Goal: Task Accomplishment & Management: Manage account settings

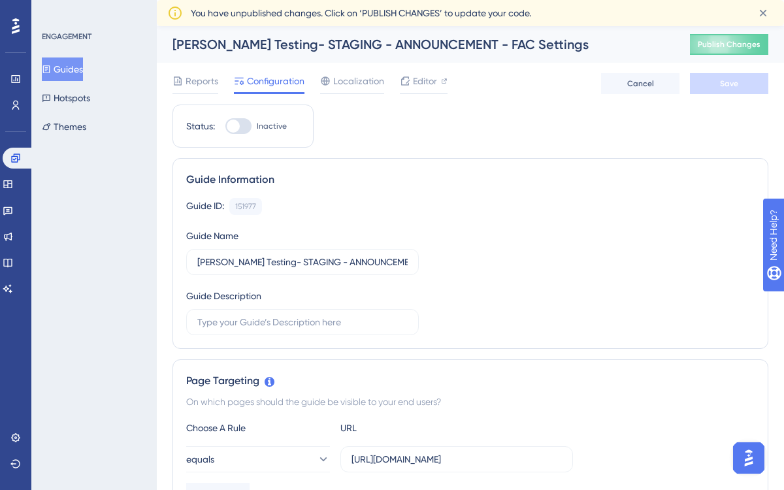
click at [76, 68] on button "Guides" at bounding box center [62, 69] width 41 height 24
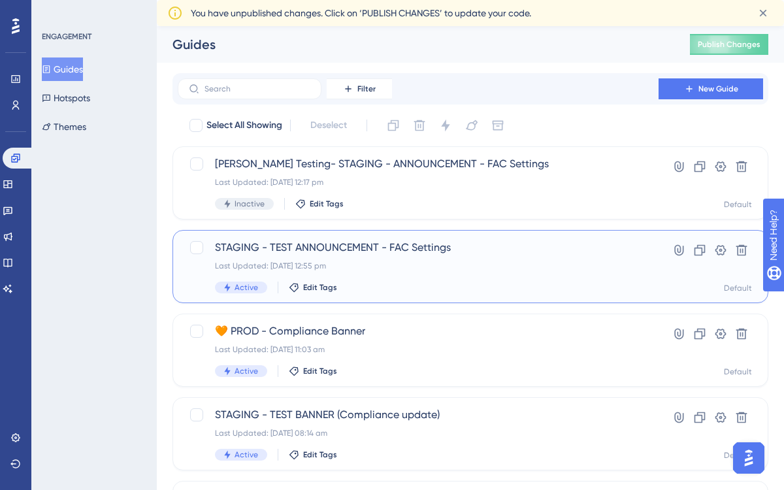
click at [496, 277] on div "STAGING - TEST ANNOUNCEMENT - FAC Settings Last Updated: 16 Sept 2025 12:55 pm …" at bounding box center [418, 267] width 406 height 54
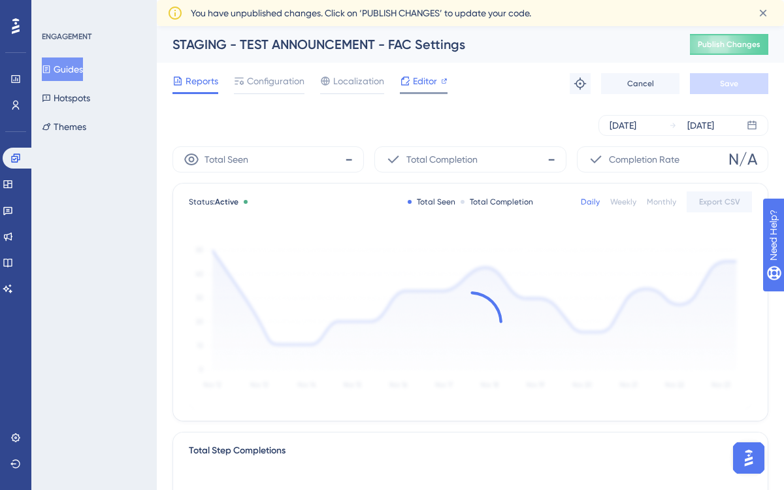
click at [415, 82] on span "Editor" at bounding box center [425, 81] width 24 height 16
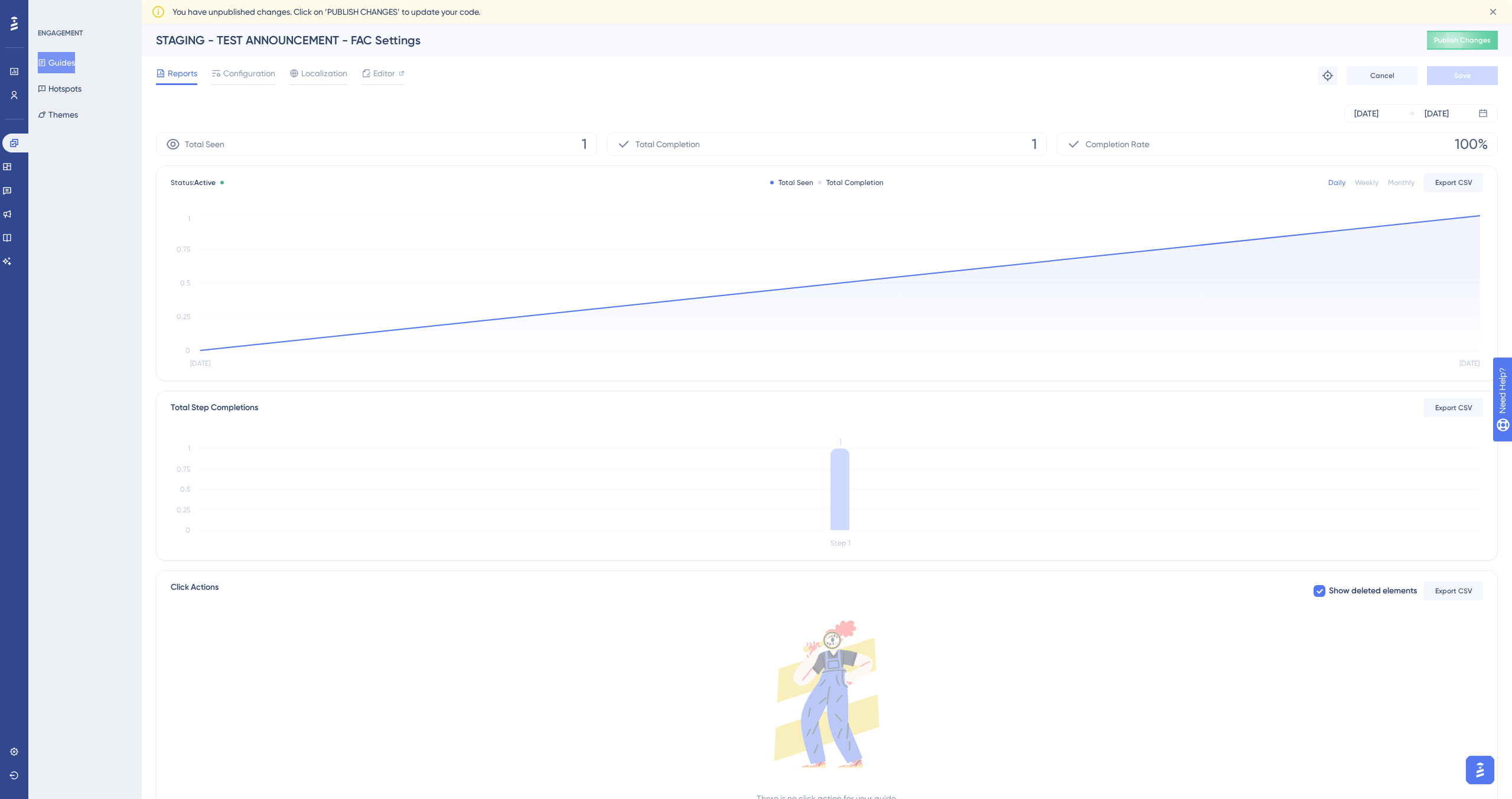
click at [74, 65] on button "Guides" at bounding box center [56, 62] width 37 height 22
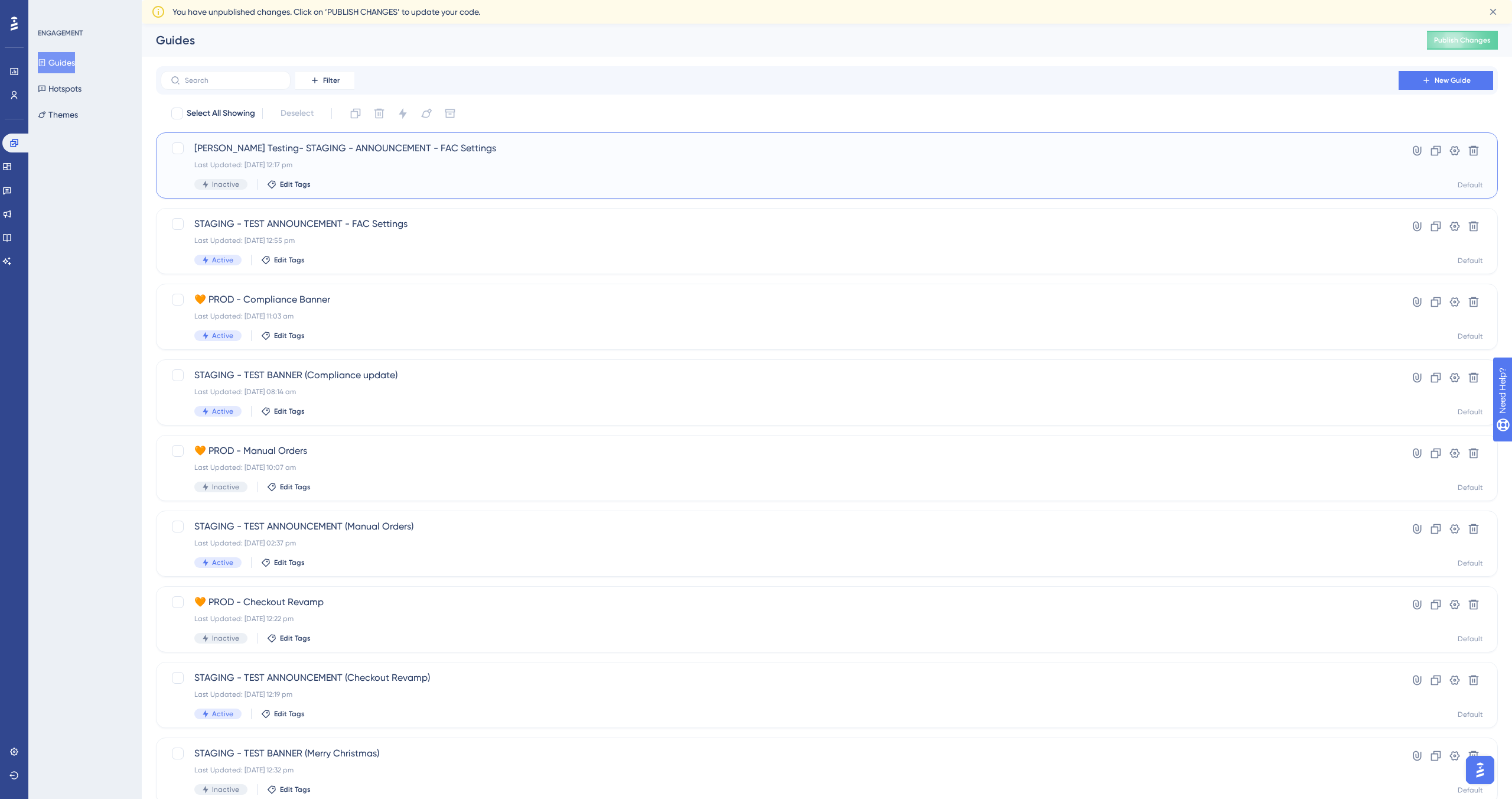
click at [377, 169] on div "Last Updated: 16 Sept 2025 12:17 pm" at bounding box center [780, 165] width 1171 height 9
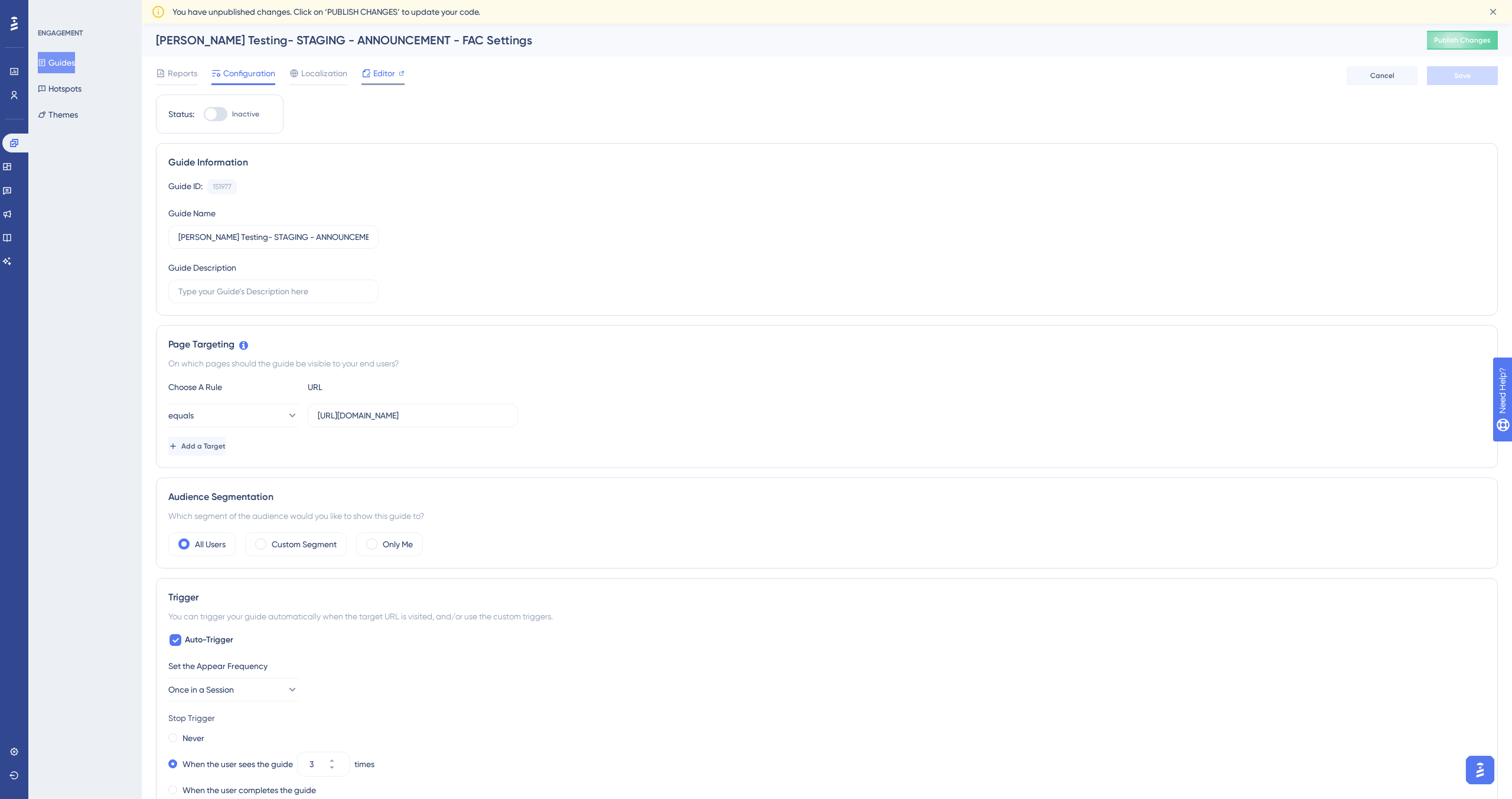
click at [379, 82] on div "Editor" at bounding box center [384, 75] width 43 height 19
click at [65, 63] on button "Guides" at bounding box center [56, 62] width 37 height 22
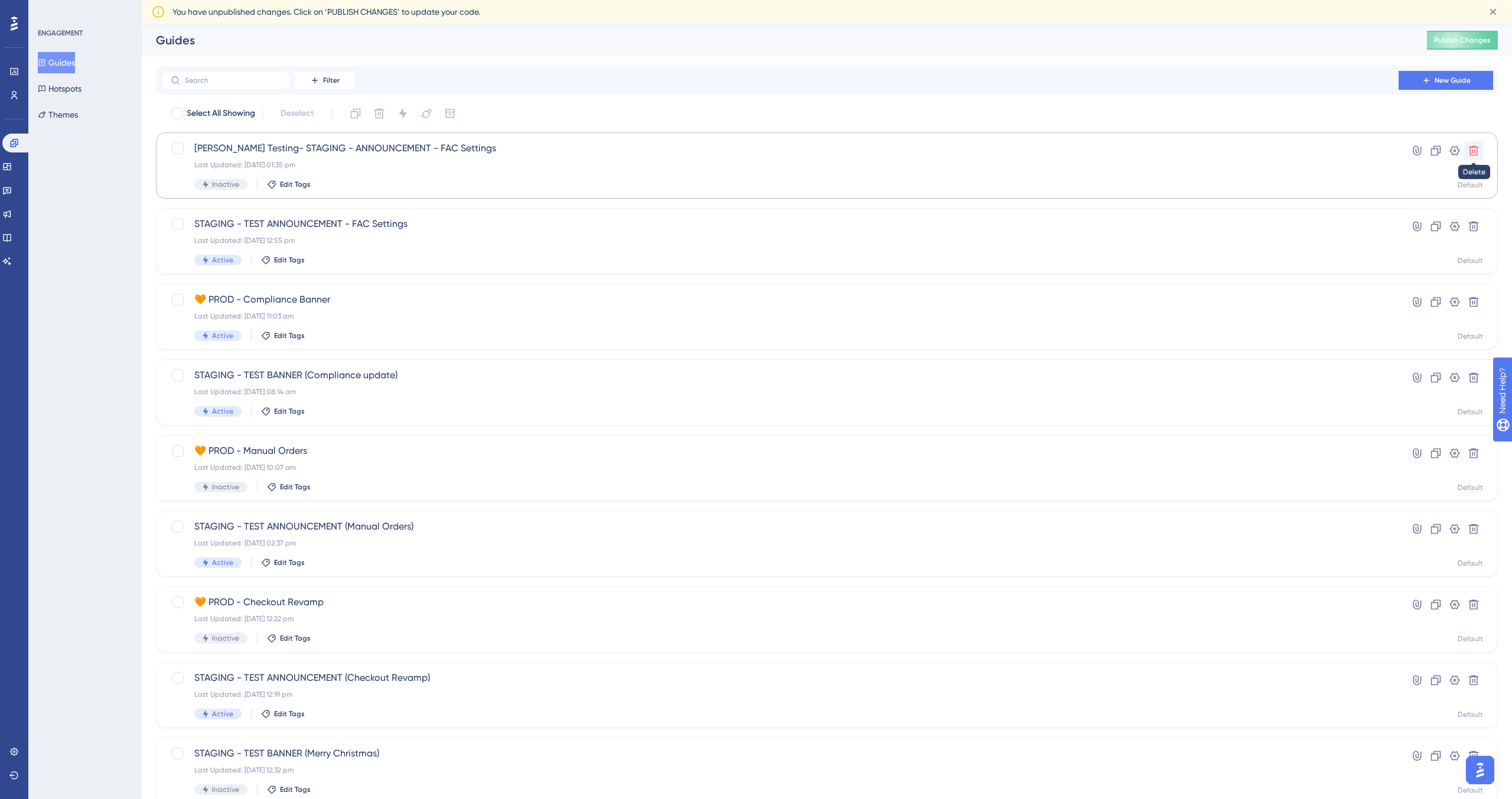
click at [708, 146] on icon at bounding box center [1474, 150] width 10 height 10
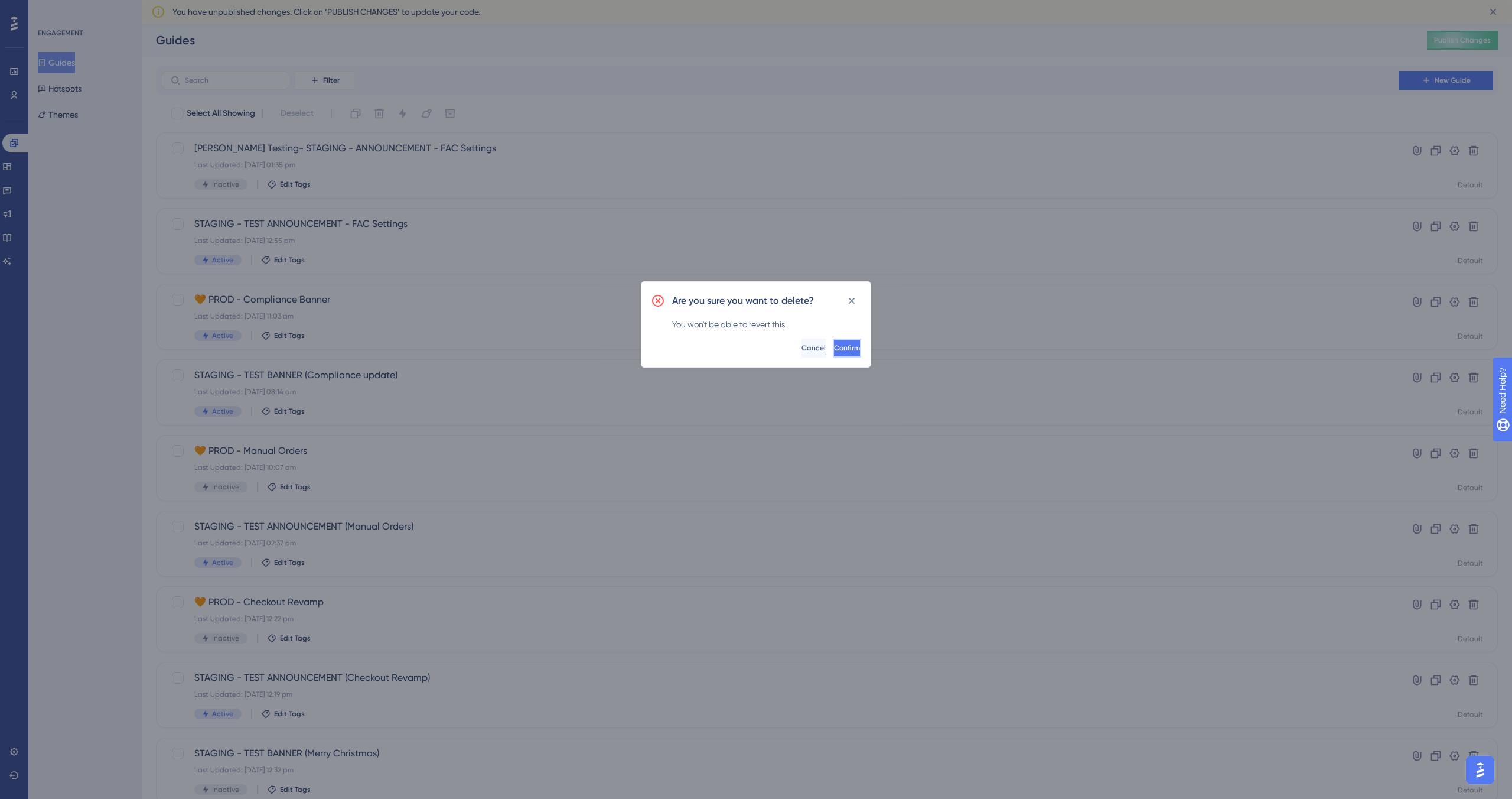
click at [708, 350] on span "Confirm" at bounding box center [847, 347] width 26 height 9
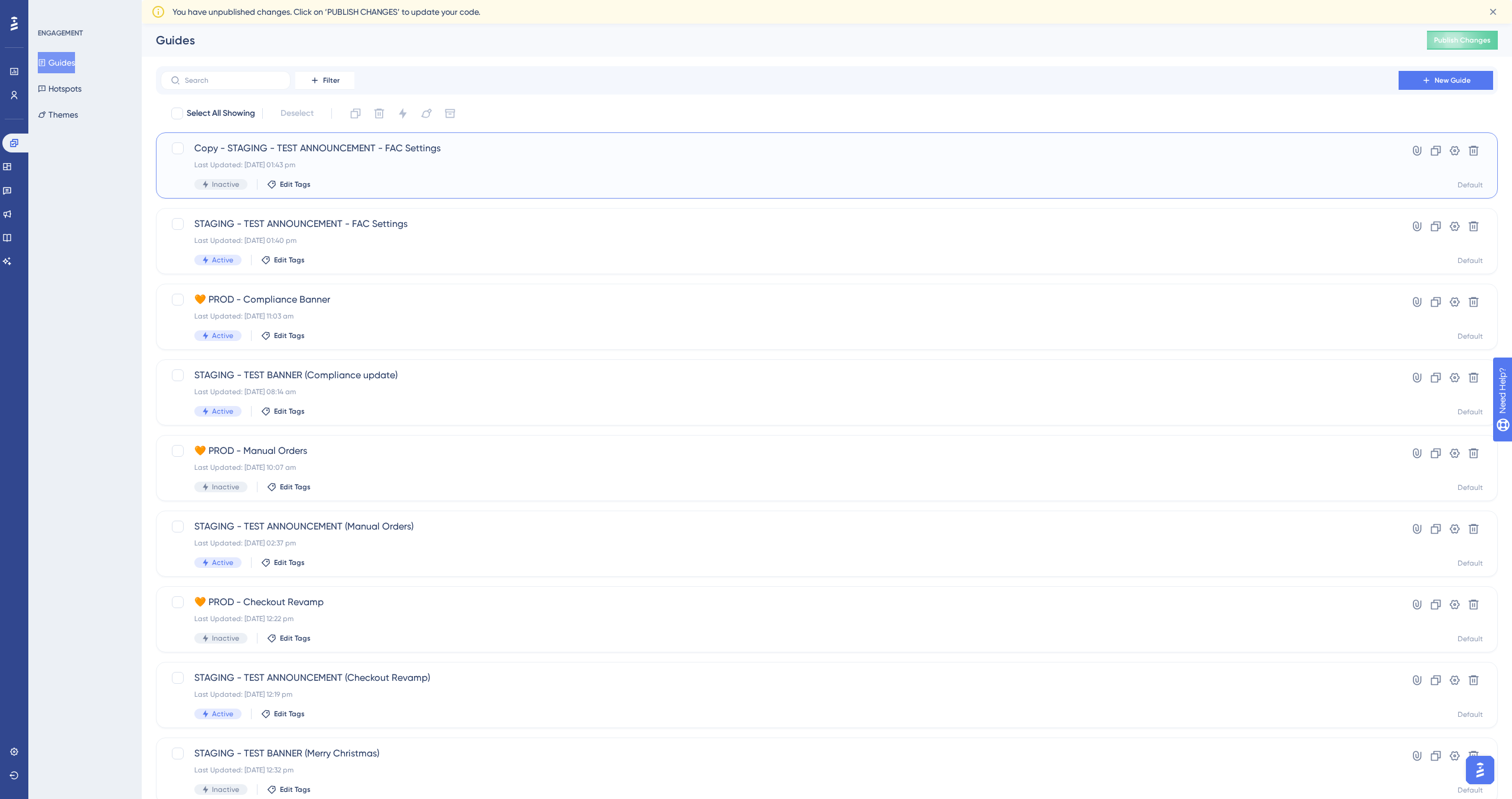
click at [605, 153] on span "Copy - STAGING - TEST ANNOUNCEMENT - FAC Settings" at bounding box center [780, 148] width 1171 height 14
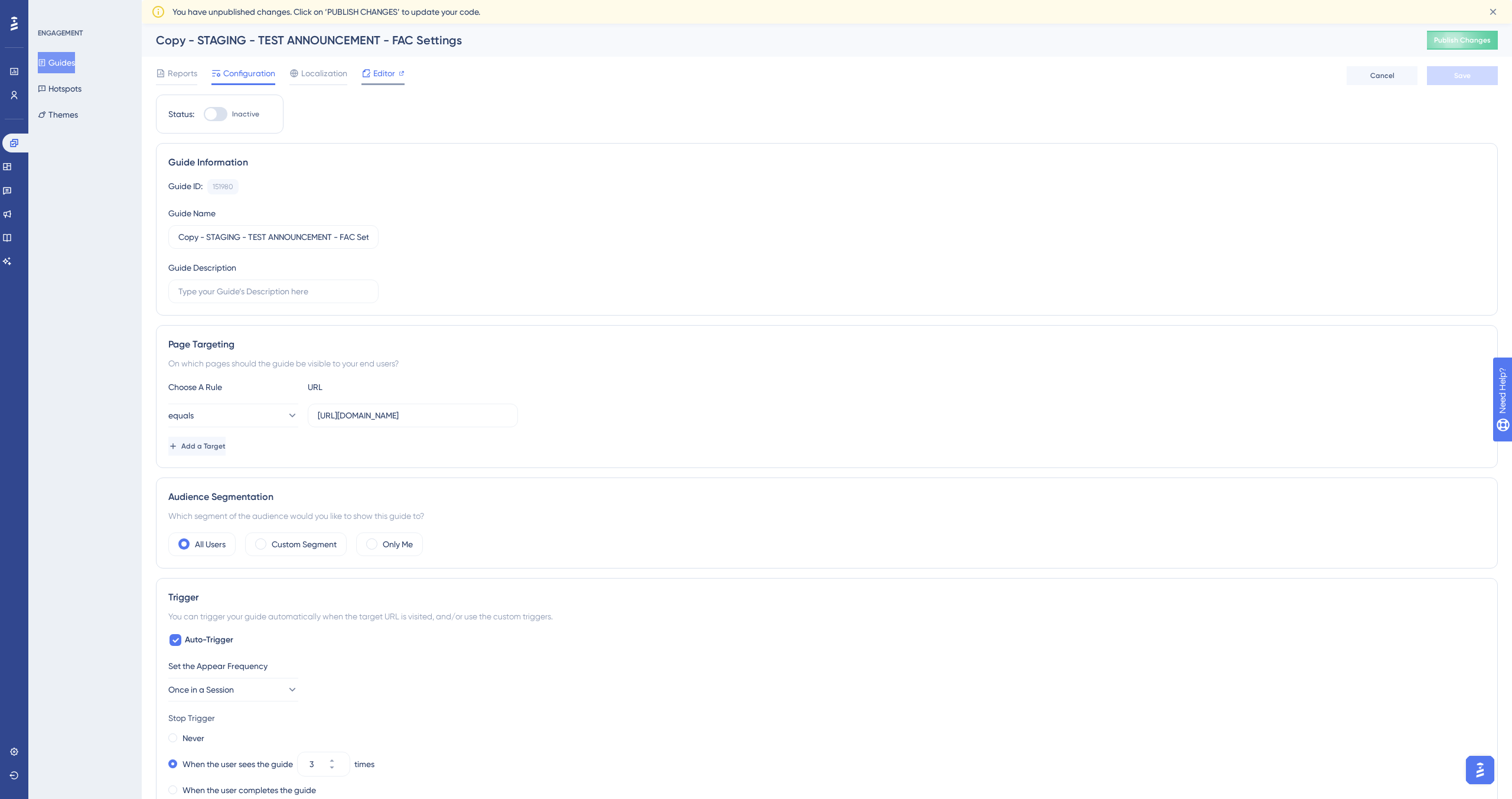
click at [384, 71] on span "Editor" at bounding box center [385, 73] width 22 height 14
click at [59, 61] on button "Guides" at bounding box center [56, 62] width 37 height 22
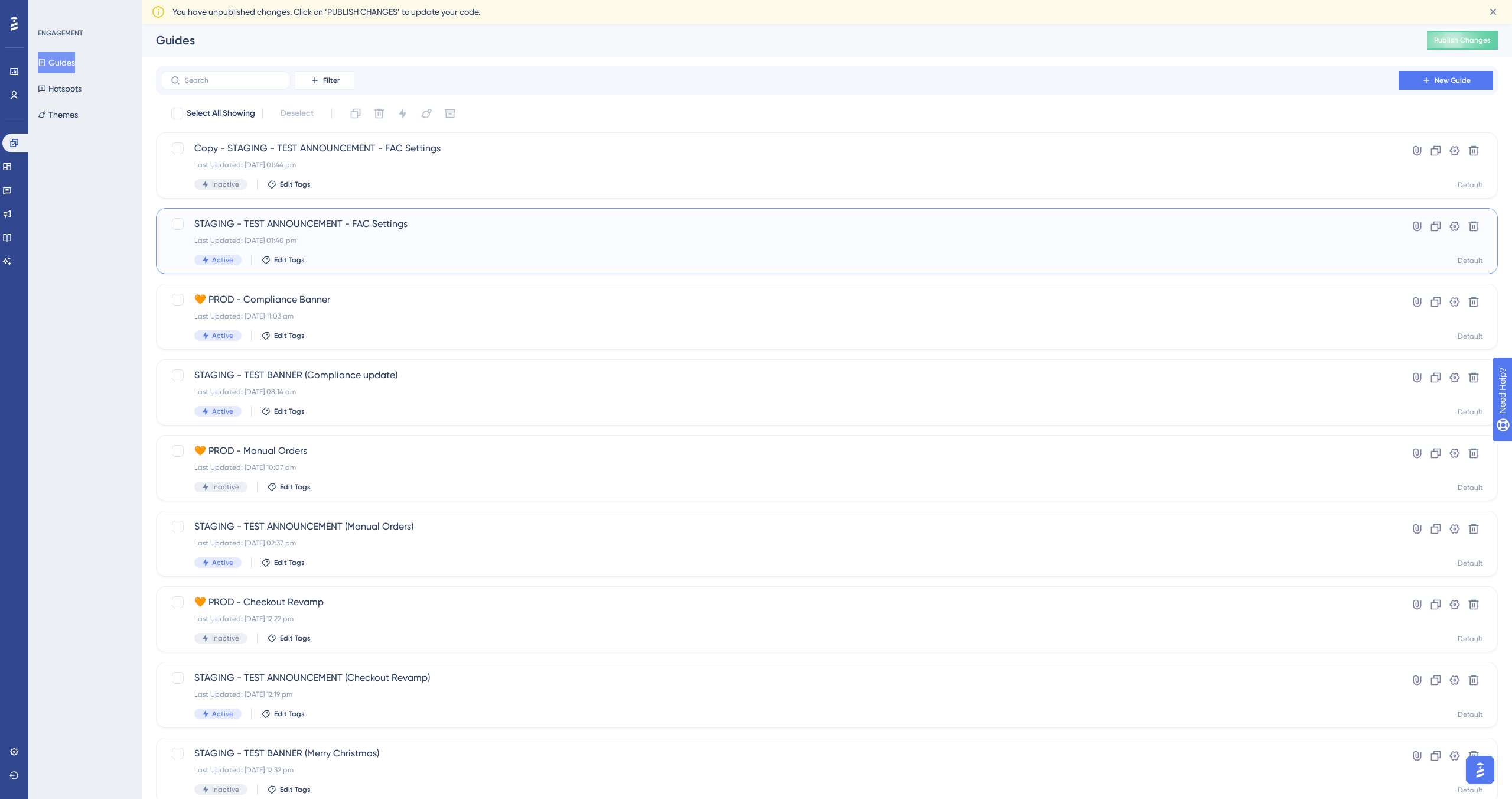
click at [576, 243] on div "Last Updated: 16 Sept 2025 01:40 pm" at bounding box center [780, 241] width 1171 height 9
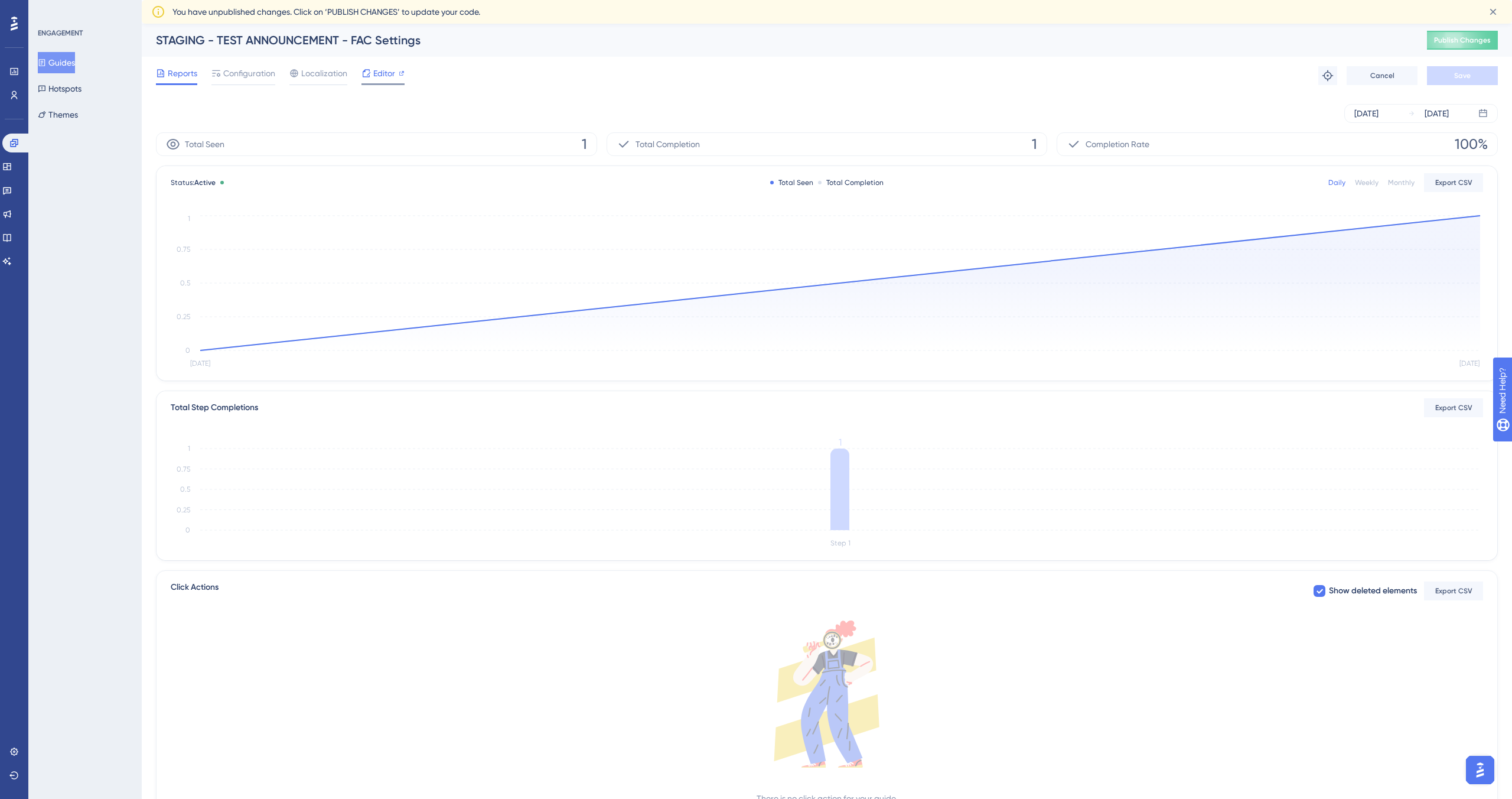
click at [374, 76] on span "Editor" at bounding box center [385, 73] width 22 height 14
click at [61, 62] on button "Guides" at bounding box center [56, 62] width 37 height 22
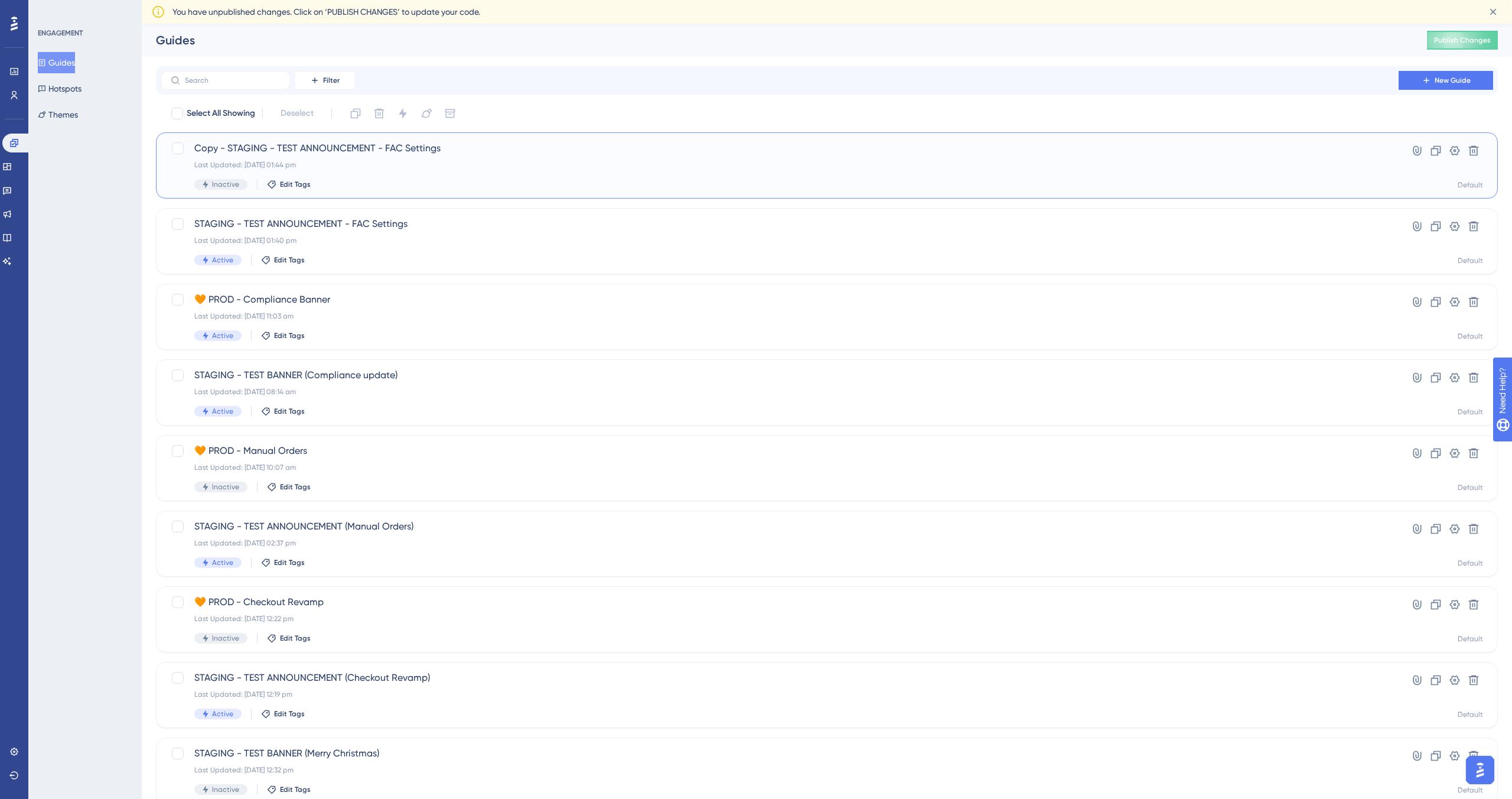
click at [708, 183] on div "Inactive Edit Tags" at bounding box center [780, 185] width 1171 height 11
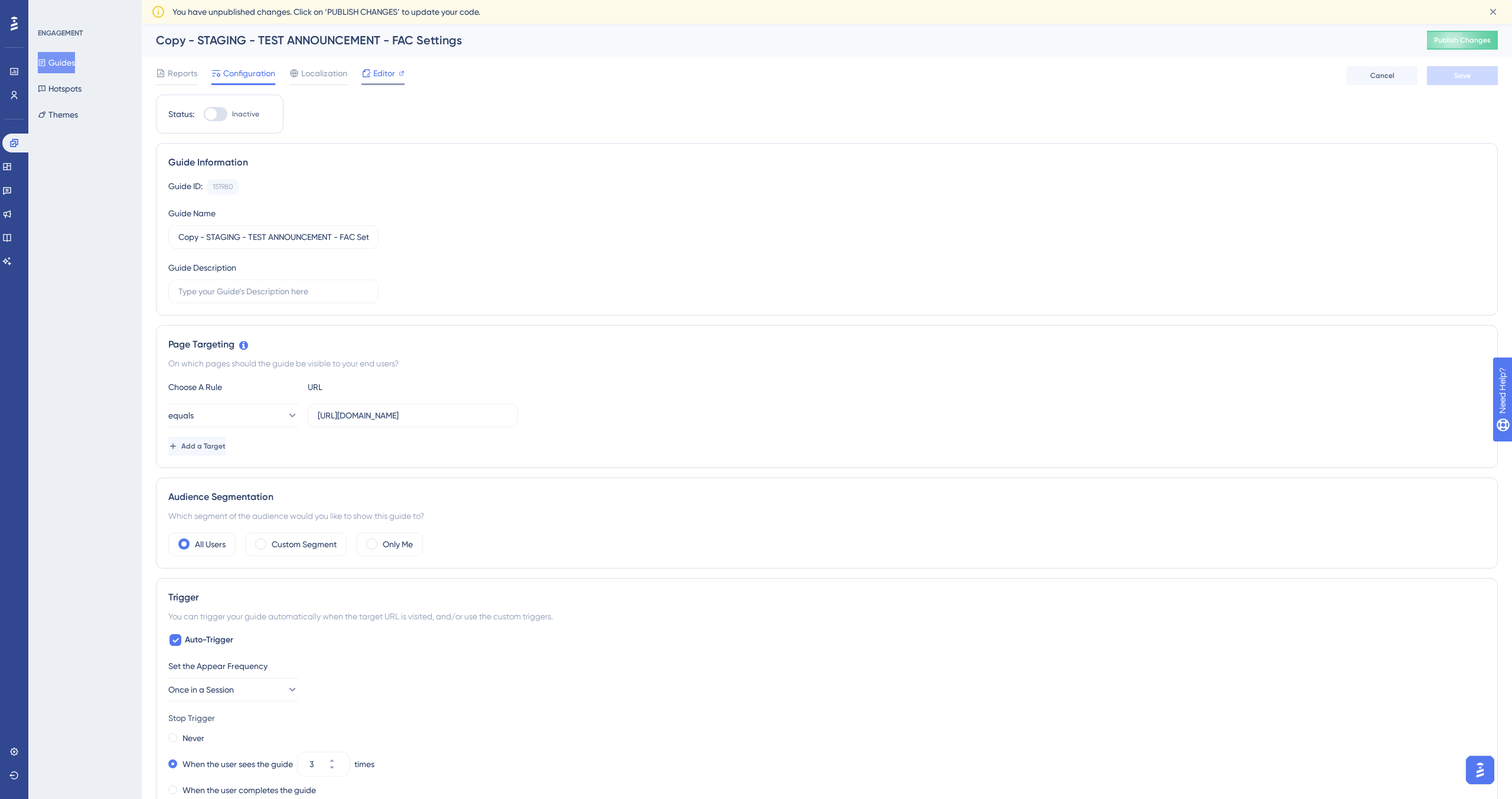
click at [380, 78] on span "Editor" at bounding box center [385, 73] width 22 height 14
click at [101, 220] on div "ENGAGEMENT Guides Hotspots Themes" at bounding box center [84, 399] width 113 height 799
click at [187, 75] on span "Reports" at bounding box center [182, 73] width 30 height 14
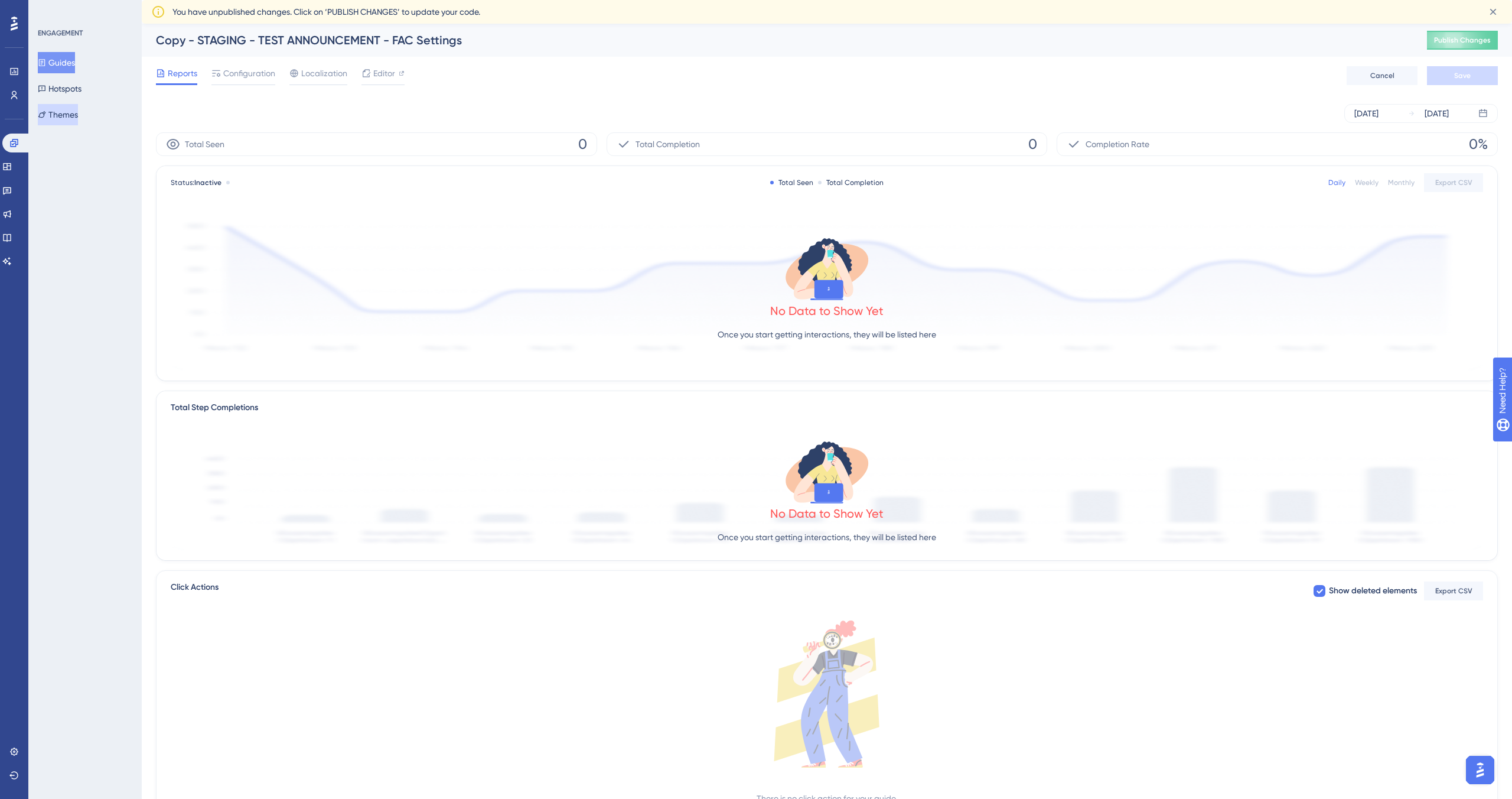
click at [78, 111] on button "Themes" at bounding box center [58, 115] width 40 height 22
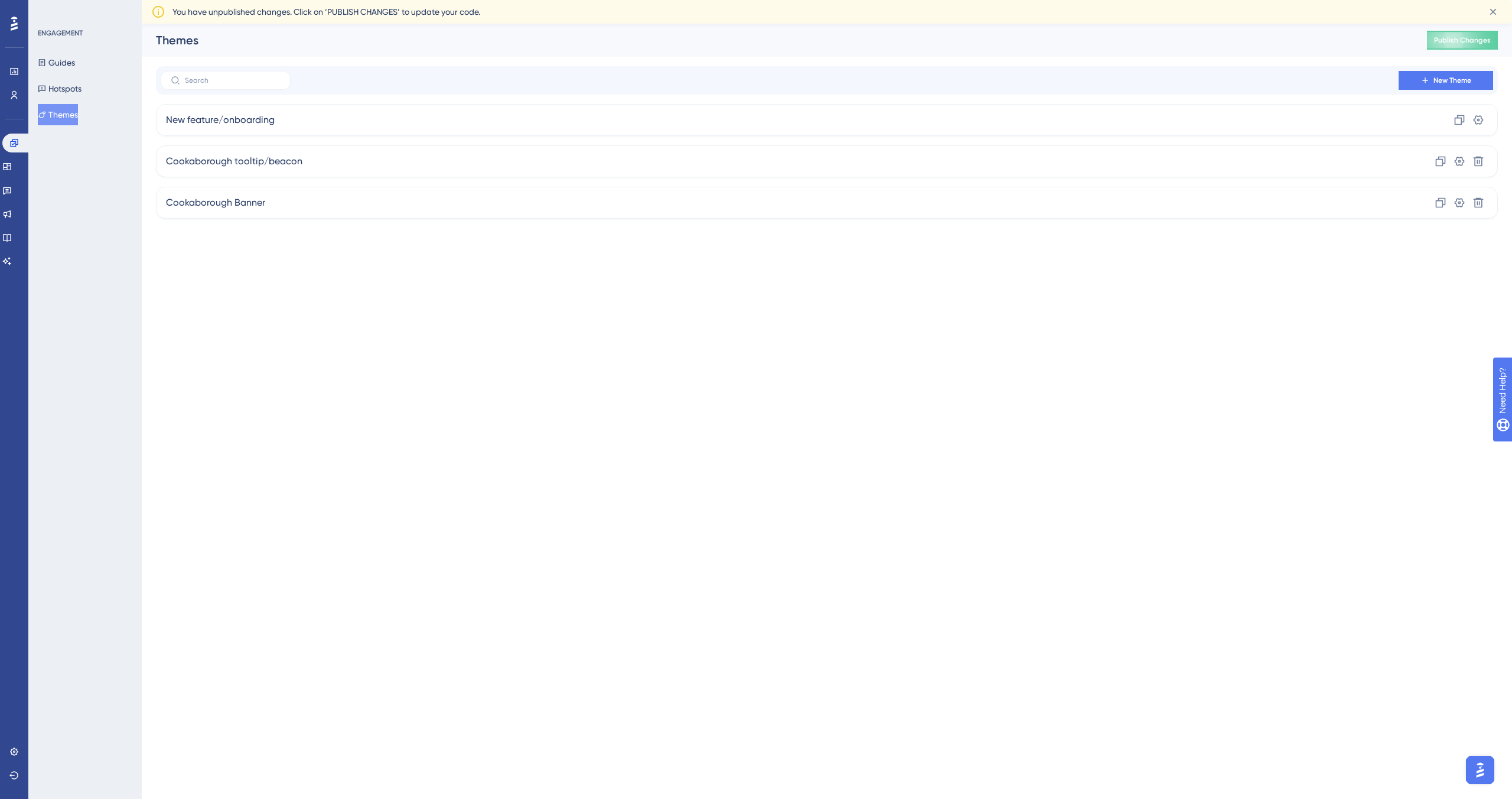
click at [394, 0] on html "Performance Users Engagement Widgets Feedback Product Updates Knowledge Base AI…" at bounding box center [756, 0] width 1512 height 0
click at [411, 127] on div "New feature/onboarding Clone Settings" at bounding box center [826, 119] width 1342 height 32
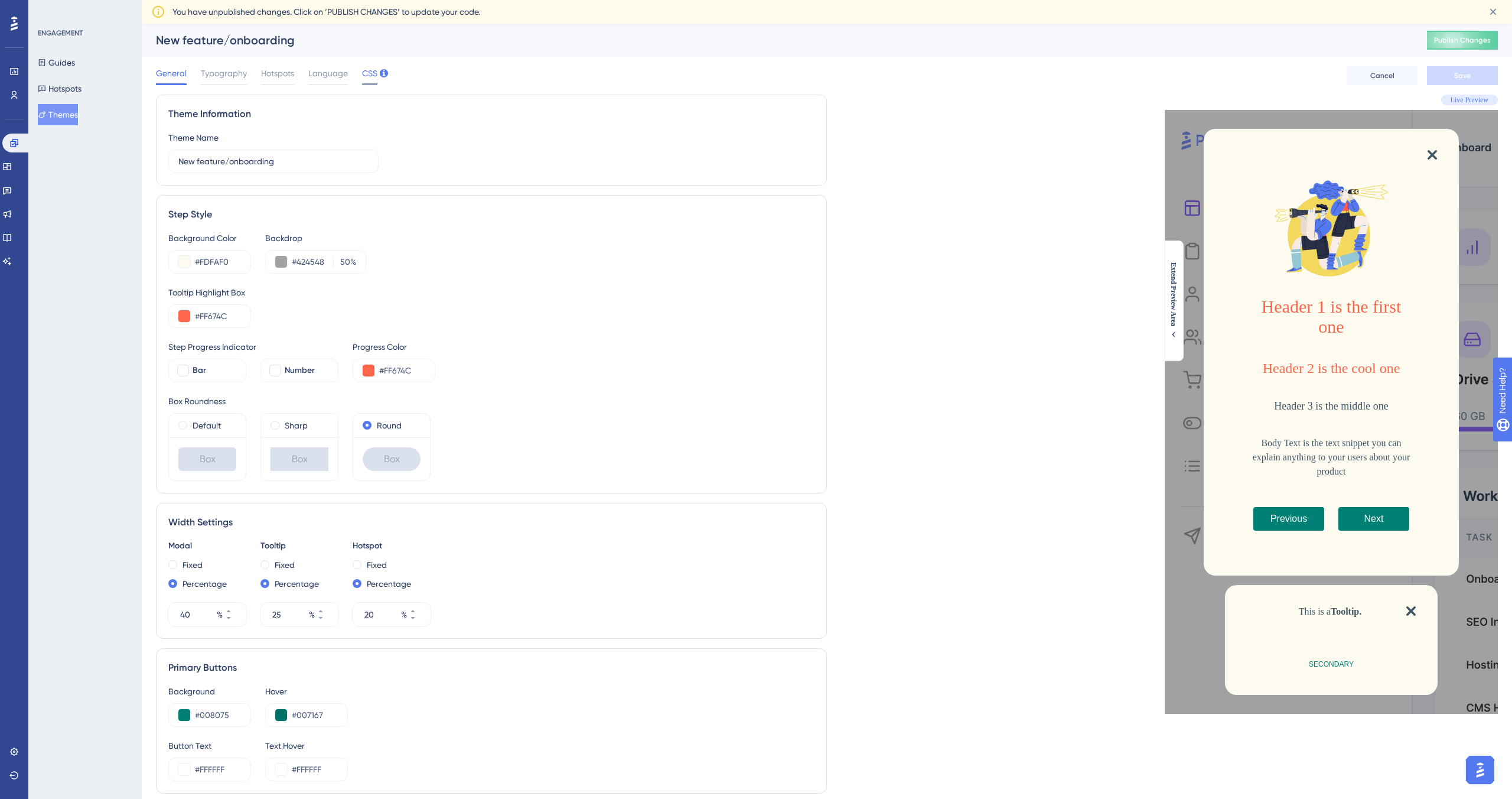
click at [366, 69] on span "CSS" at bounding box center [369, 73] width 15 height 14
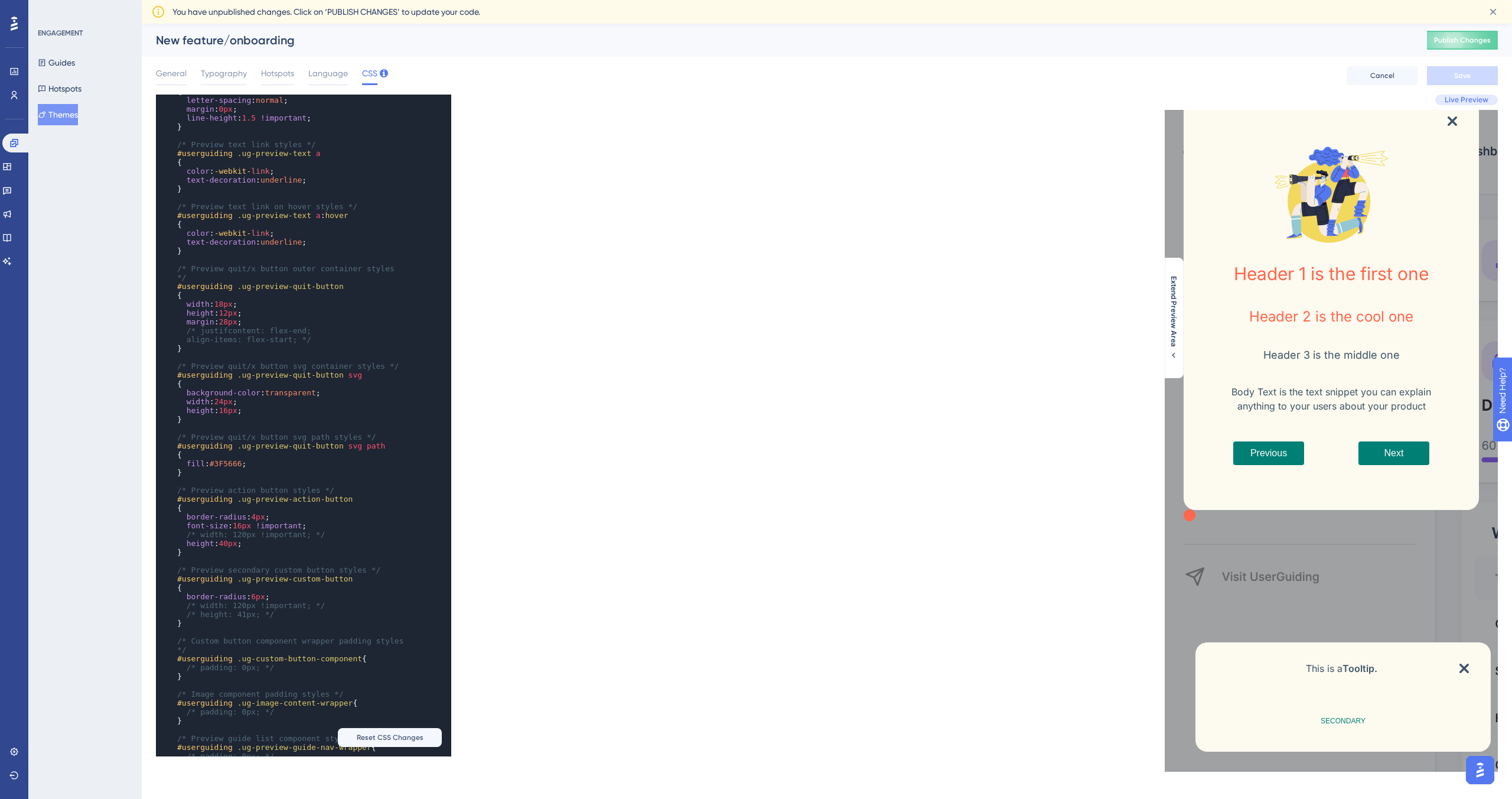
scroll to position [1087, 0]
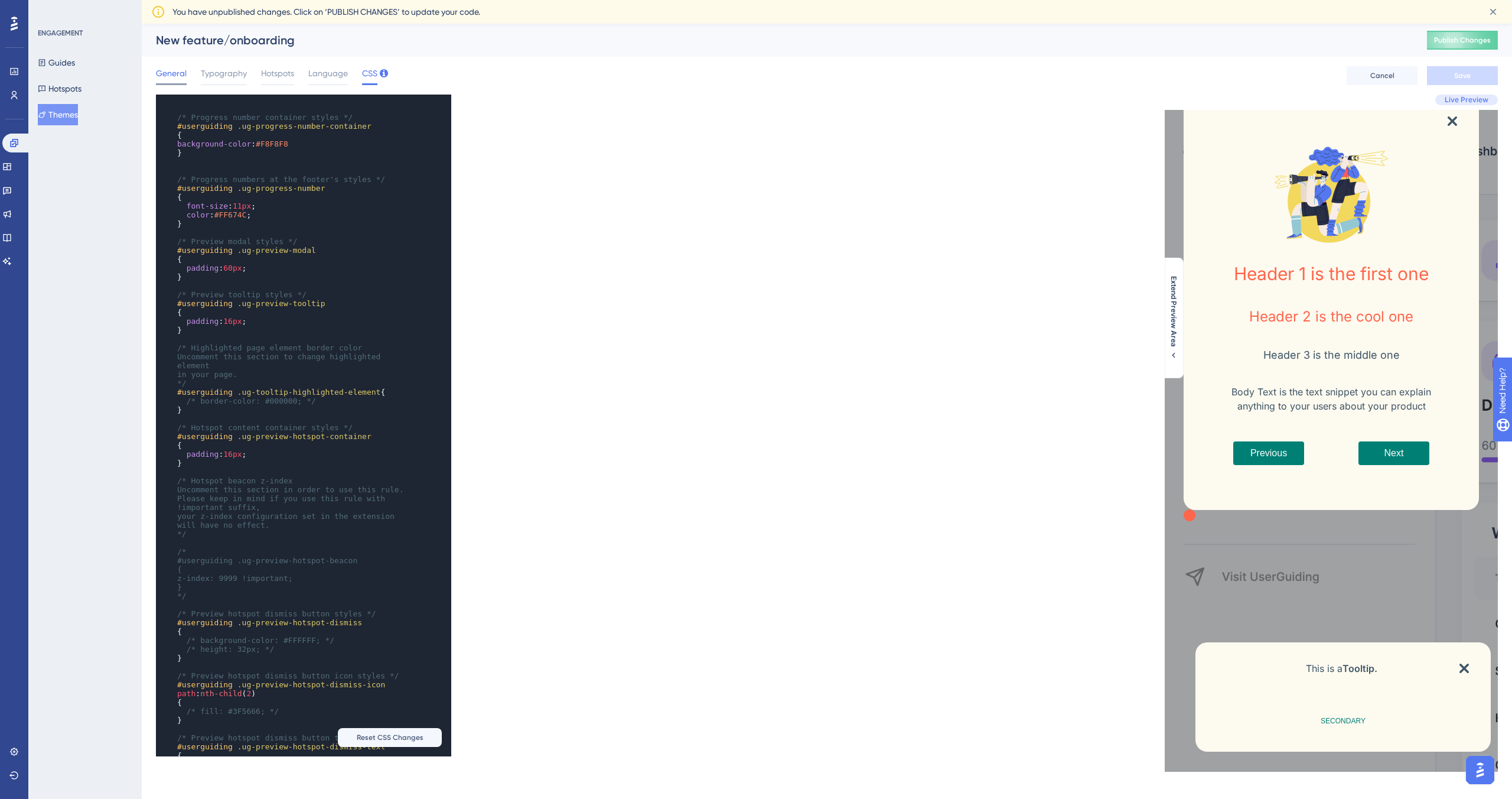
click at [174, 73] on span "General" at bounding box center [171, 73] width 31 height 14
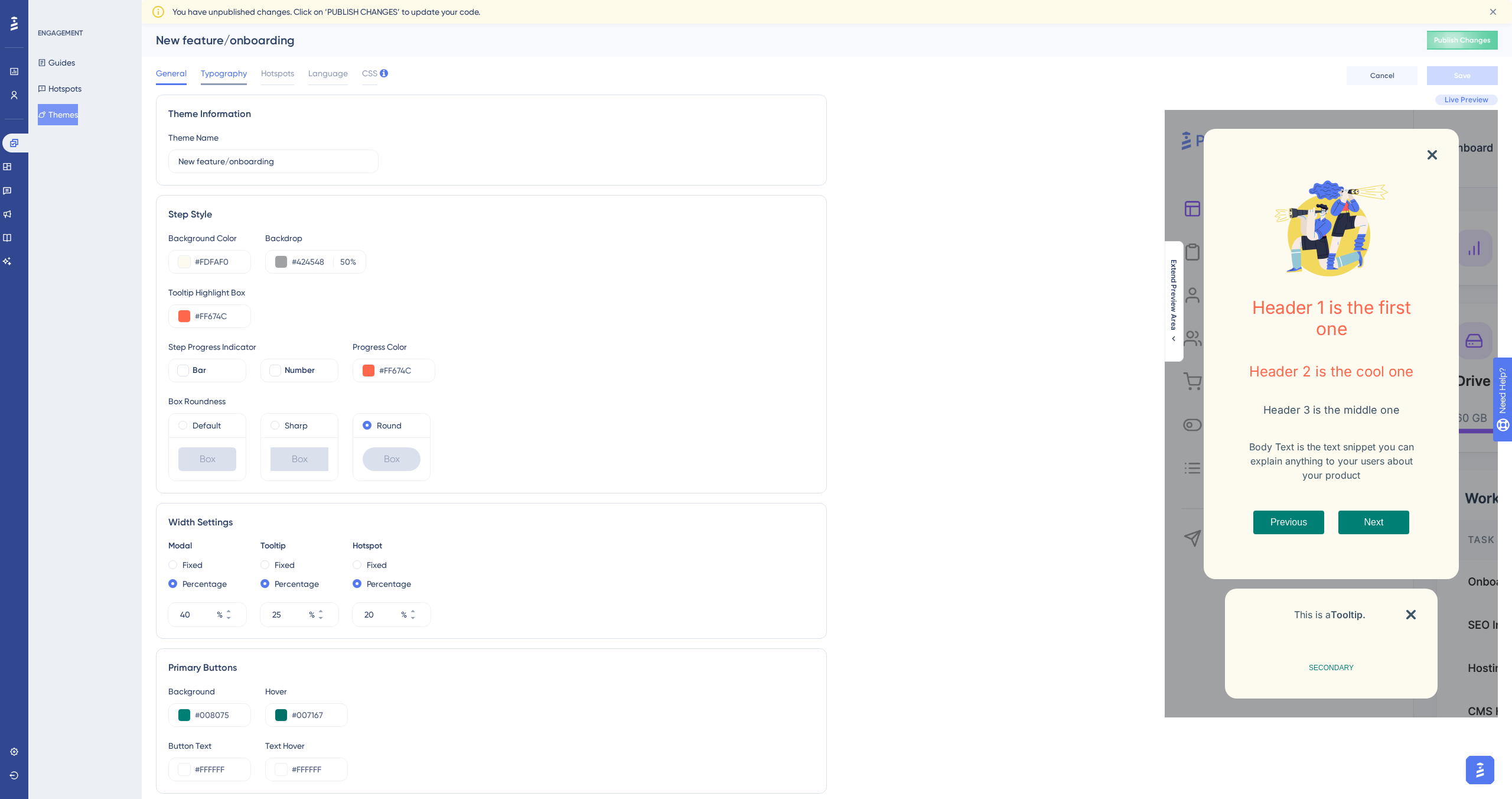
click at [216, 70] on span "Typography" at bounding box center [223, 73] width 46 height 14
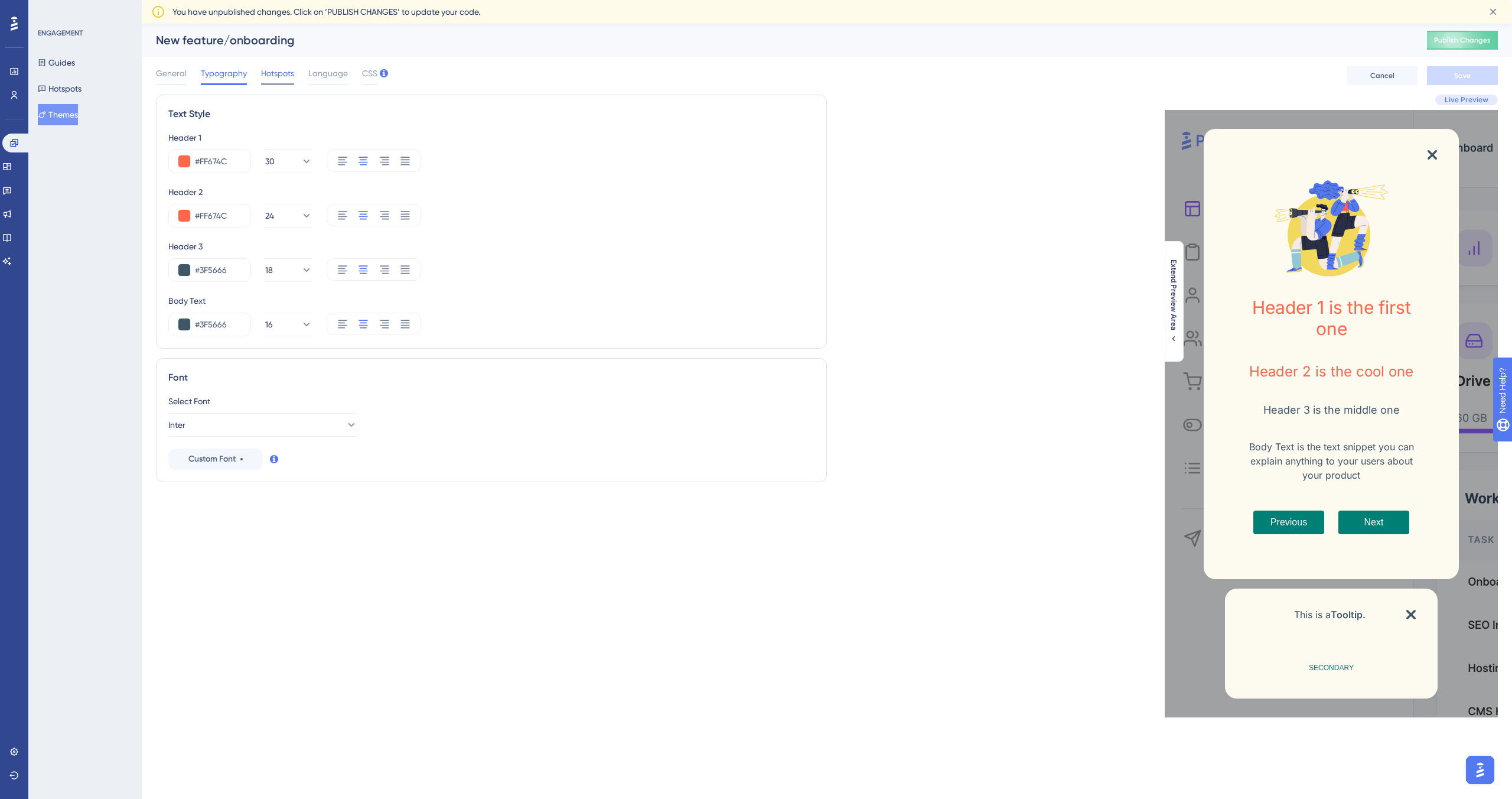
click at [269, 83] on div at bounding box center [278, 84] width 33 height 2
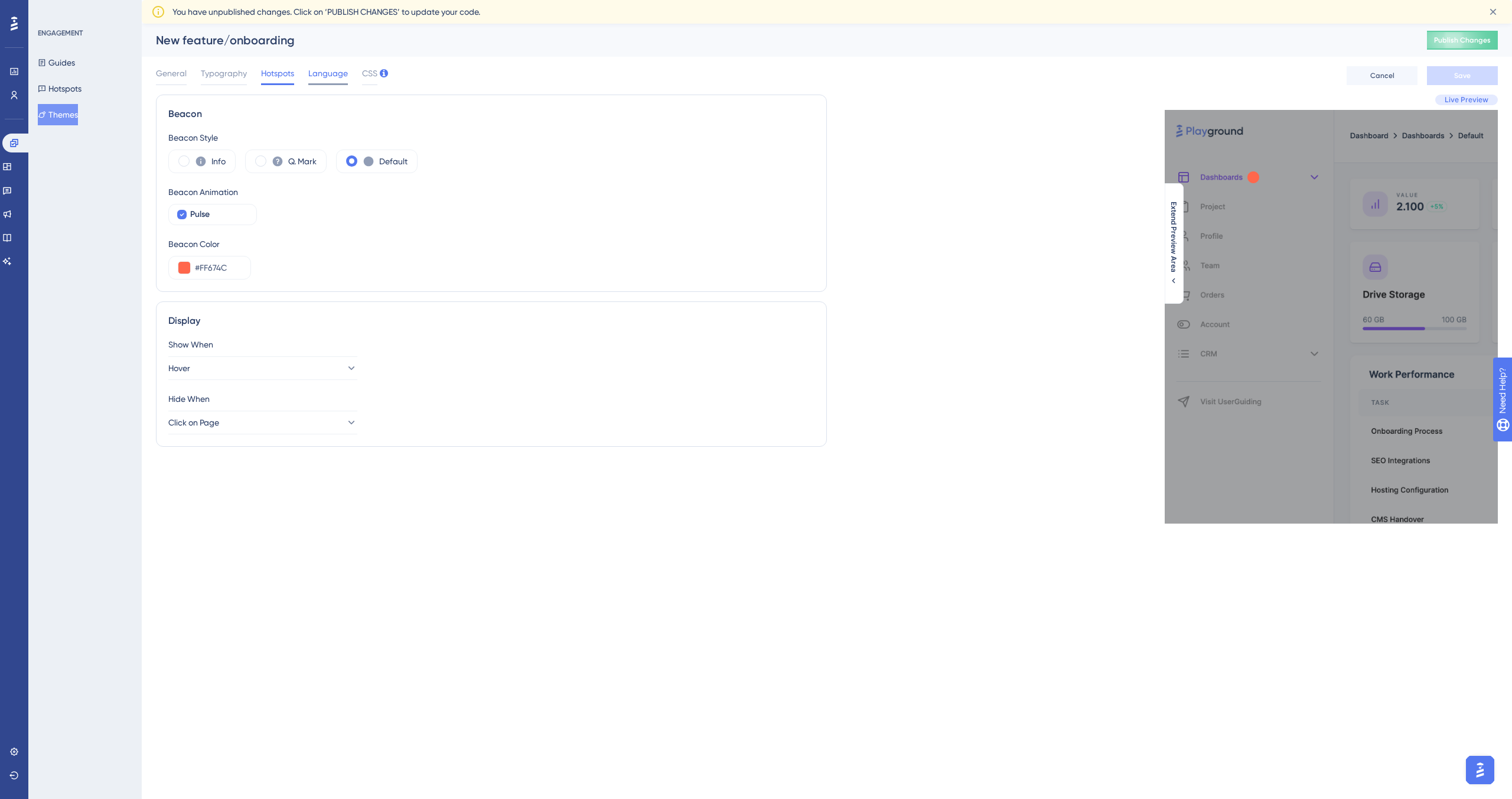
click at [325, 70] on span "Language" at bounding box center [328, 73] width 40 height 14
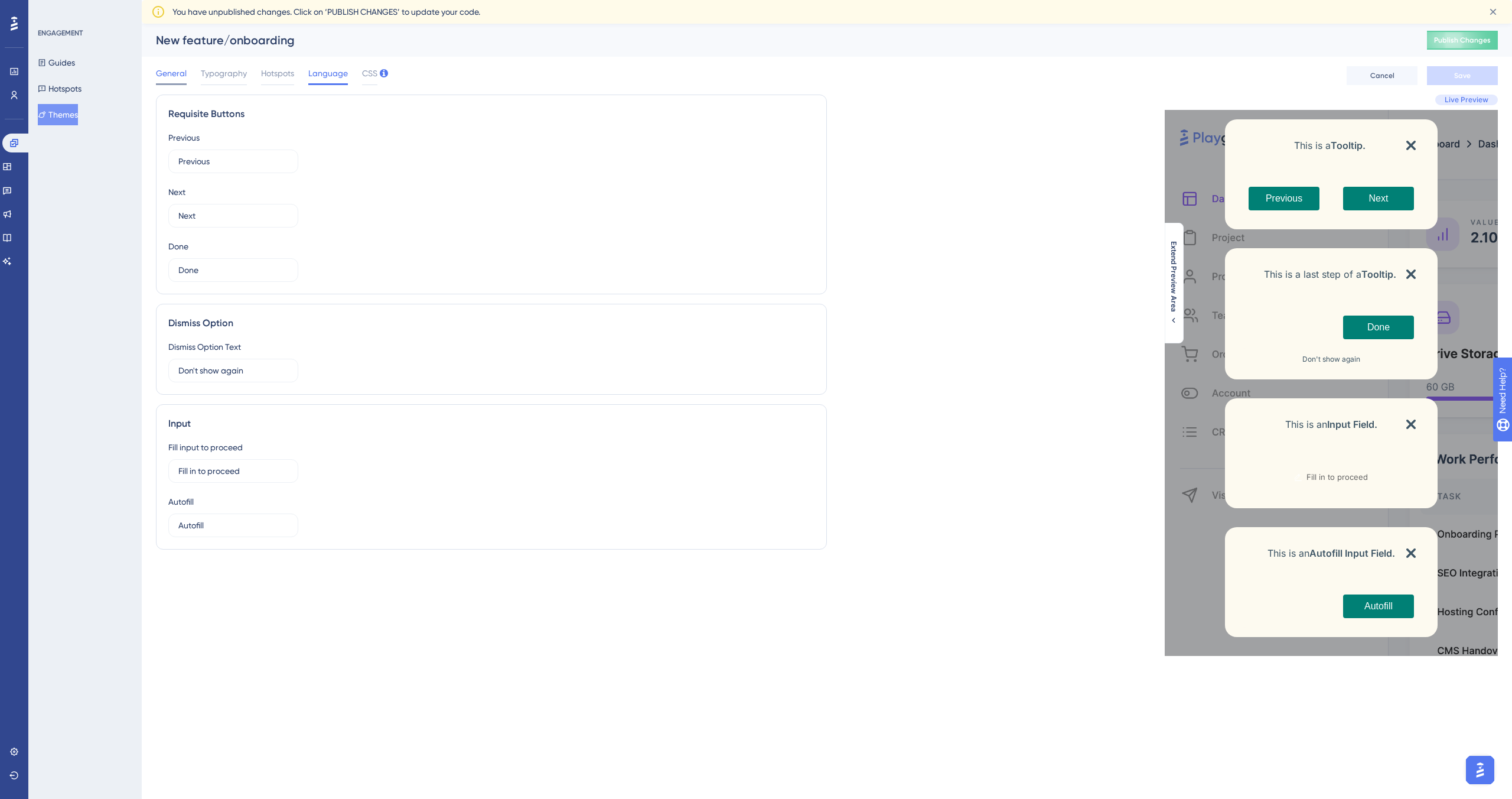
click at [174, 71] on span "General" at bounding box center [171, 73] width 31 height 14
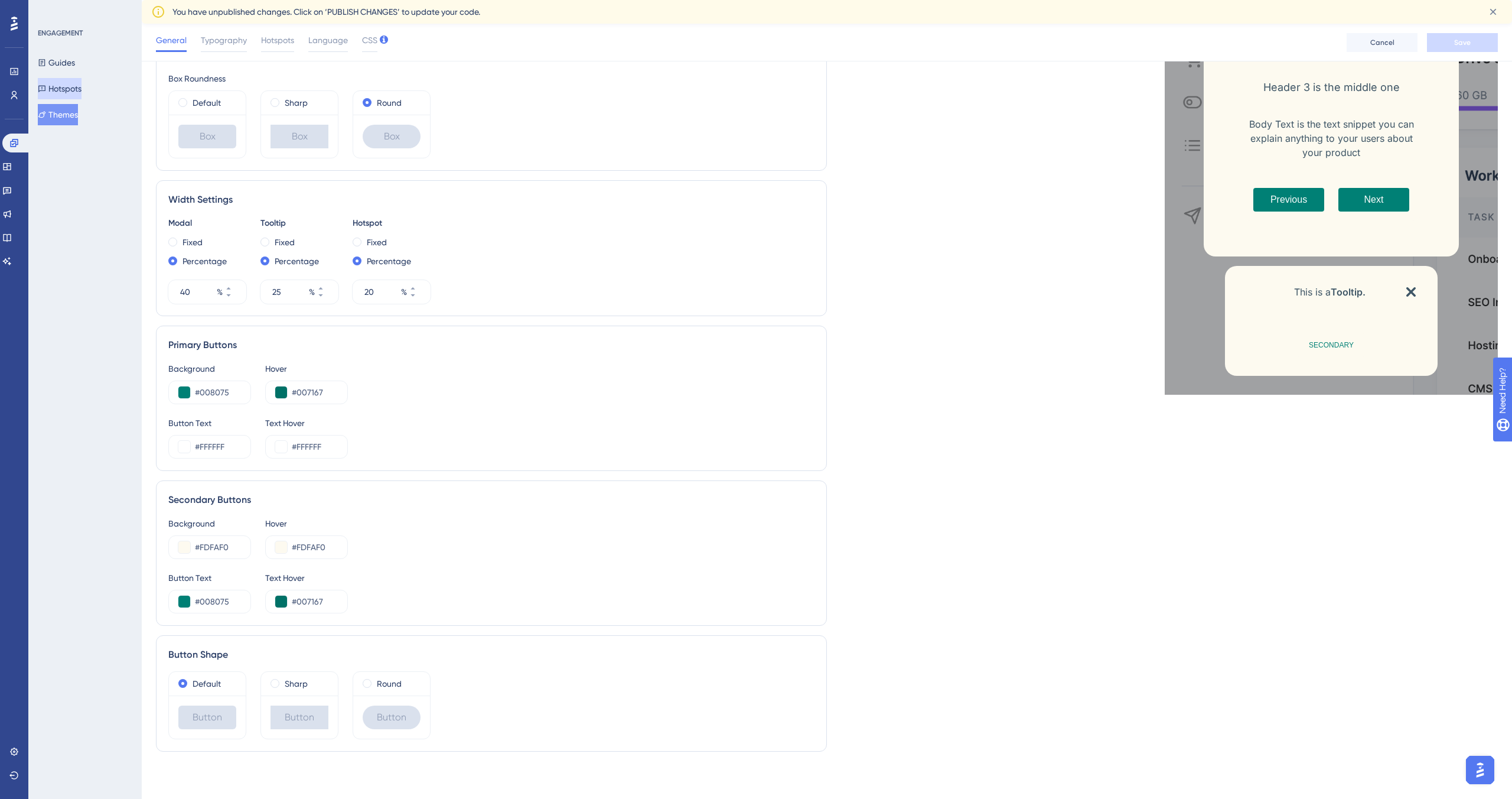
click at [71, 78] on button "Hotspots" at bounding box center [60, 89] width 43 height 22
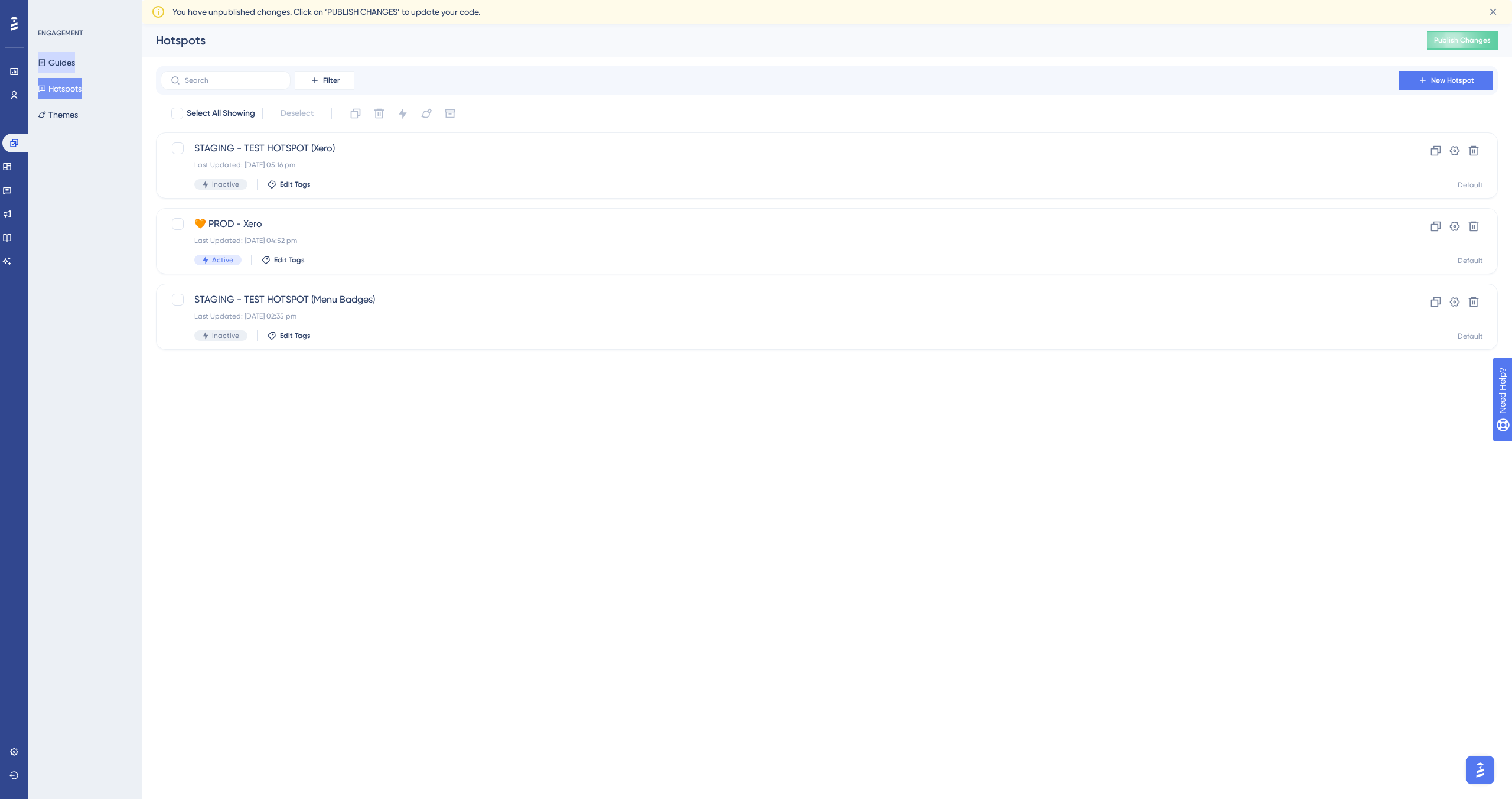
click at [74, 65] on button "Guides" at bounding box center [56, 62] width 37 height 22
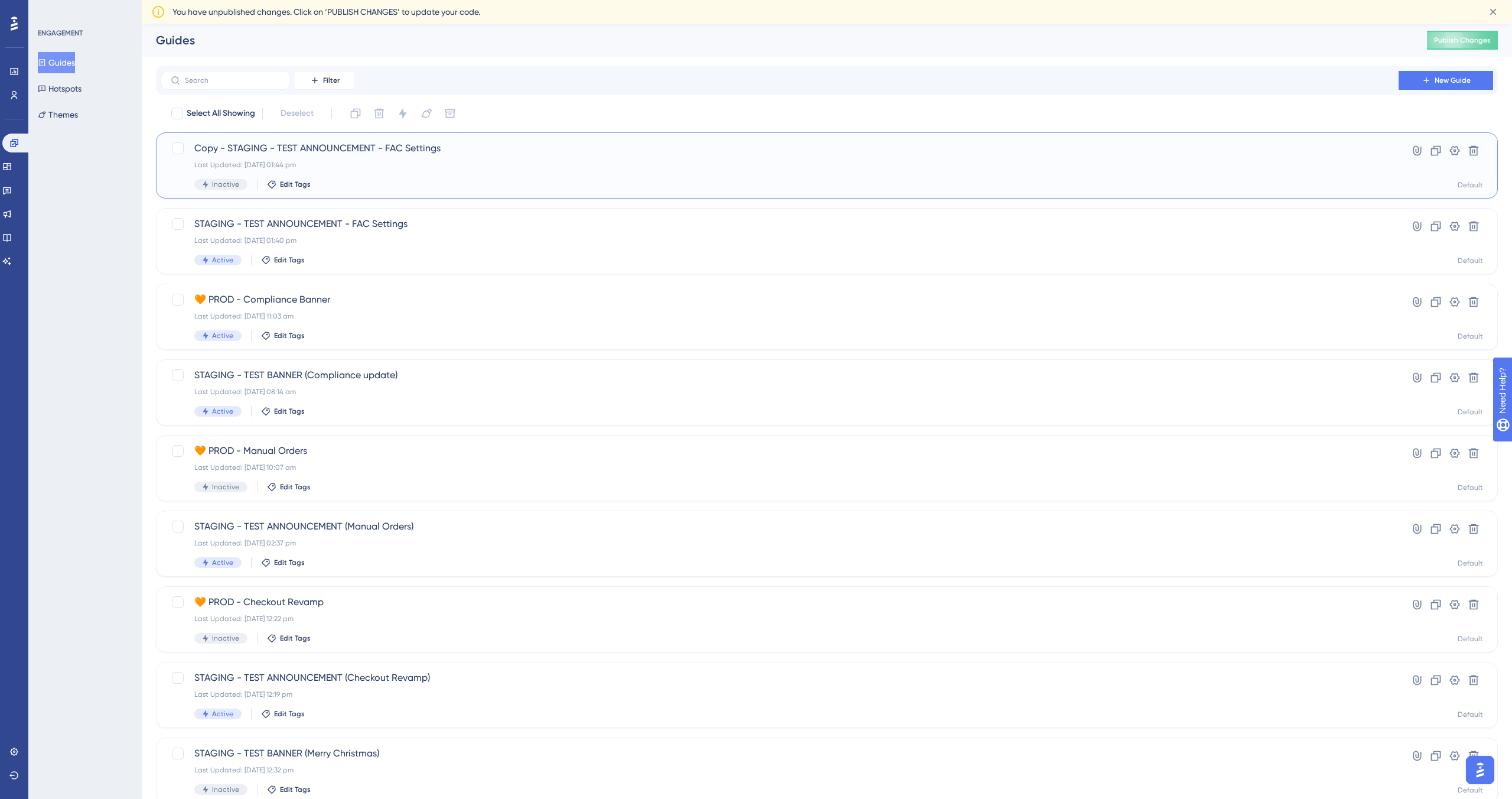
click at [516, 169] on div "Last Updated: 16 Sept 2025 01:44 pm" at bounding box center [780, 165] width 1171 height 9
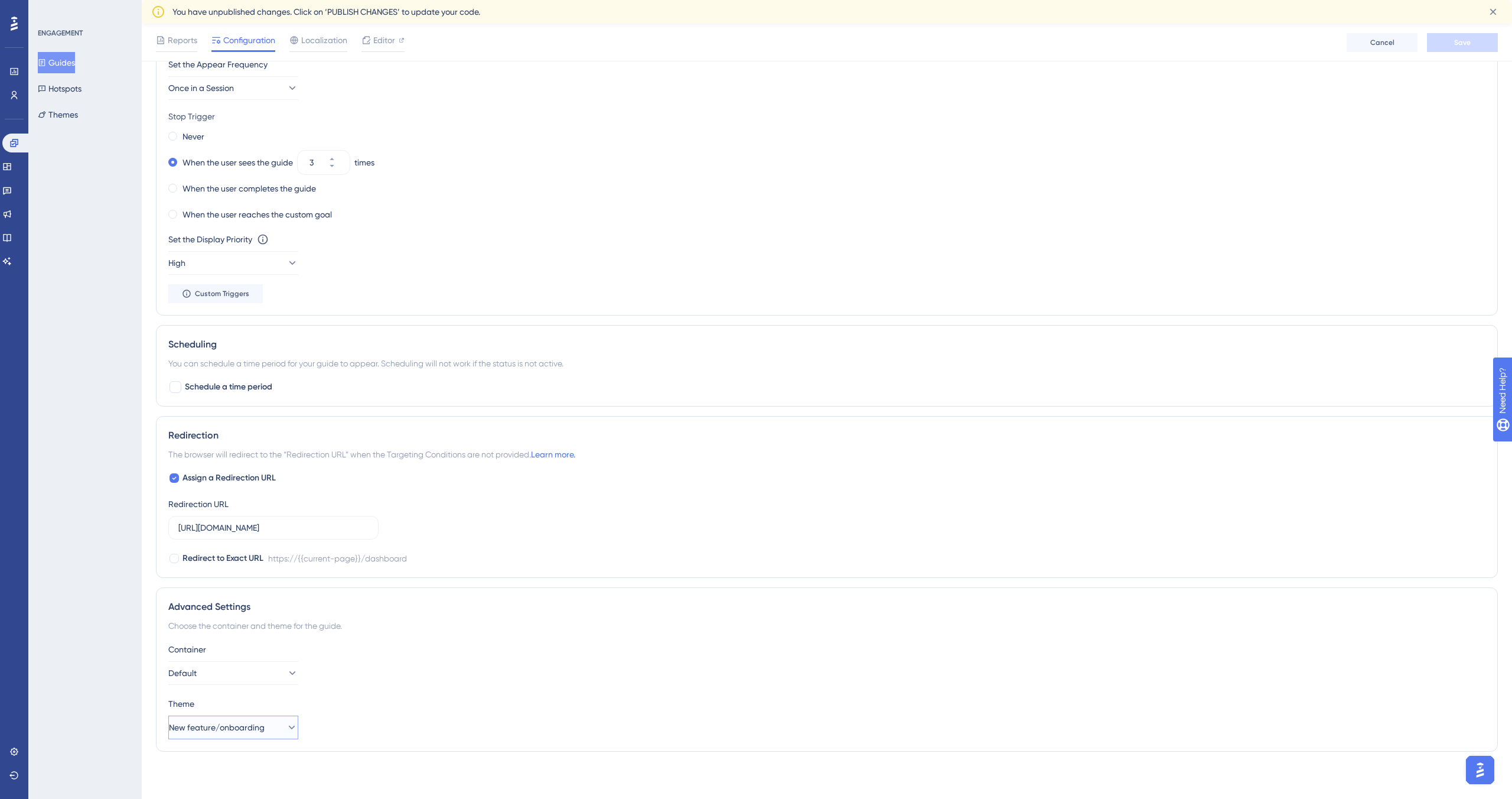
click at [248, 442] on span "New feature/onboarding" at bounding box center [217, 728] width 96 height 14
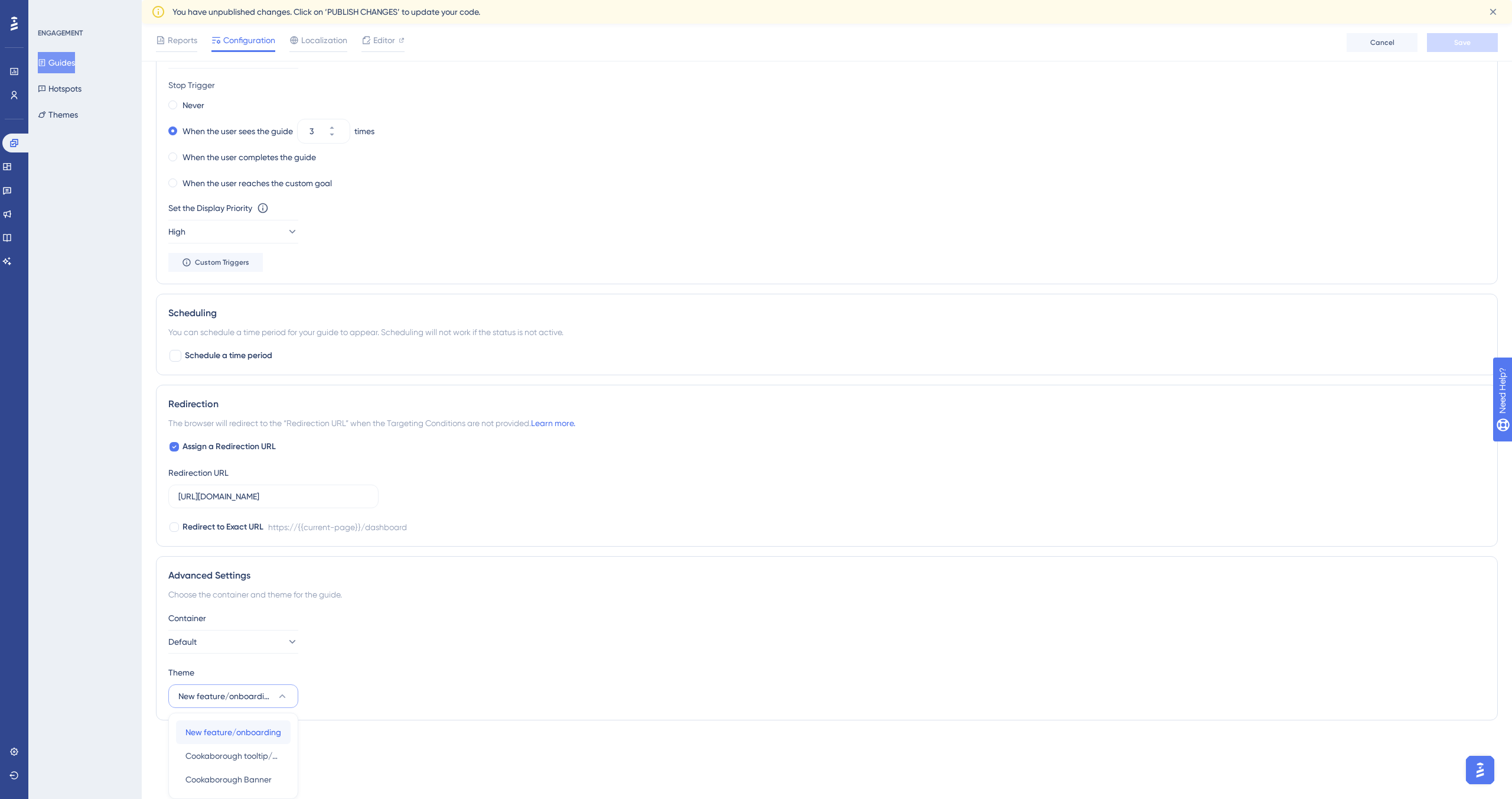
click at [236, 442] on span "New feature/onboarding" at bounding box center [233, 732] width 96 height 14
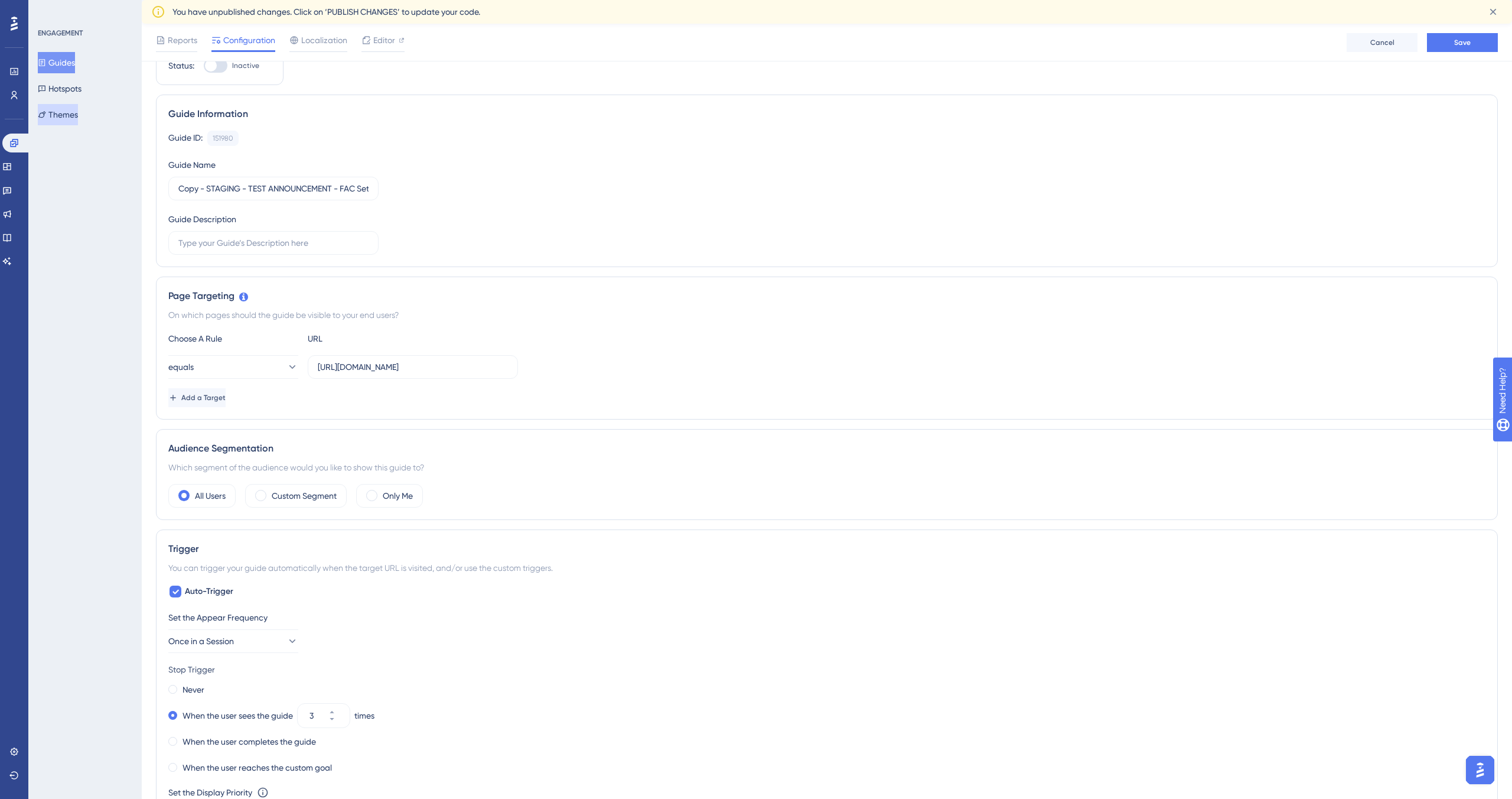
click at [61, 116] on button "Themes" at bounding box center [58, 115] width 40 height 22
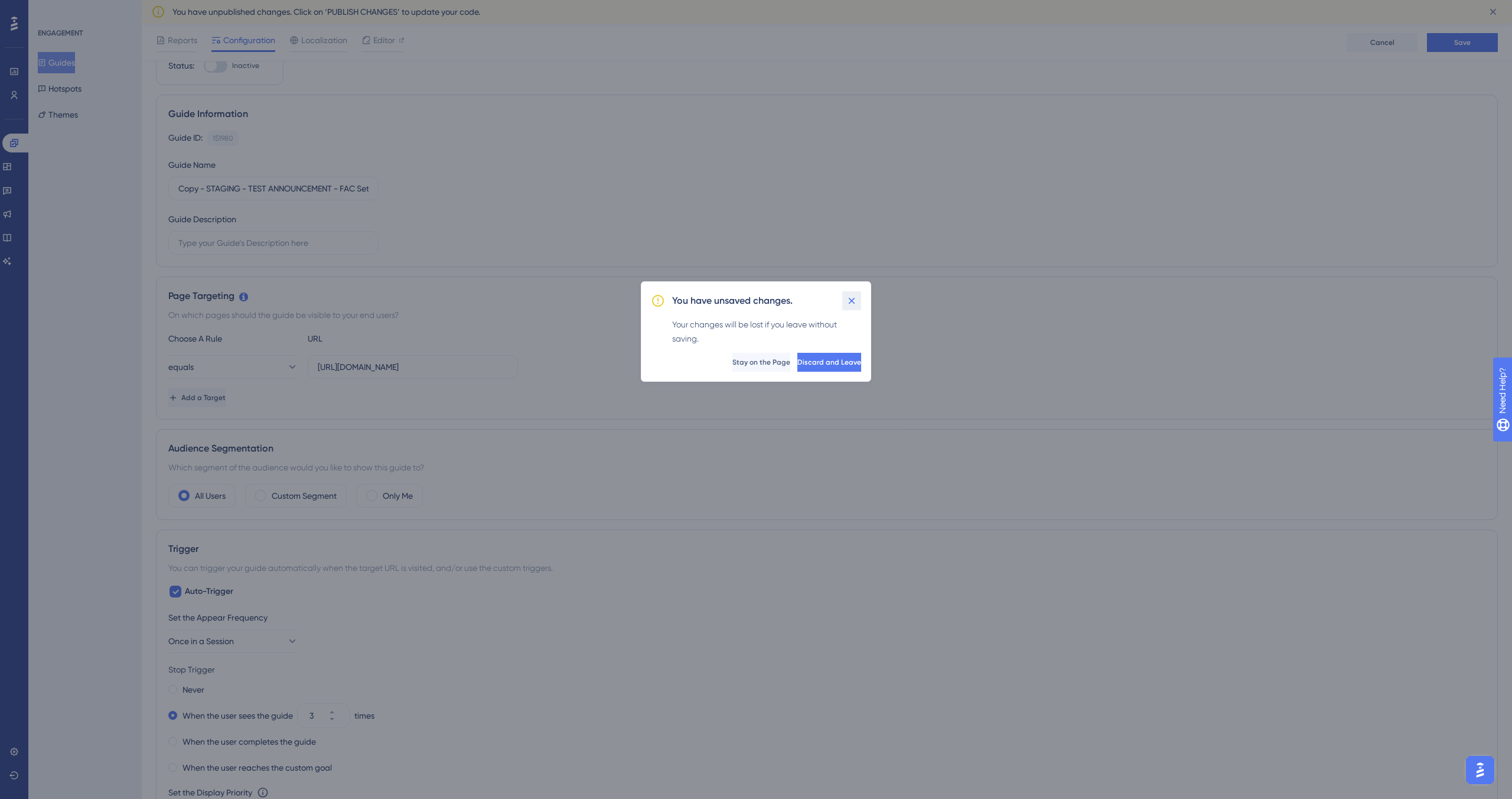
click at [708, 304] on icon at bounding box center [851, 300] width 12 height 12
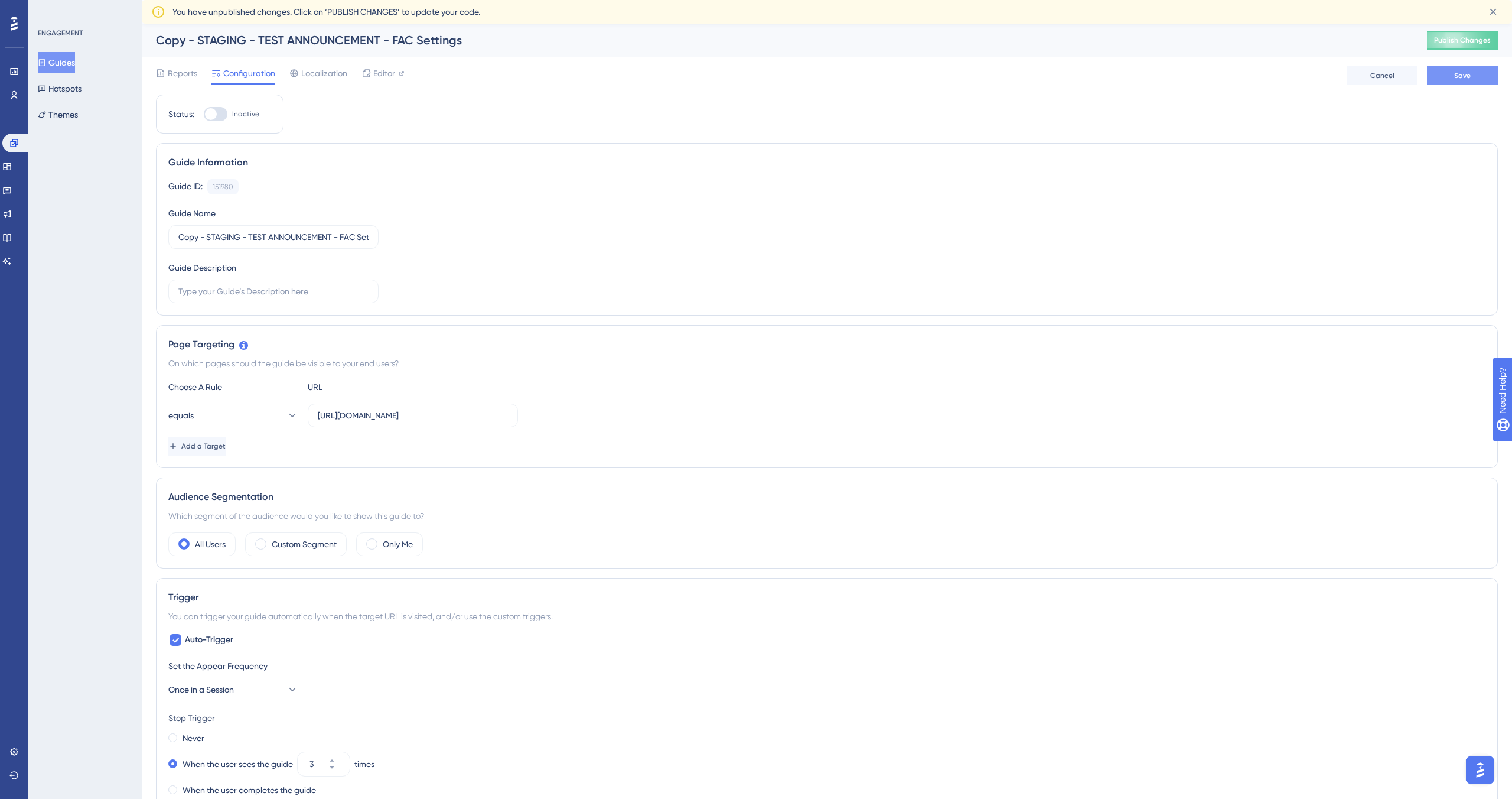
click at [708, 81] on button "Save" at bounding box center [1462, 75] width 71 height 19
click at [71, 111] on button "Themes" at bounding box center [58, 115] width 40 height 22
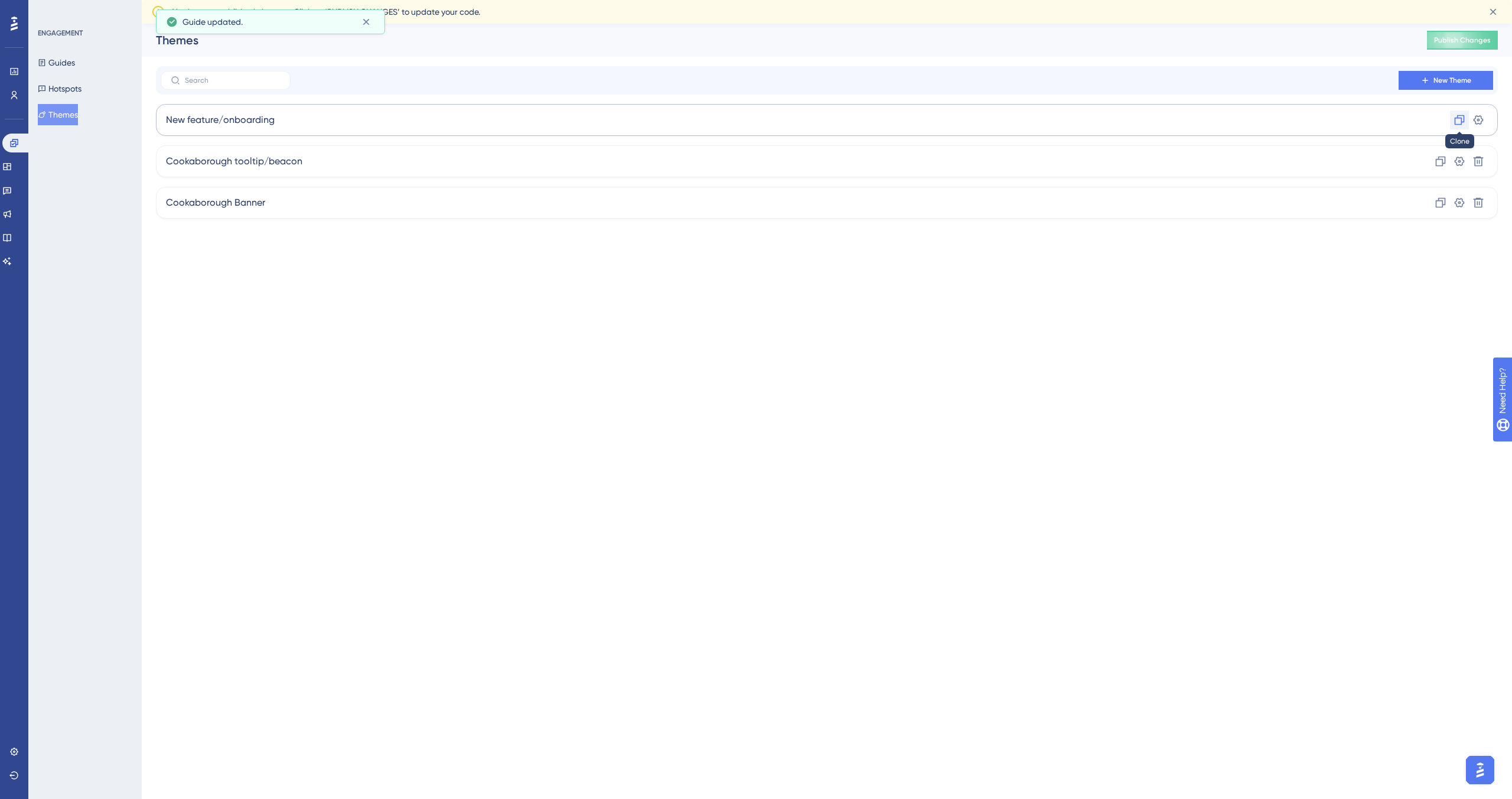
click at [708, 120] on icon at bounding box center [1460, 119] width 12 height 12
click at [708, 163] on div "Copy - New feature/onboarding Clone Settings Delete" at bounding box center [826, 161] width 1342 height 32
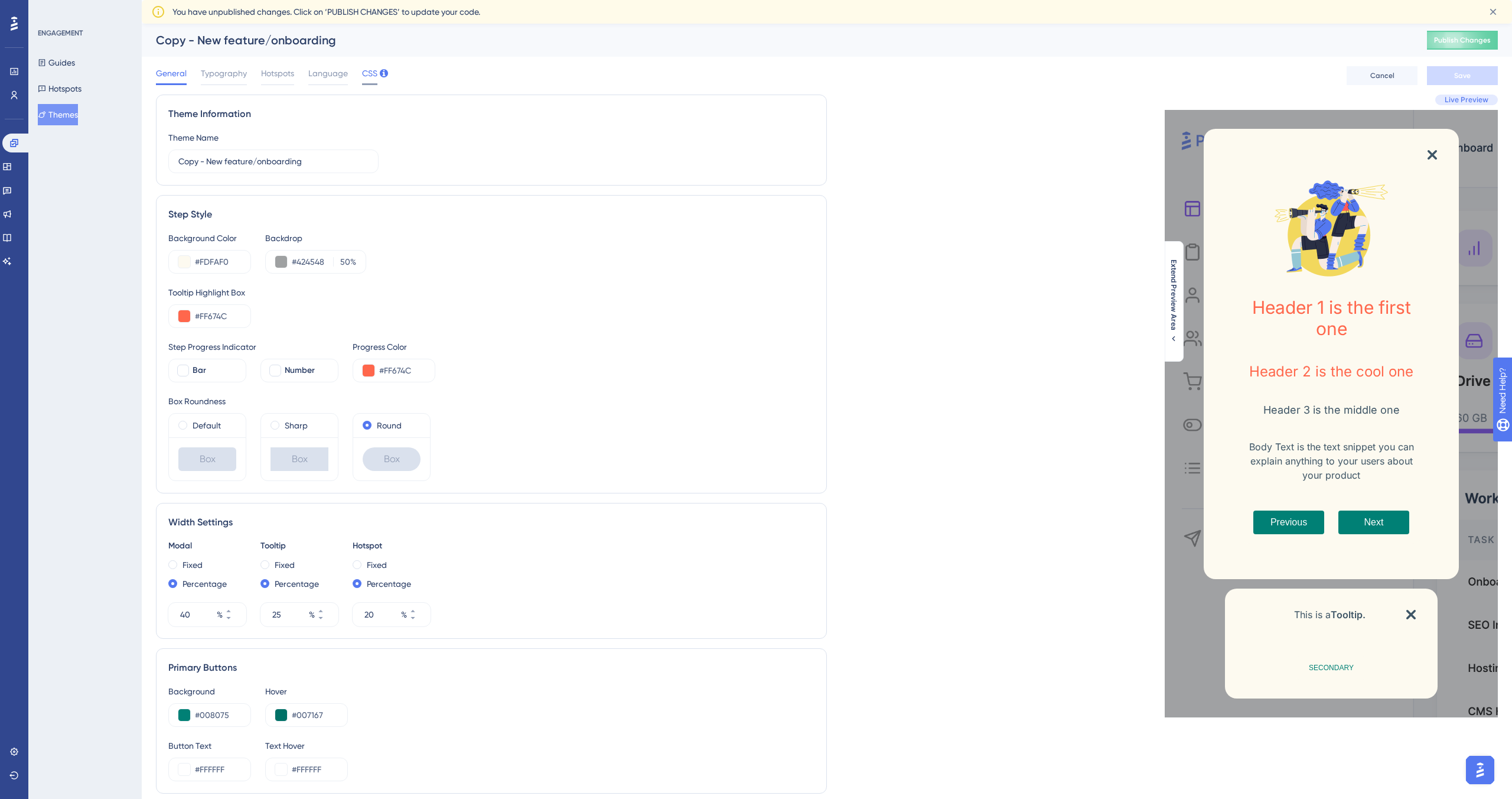
click at [364, 74] on span "CSS" at bounding box center [369, 73] width 15 height 14
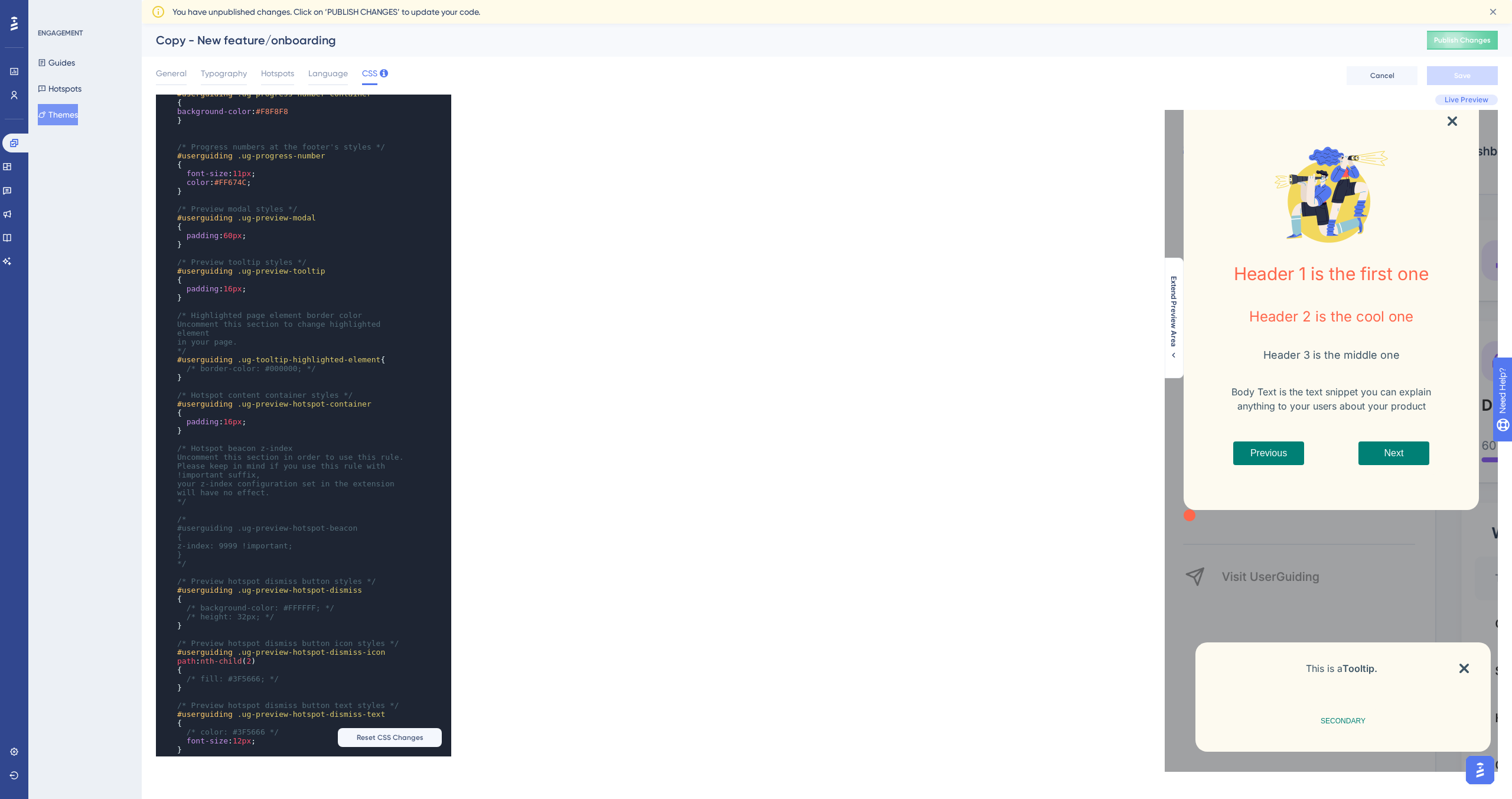
click at [246, 241] on pre "}" at bounding box center [291, 244] width 234 height 9
click at [237, 237] on span "60px" at bounding box center [233, 235] width 18 height 9
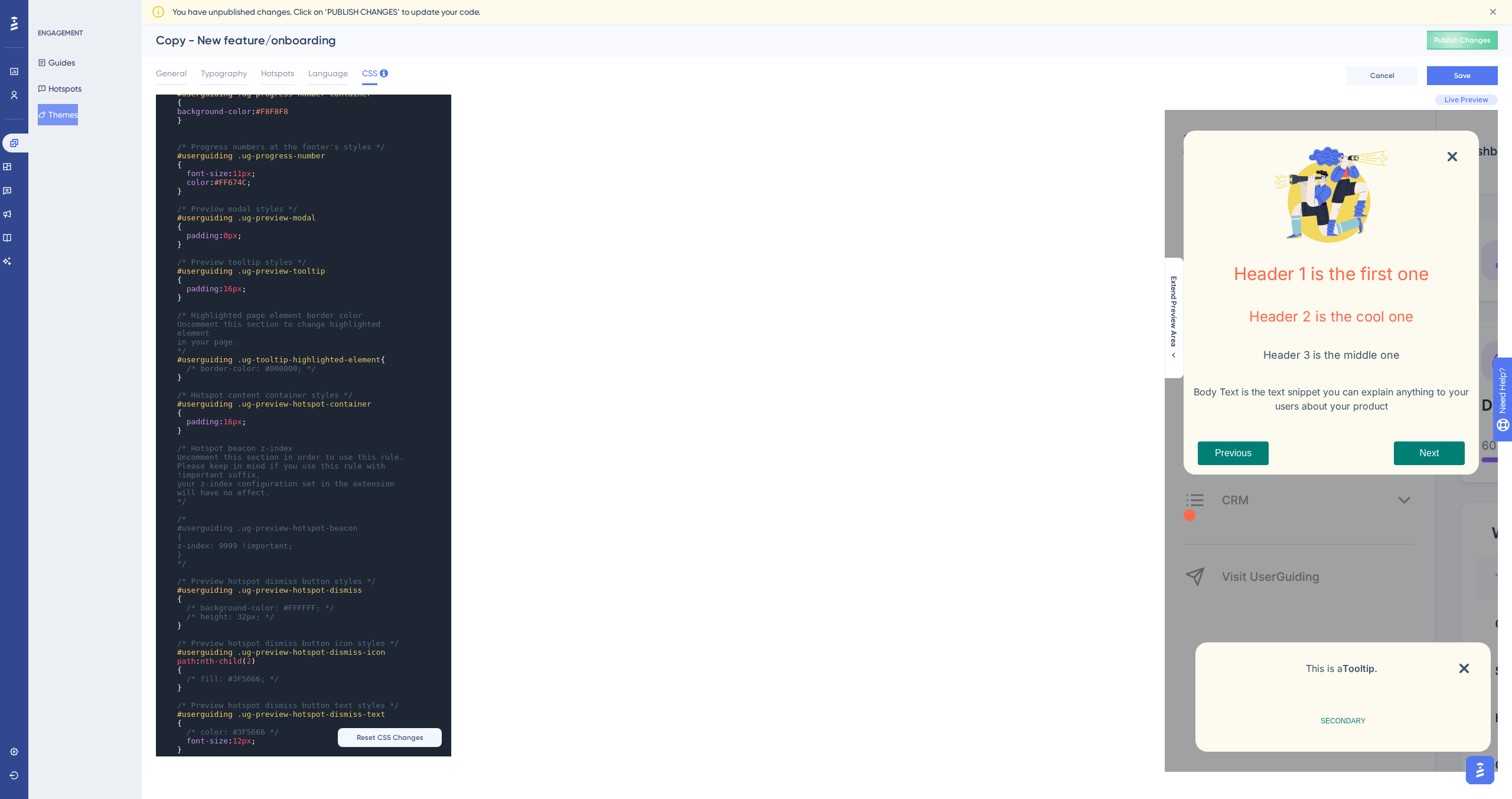
click at [708, 212] on div "xxxxxxxxxx } ​ /* Only the selectors and attributes provided in this field are …" at bounding box center [491, 424] width 671 height 661
click at [708, 74] on span "Save" at bounding box center [1463, 75] width 16 height 9
click at [46, 111] on icon at bounding box center [42, 114] width 8 height 8
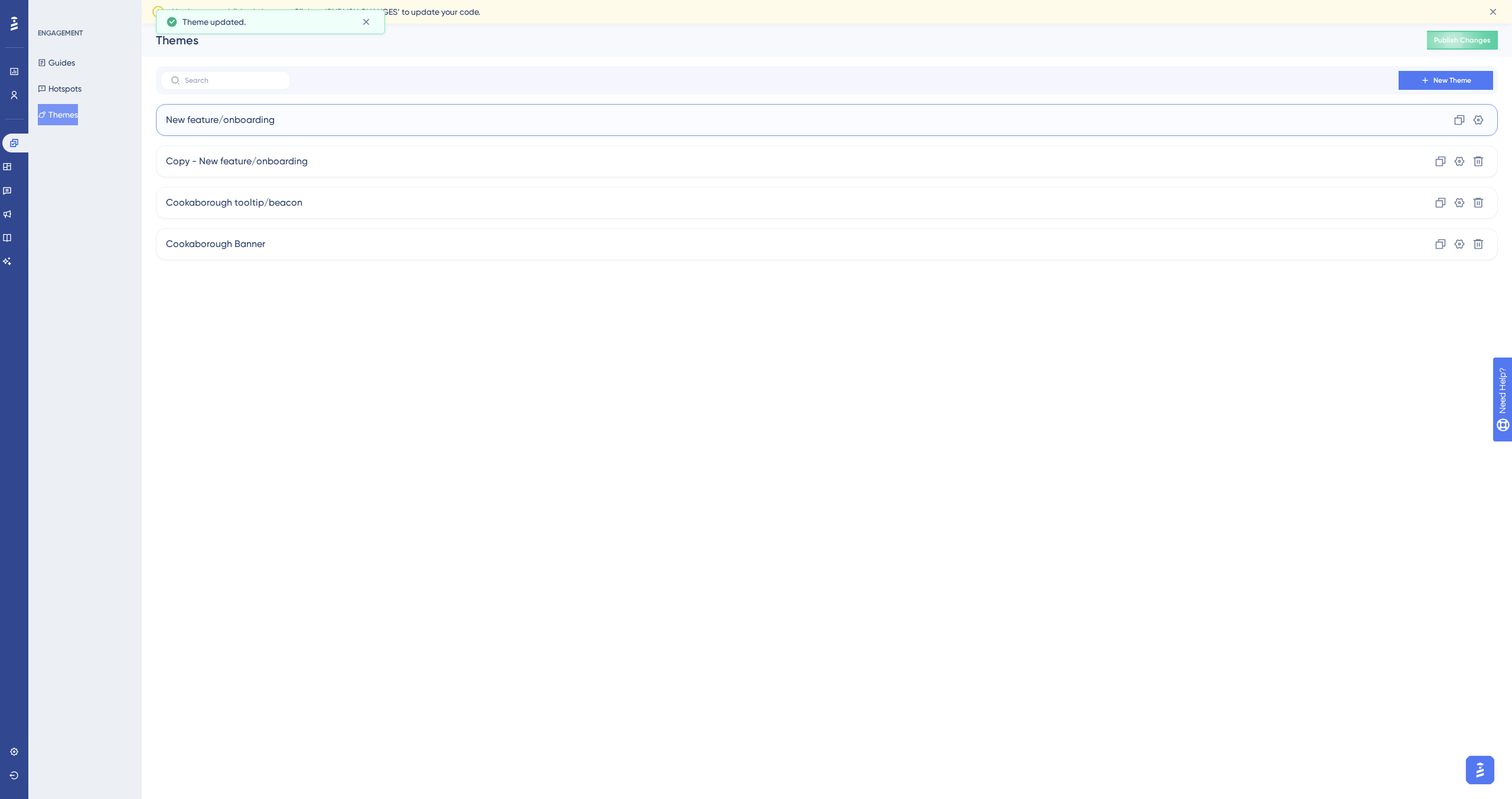
click at [430, 117] on div "New feature/onboarding Clone Settings" at bounding box center [826, 119] width 1342 height 32
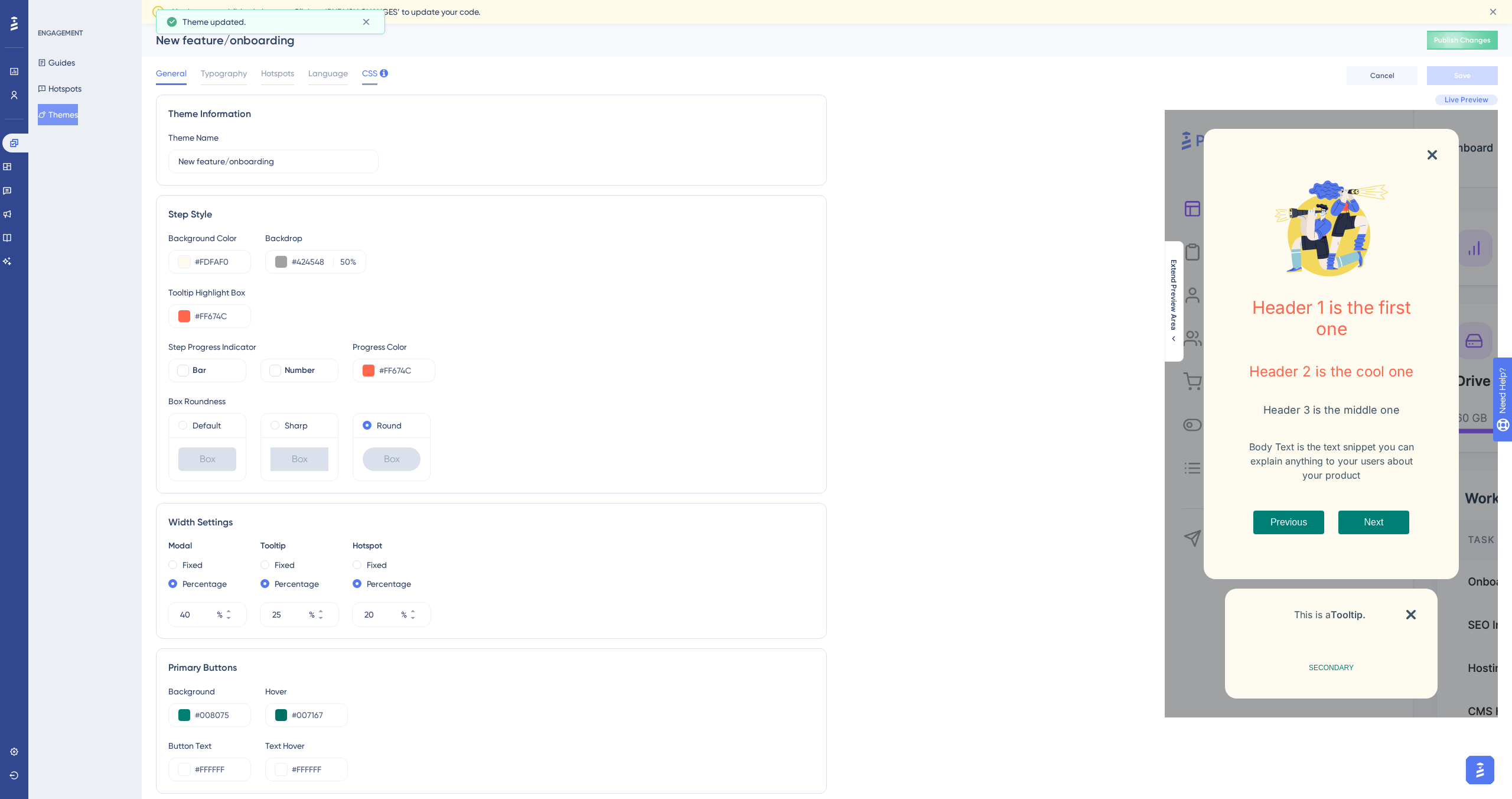
click at [366, 74] on span "CSS" at bounding box center [369, 73] width 15 height 14
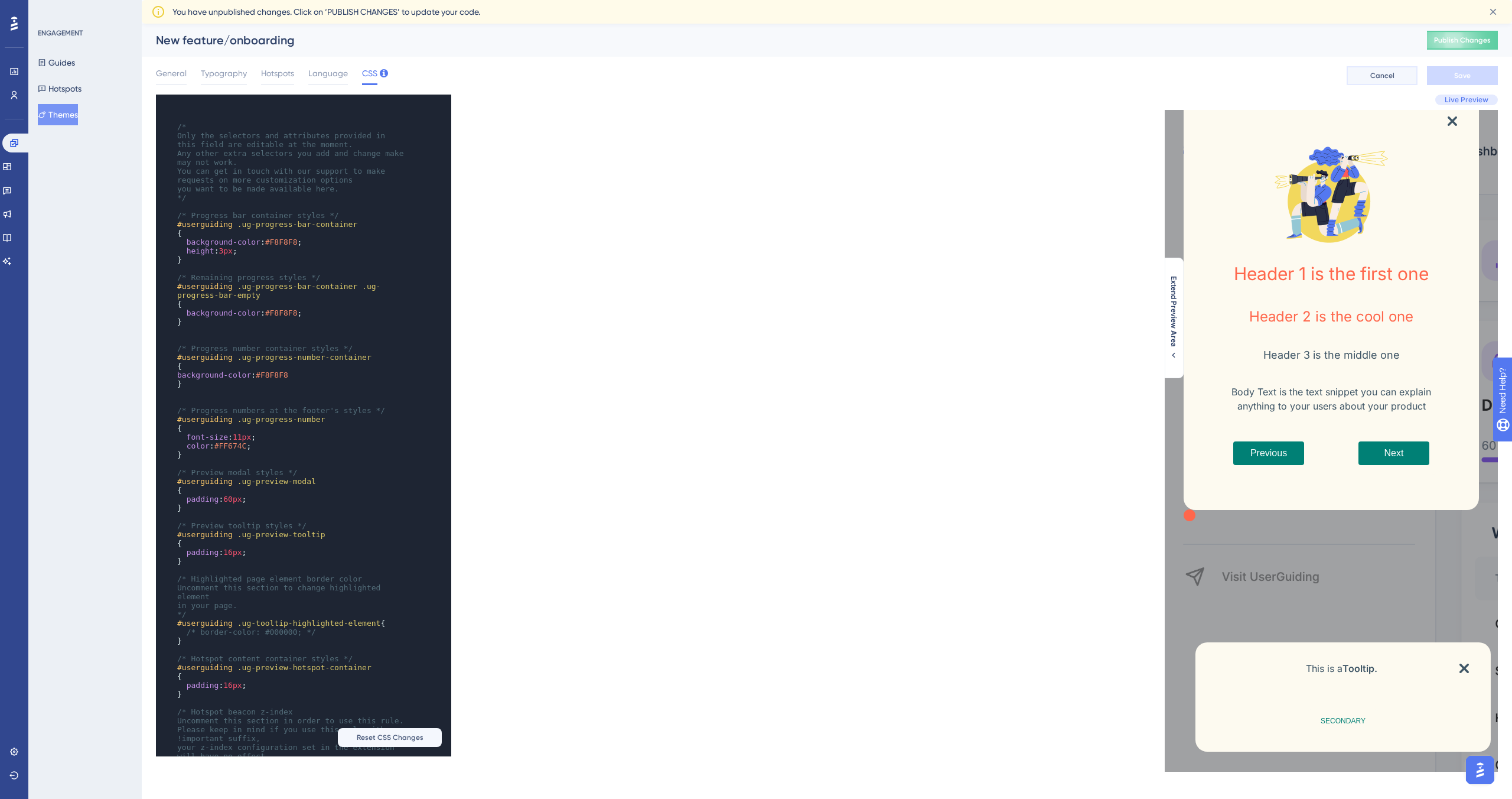
click at [708, 73] on button "Cancel" at bounding box center [1383, 75] width 71 height 19
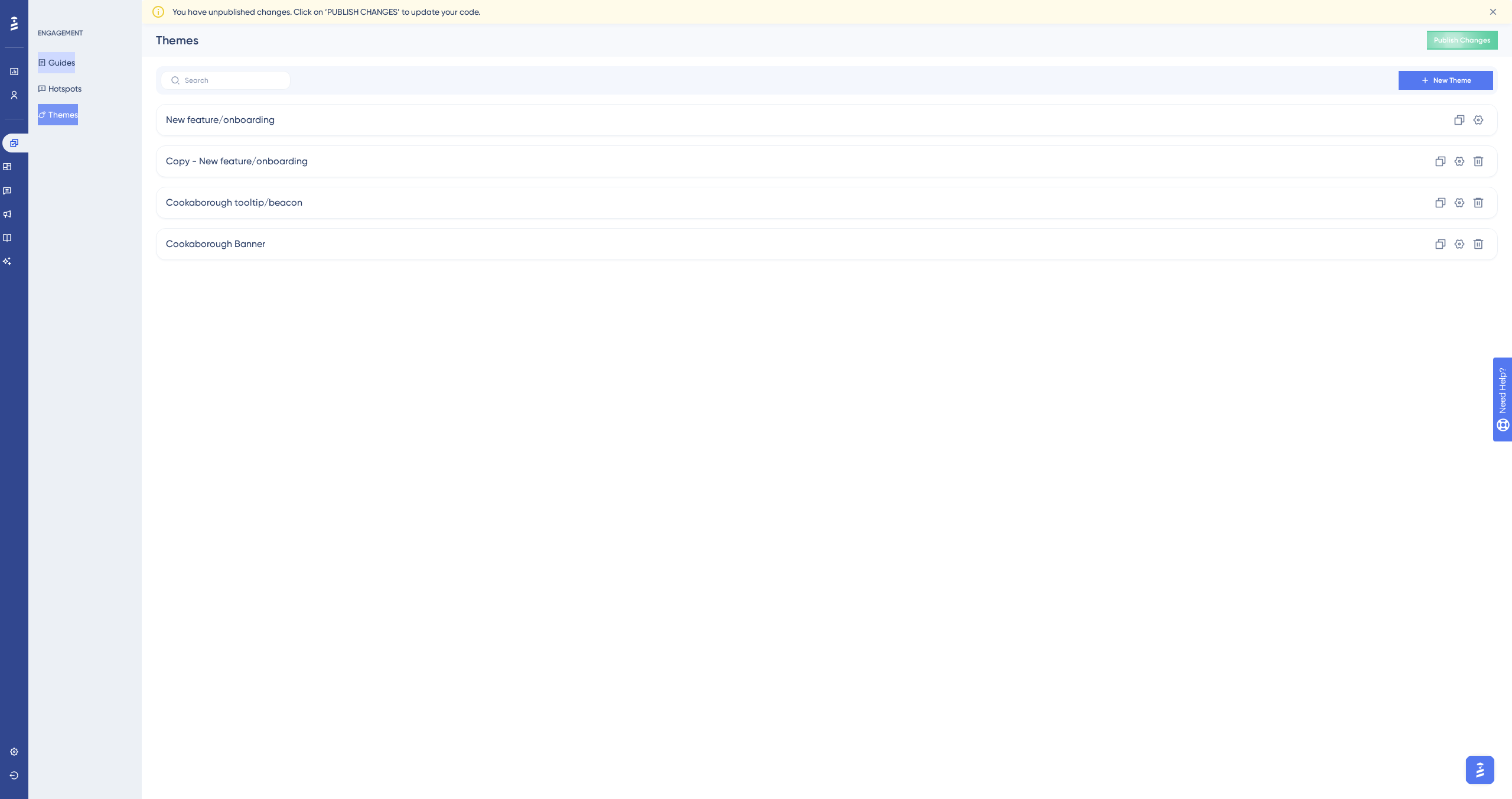
click at [75, 59] on button "Guides" at bounding box center [56, 62] width 37 height 22
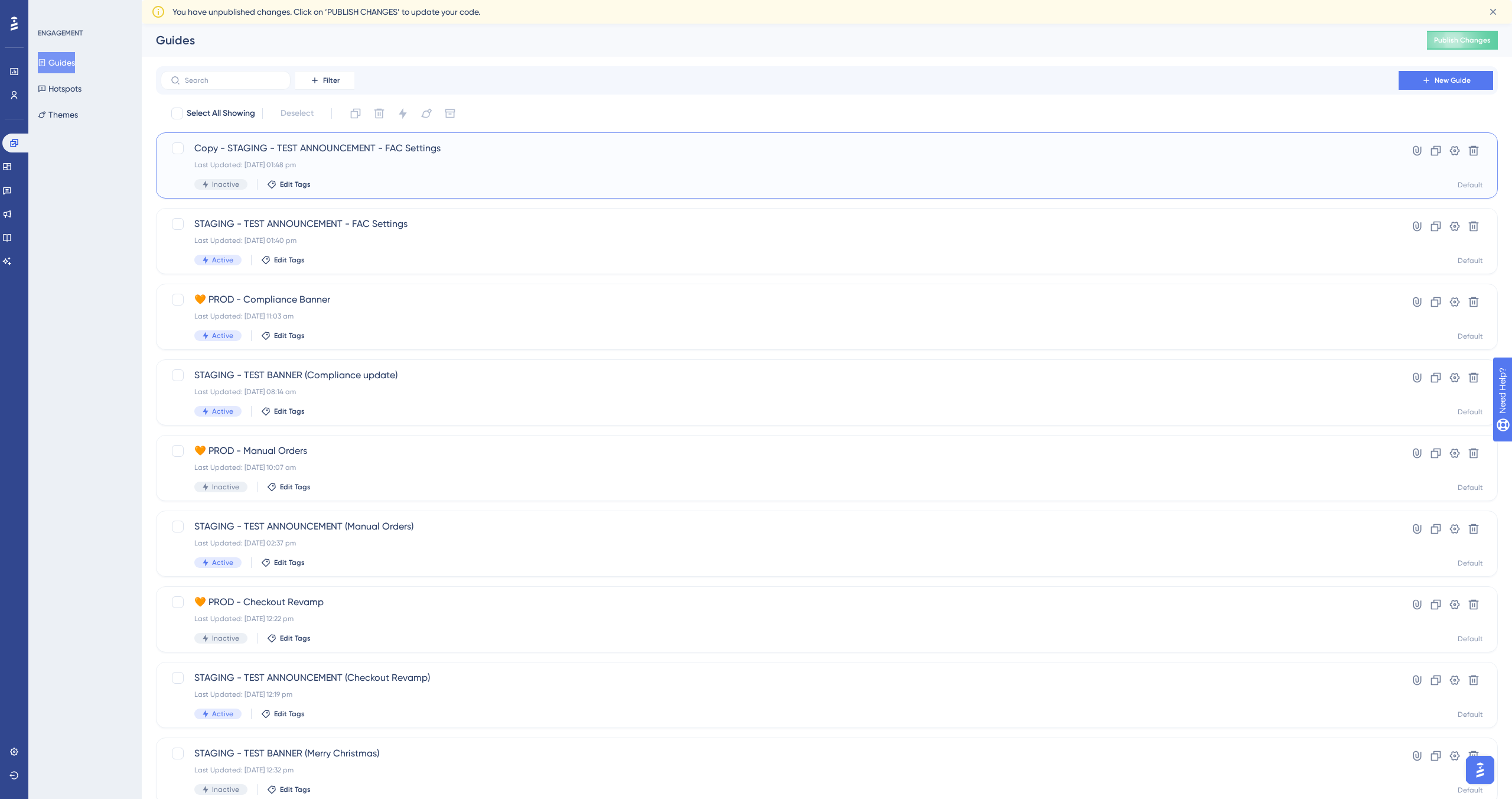
click at [452, 179] on div "Inactive Edit Tags" at bounding box center [780, 185] width 1171 height 11
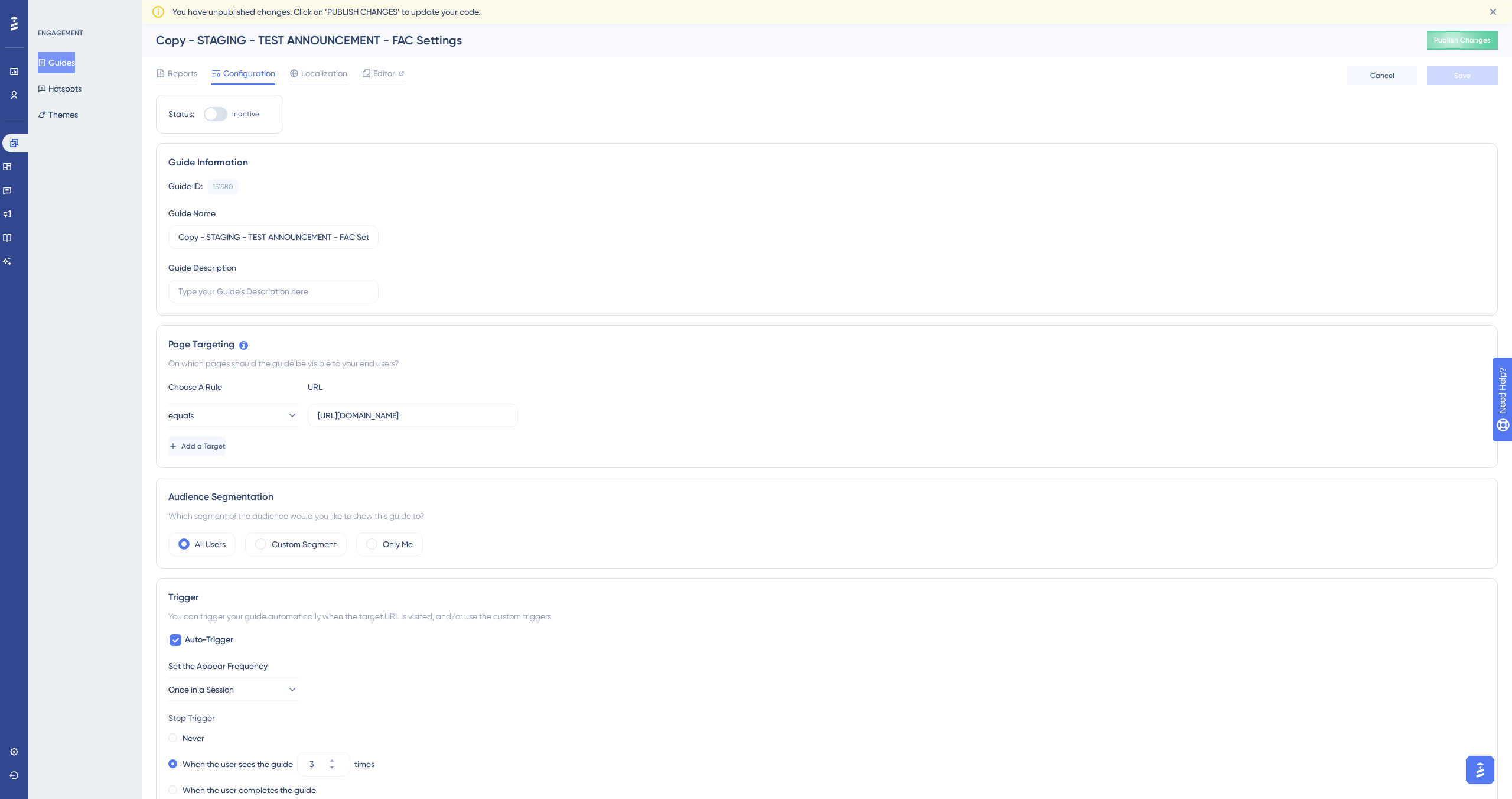
scroll to position [606, 0]
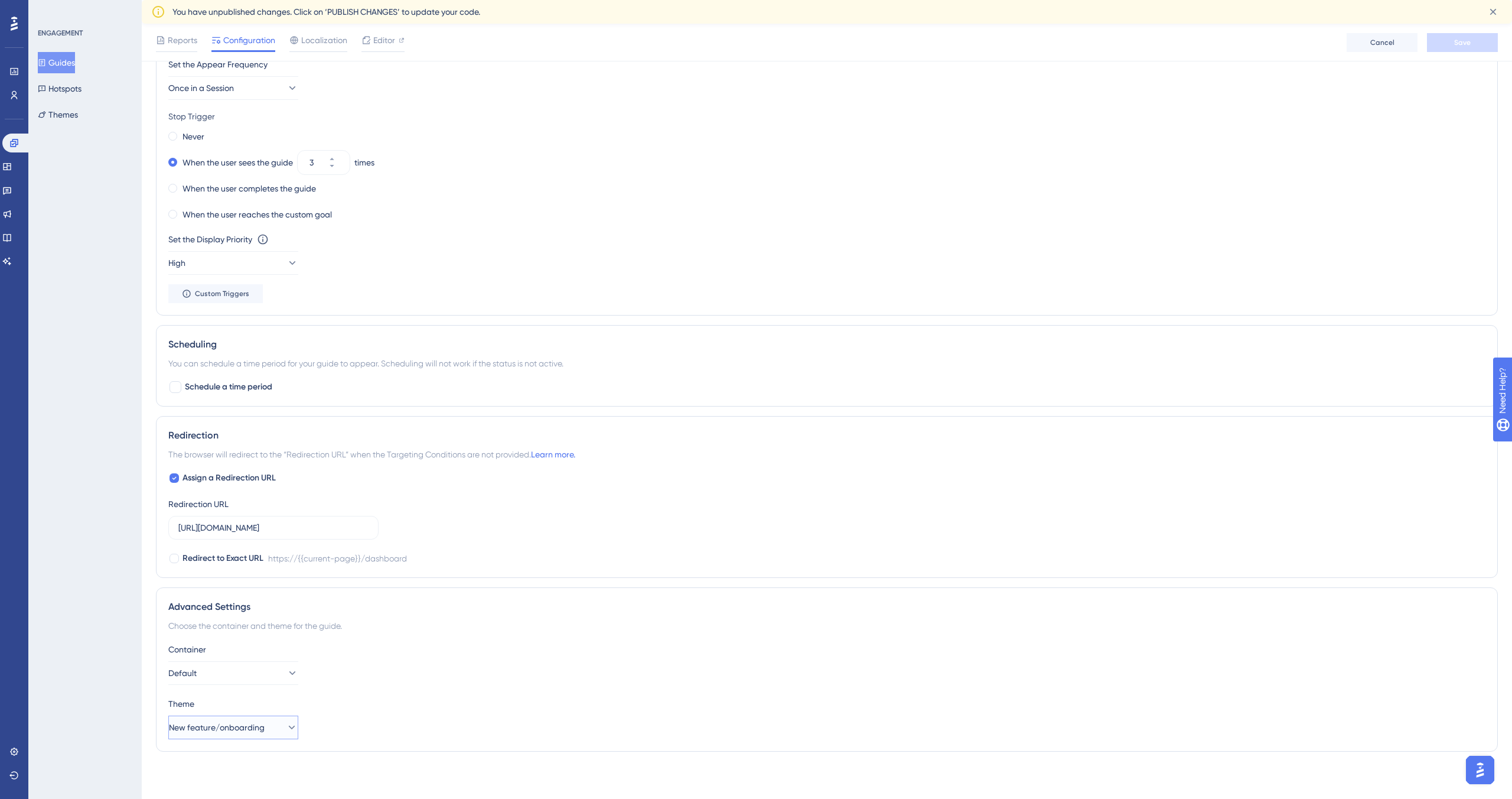
click at [229, 442] on span "New feature/onboarding" at bounding box center [217, 728] width 96 height 14
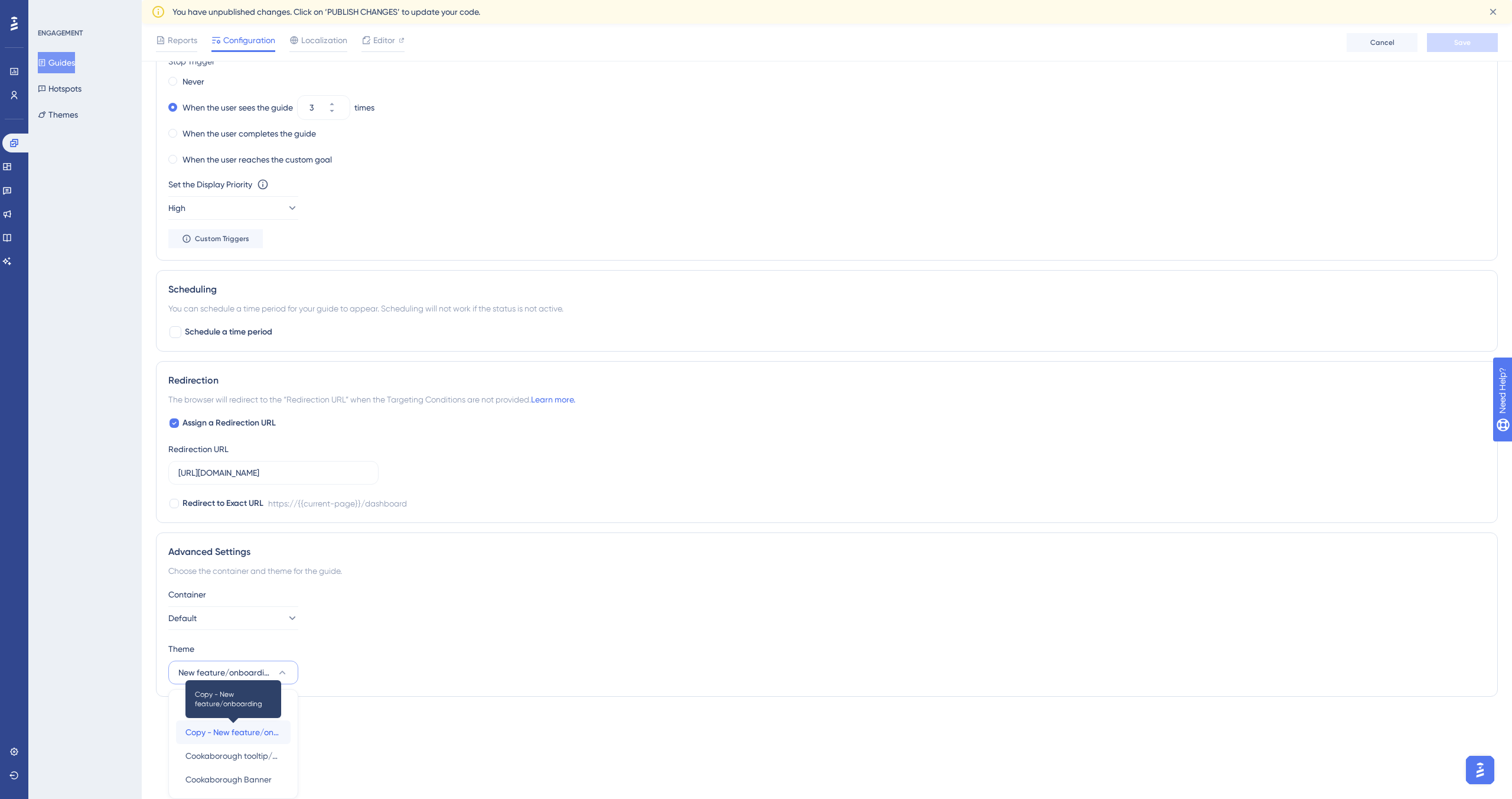
click at [231, 442] on span "Copy - New feature/onboarding" at bounding box center [233, 732] width 96 height 14
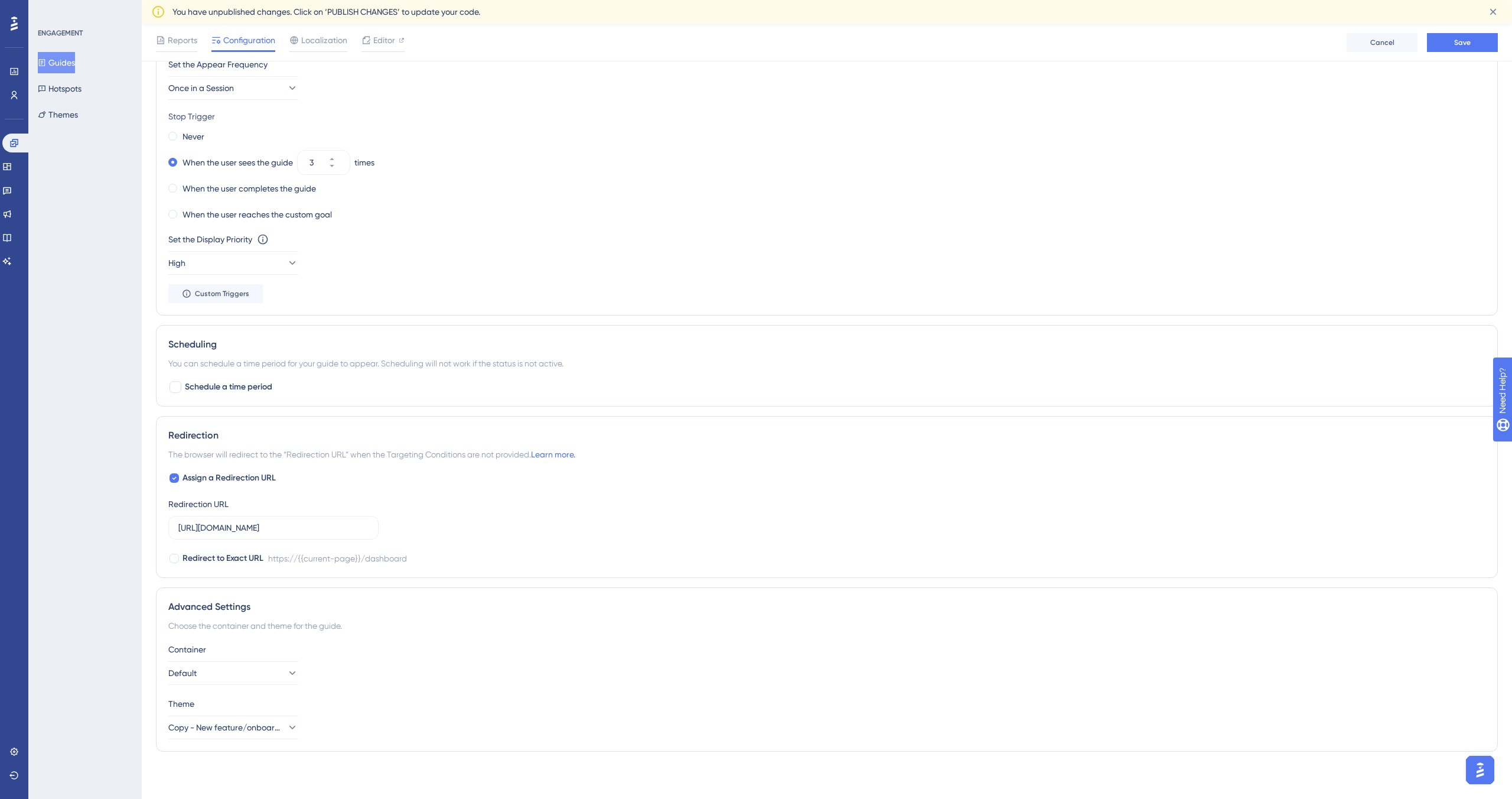
click at [443, 442] on div "Theme Copy - New feature/onboarding" at bounding box center [827, 718] width 1317 height 43
click at [708, 42] on span "Save" at bounding box center [1463, 43] width 16 height 9
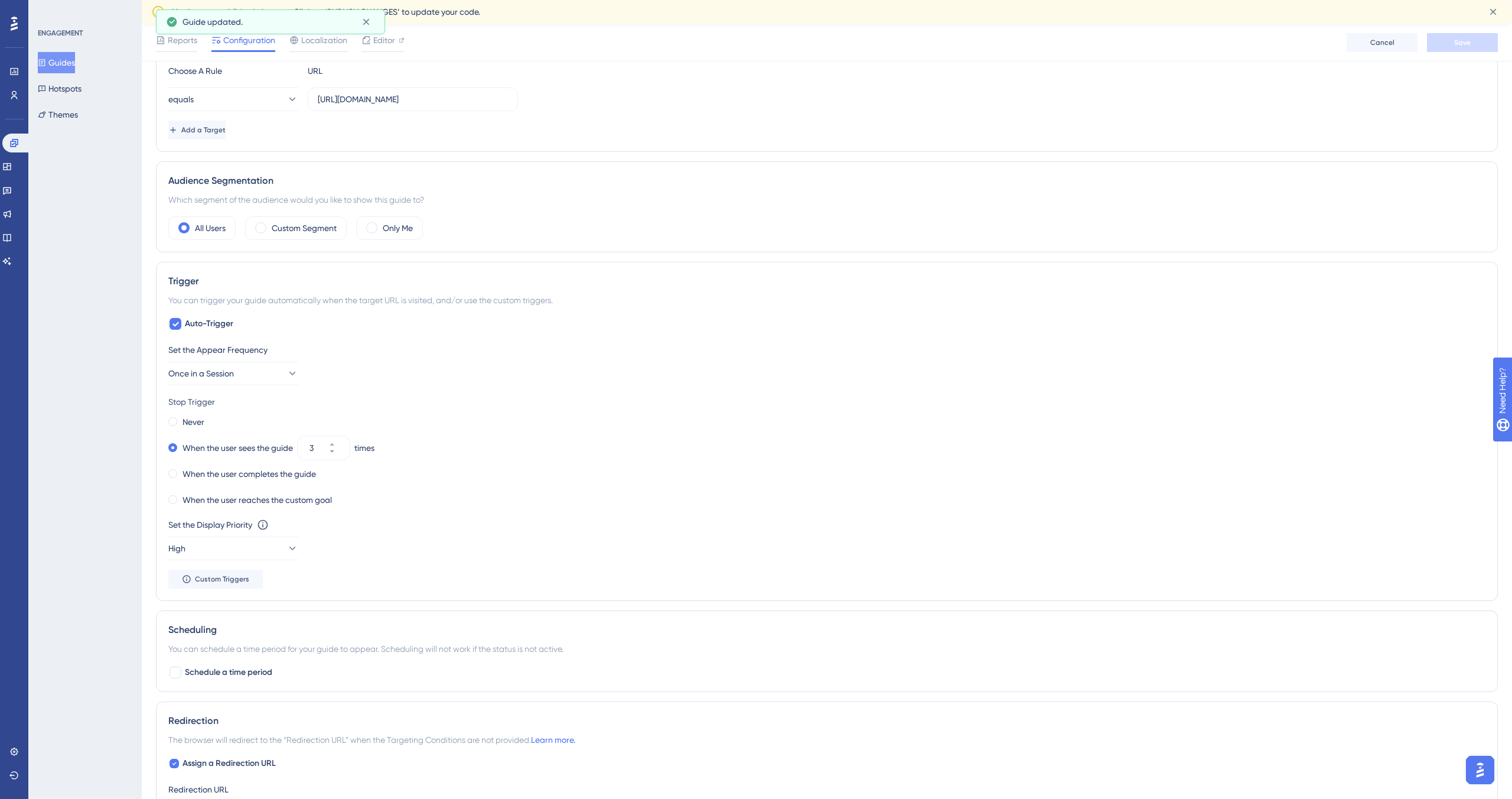
scroll to position [0, 0]
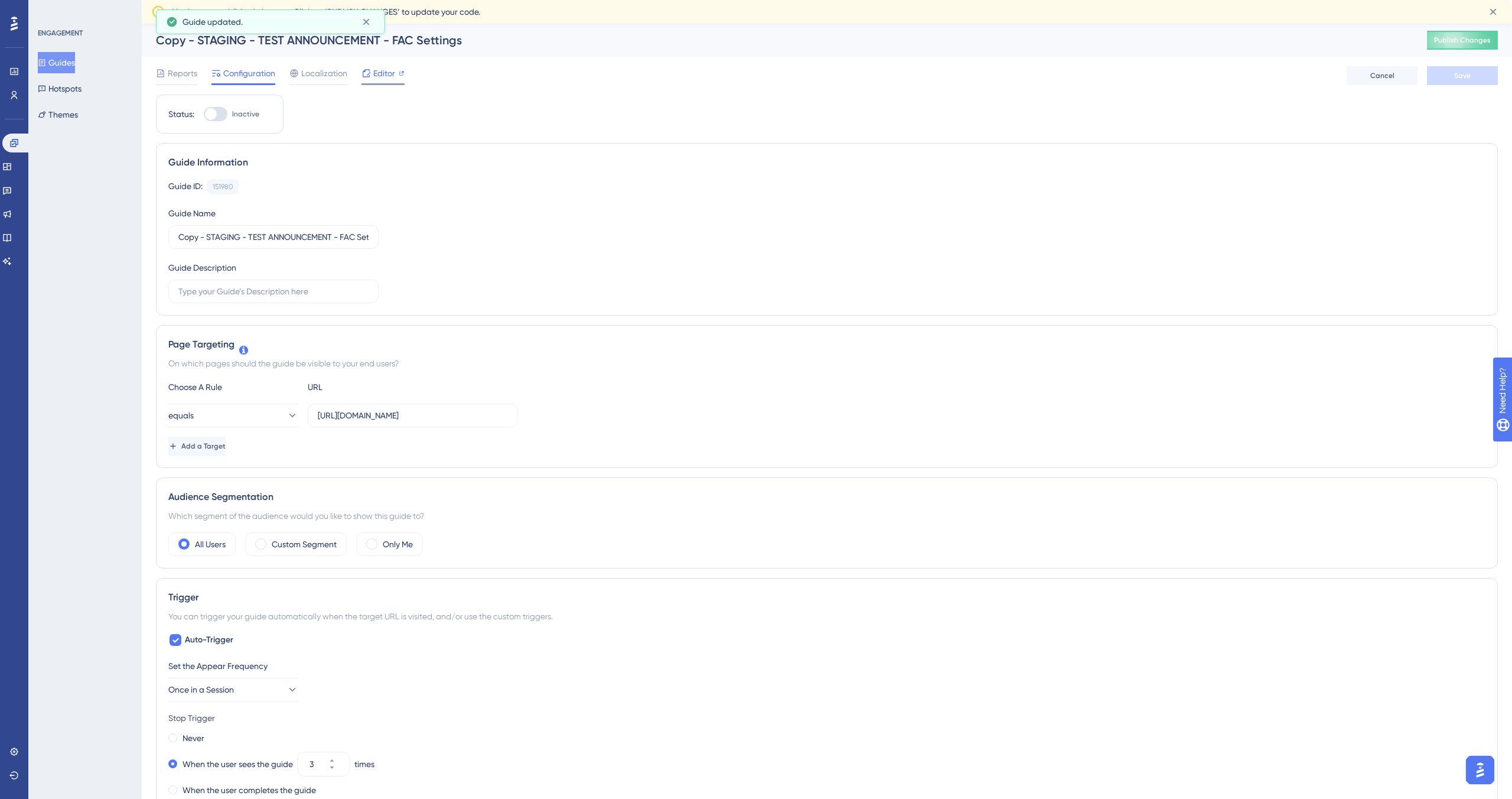
click at [382, 71] on span "Editor" at bounding box center [385, 73] width 22 height 14
click at [389, 72] on span "Editor" at bounding box center [385, 73] width 22 height 14
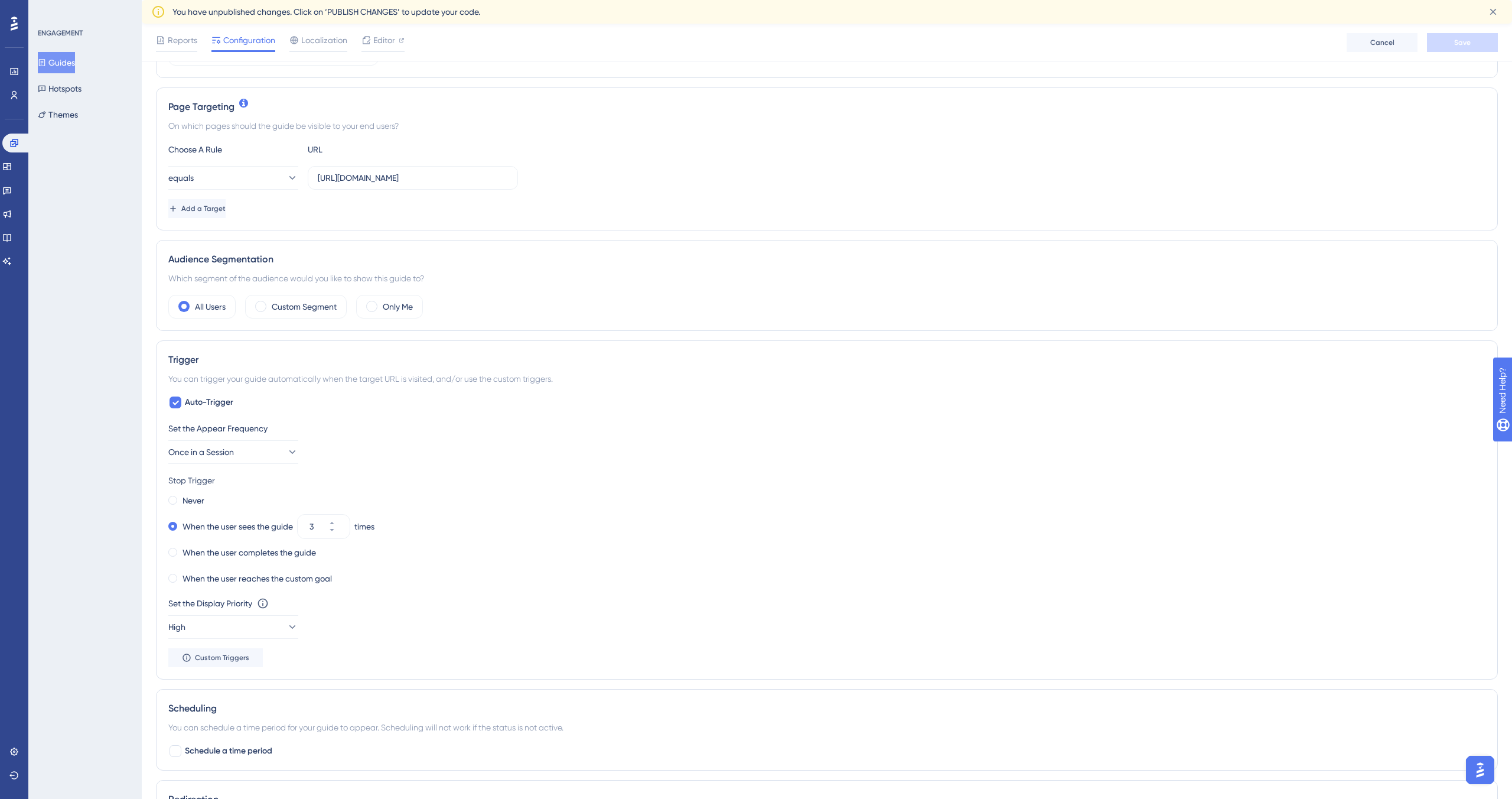
scroll to position [606, 0]
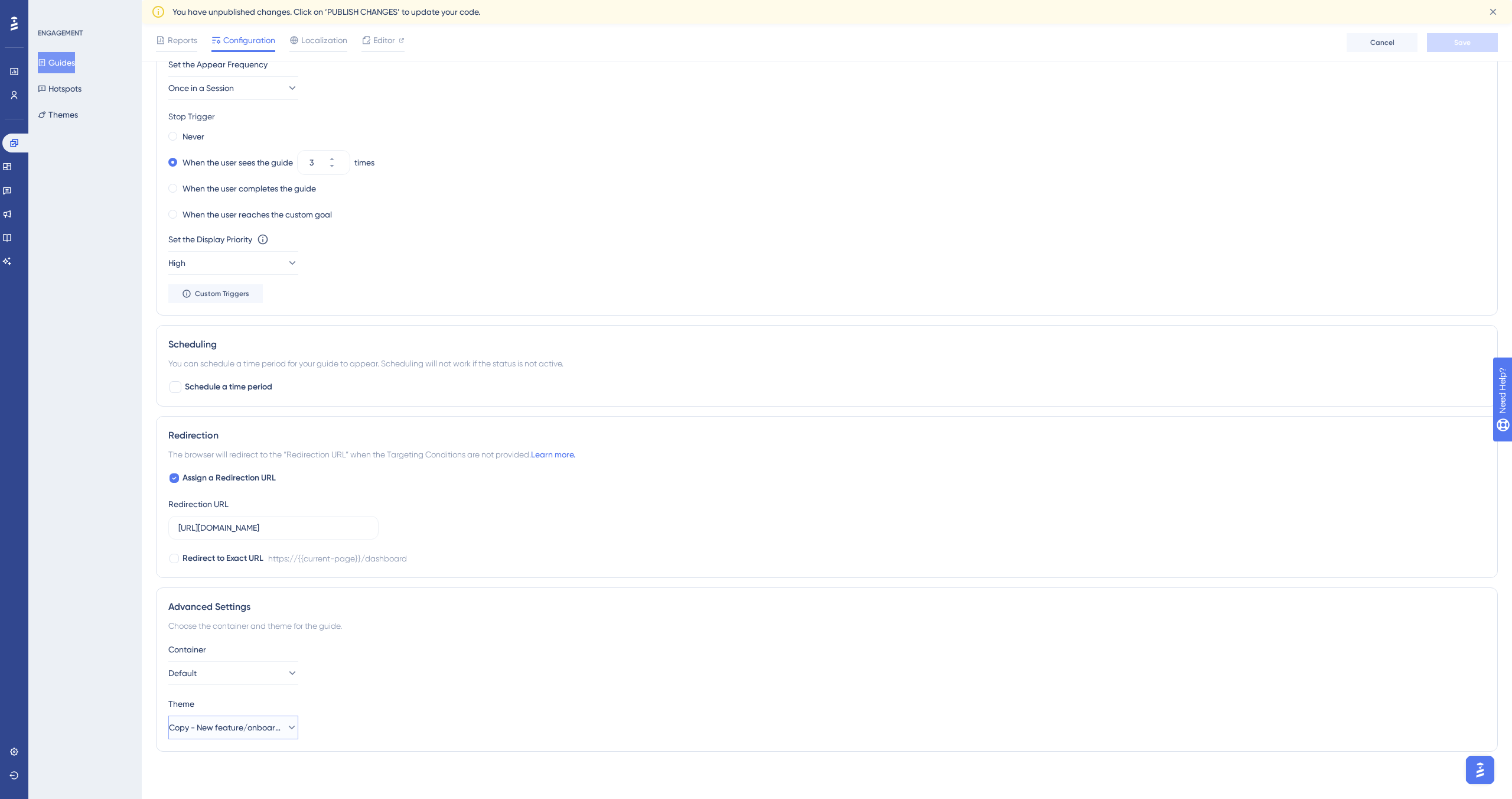
click at [274, 442] on button "Copy - New feature/onboarding" at bounding box center [233, 728] width 130 height 24
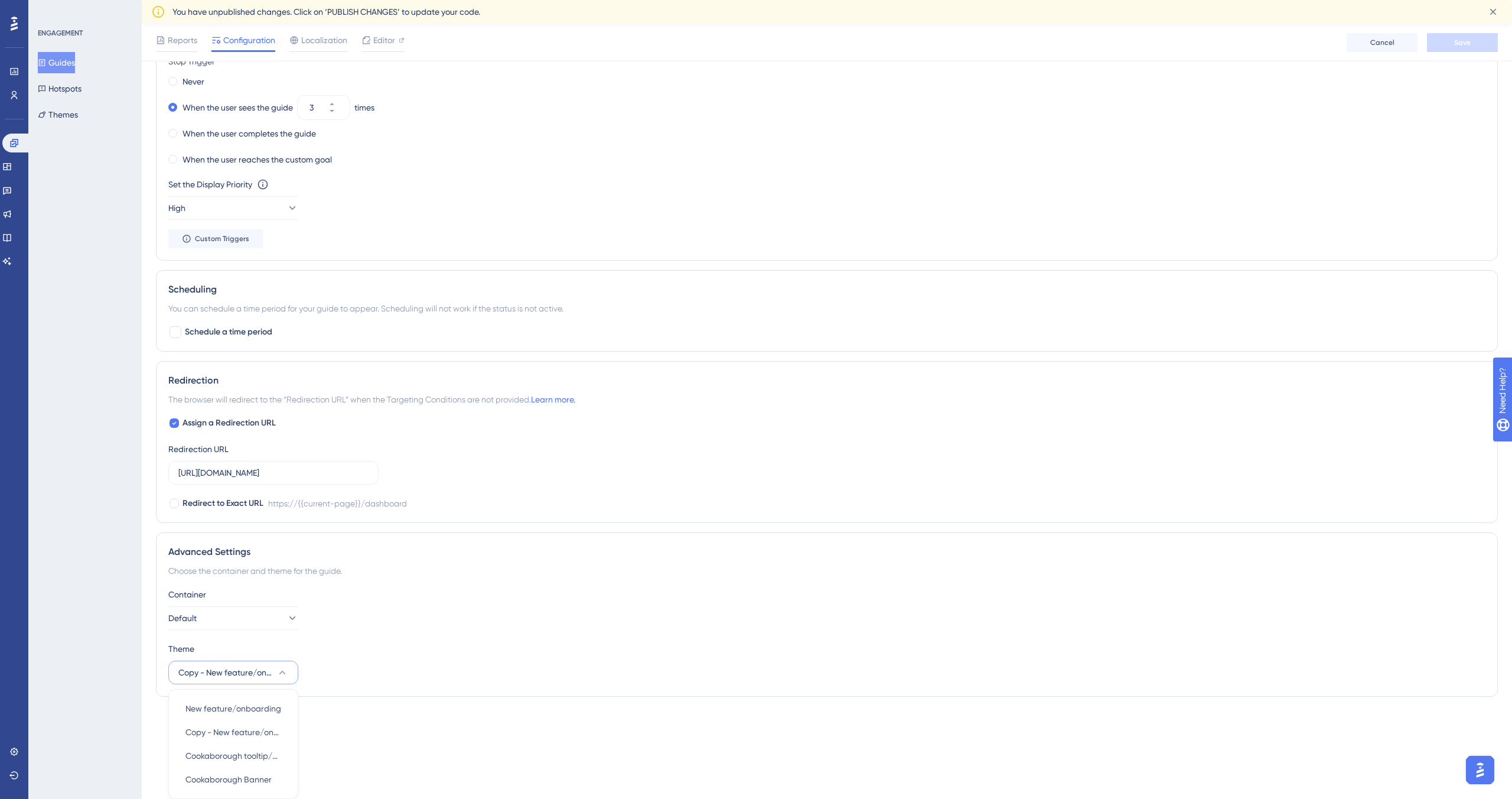
click at [493, 442] on div "Advanced Settings Choose the container and theme for the guide. Container Defau…" at bounding box center [826, 614] width 1342 height 165
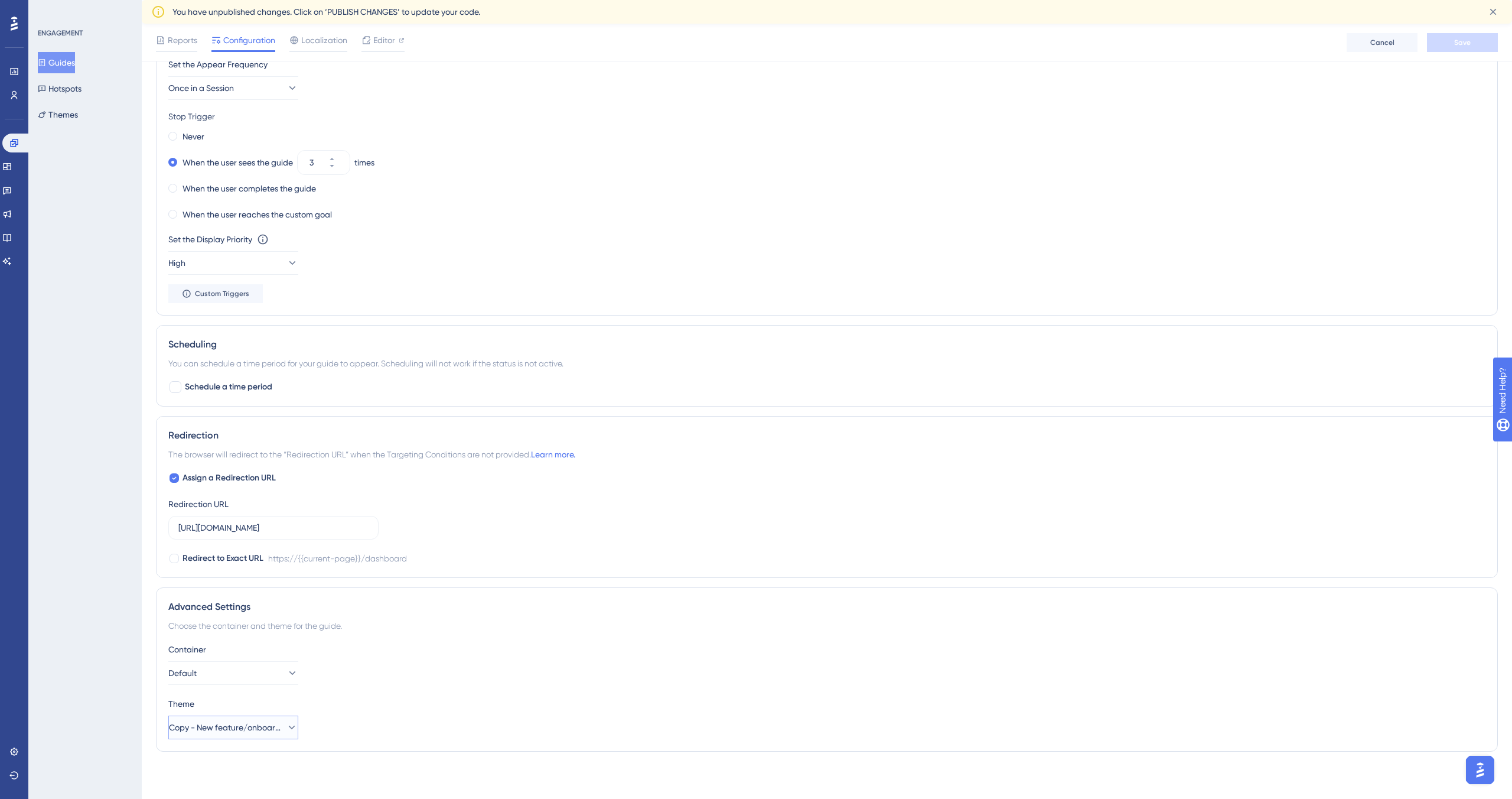
click at [260, 442] on button "Copy - New feature/onboarding" at bounding box center [233, 728] width 130 height 24
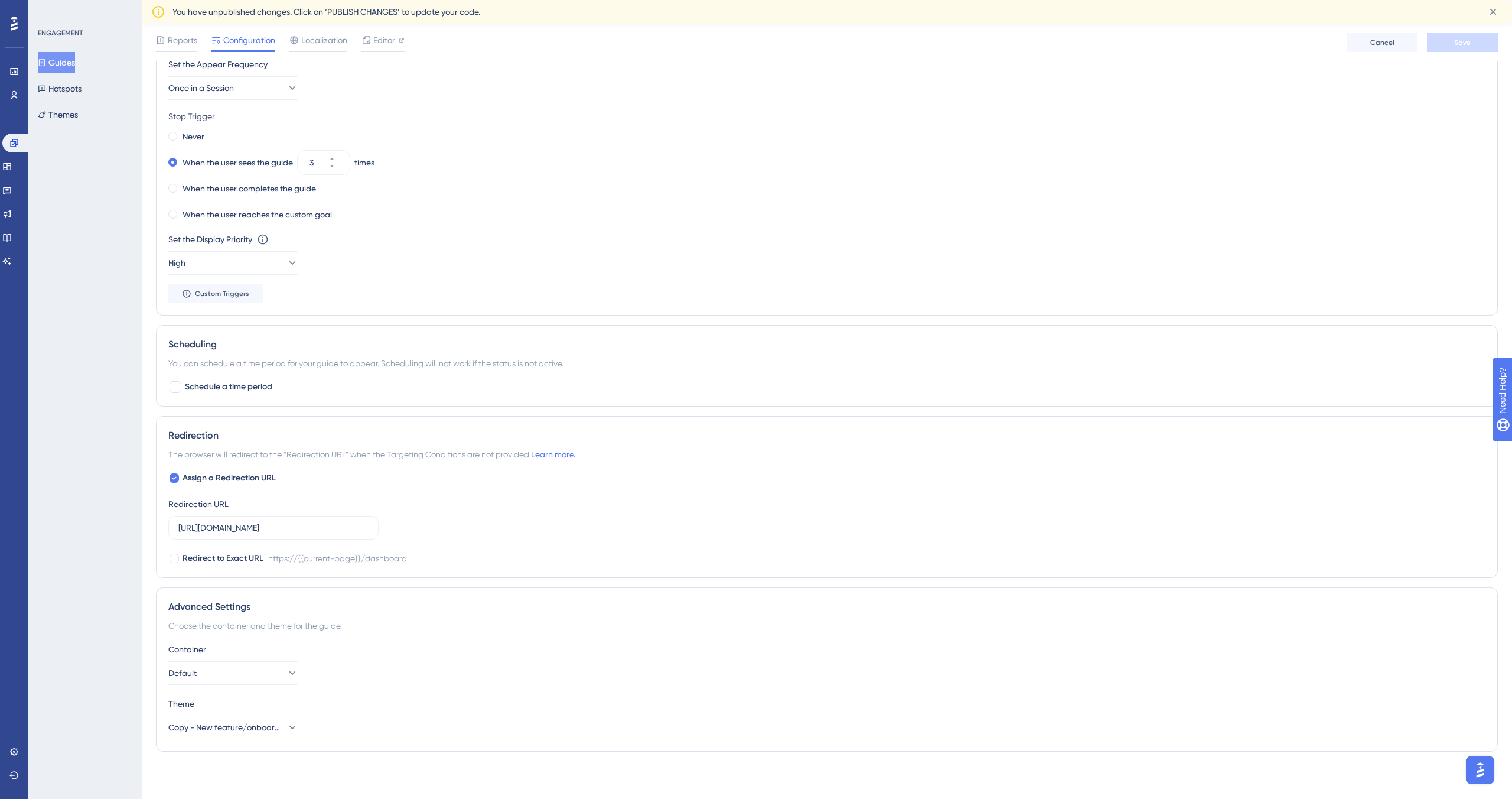
scroll to position [0, 0]
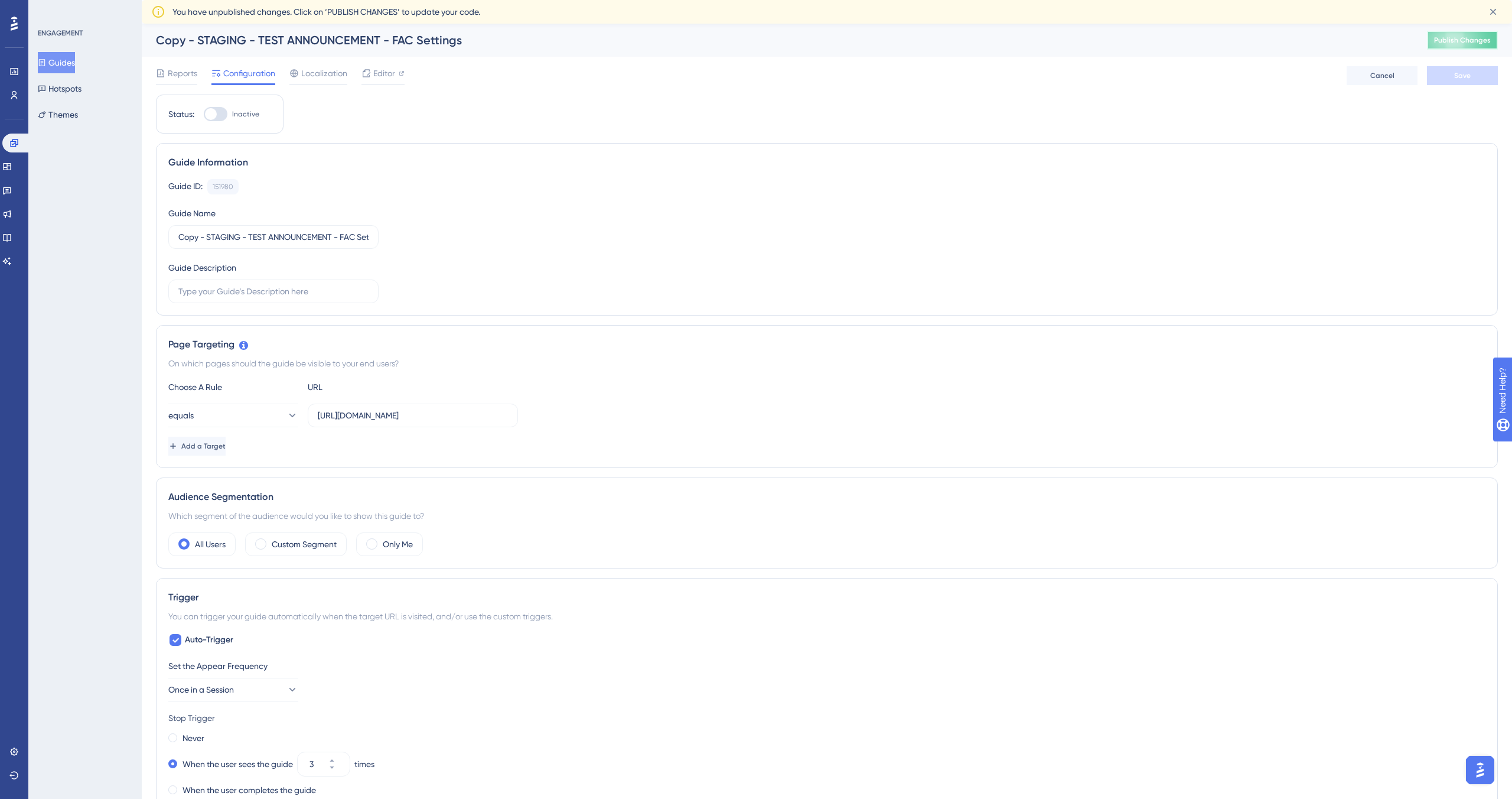
click at [708, 40] on span "Publish Changes" at bounding box center [1462, 40] width 57 height 9
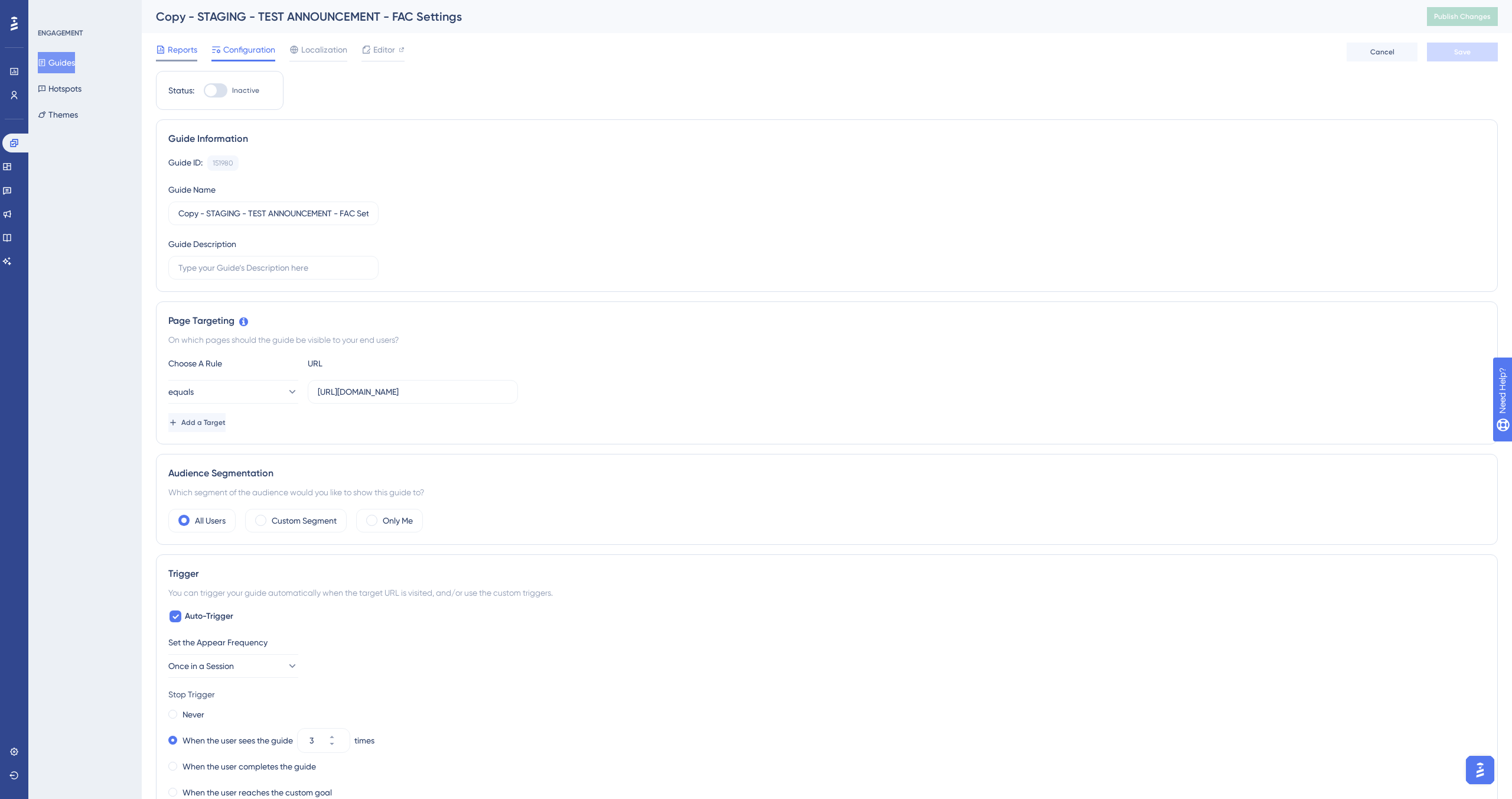
click at [179, 52] on span "Reports" at bounding box center [182, 50] width 30 height 14
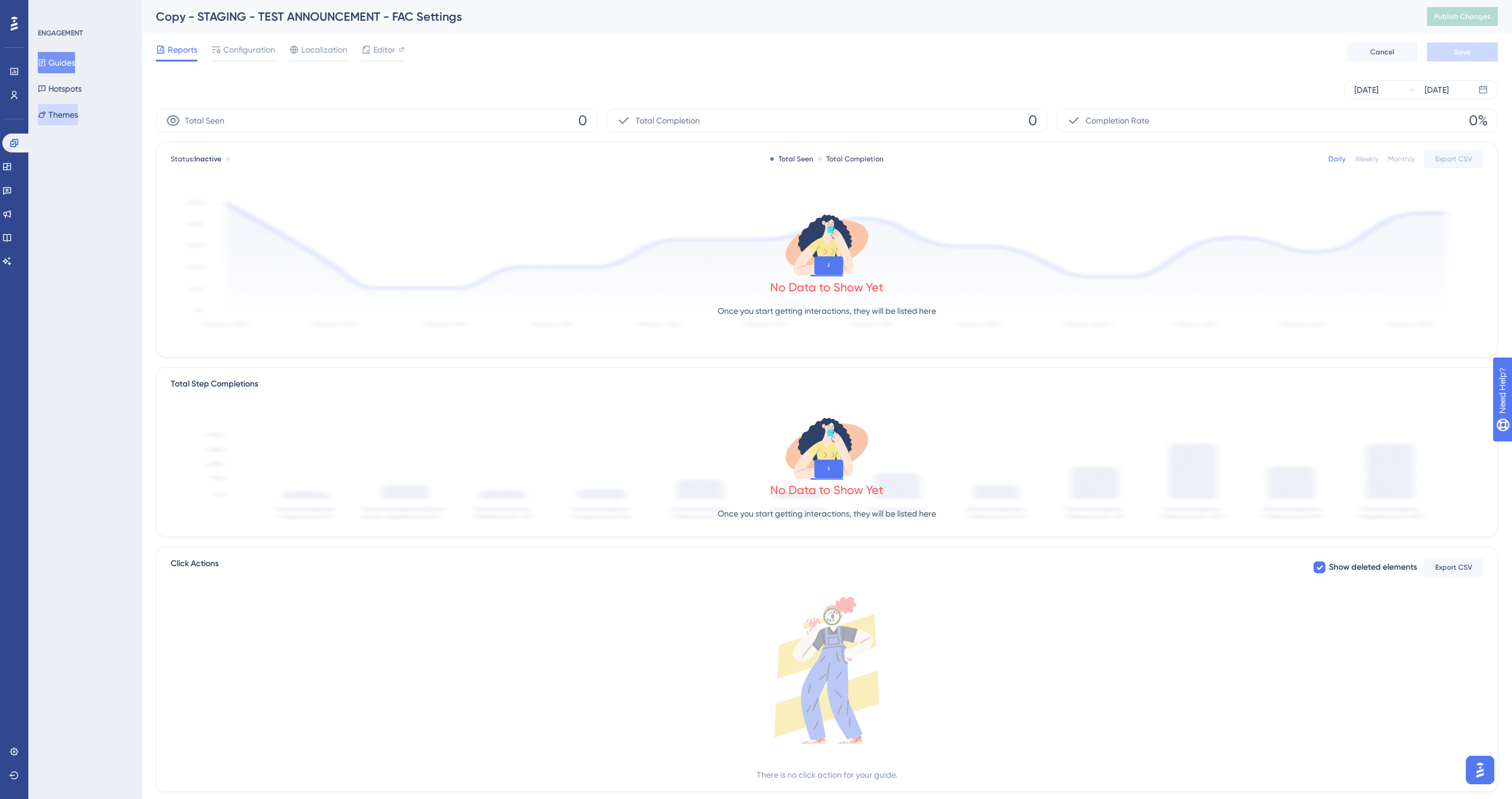
click at [68, 118] on button "Themes" at bounding box center [58, 115] width 40 height 22
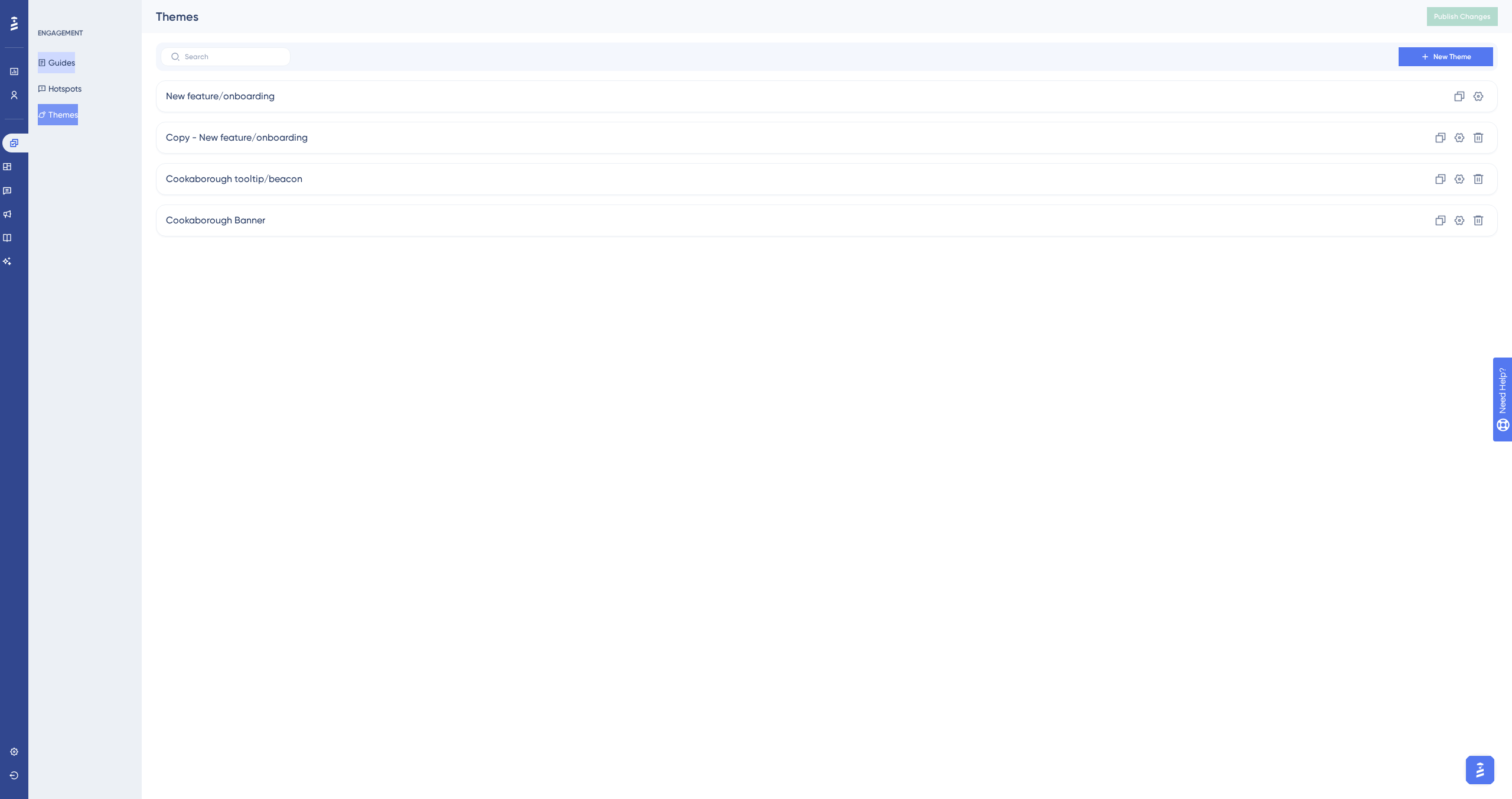
click at [75, 59] on button "Guides" at bounding box center [56, 62] width 37 height 22
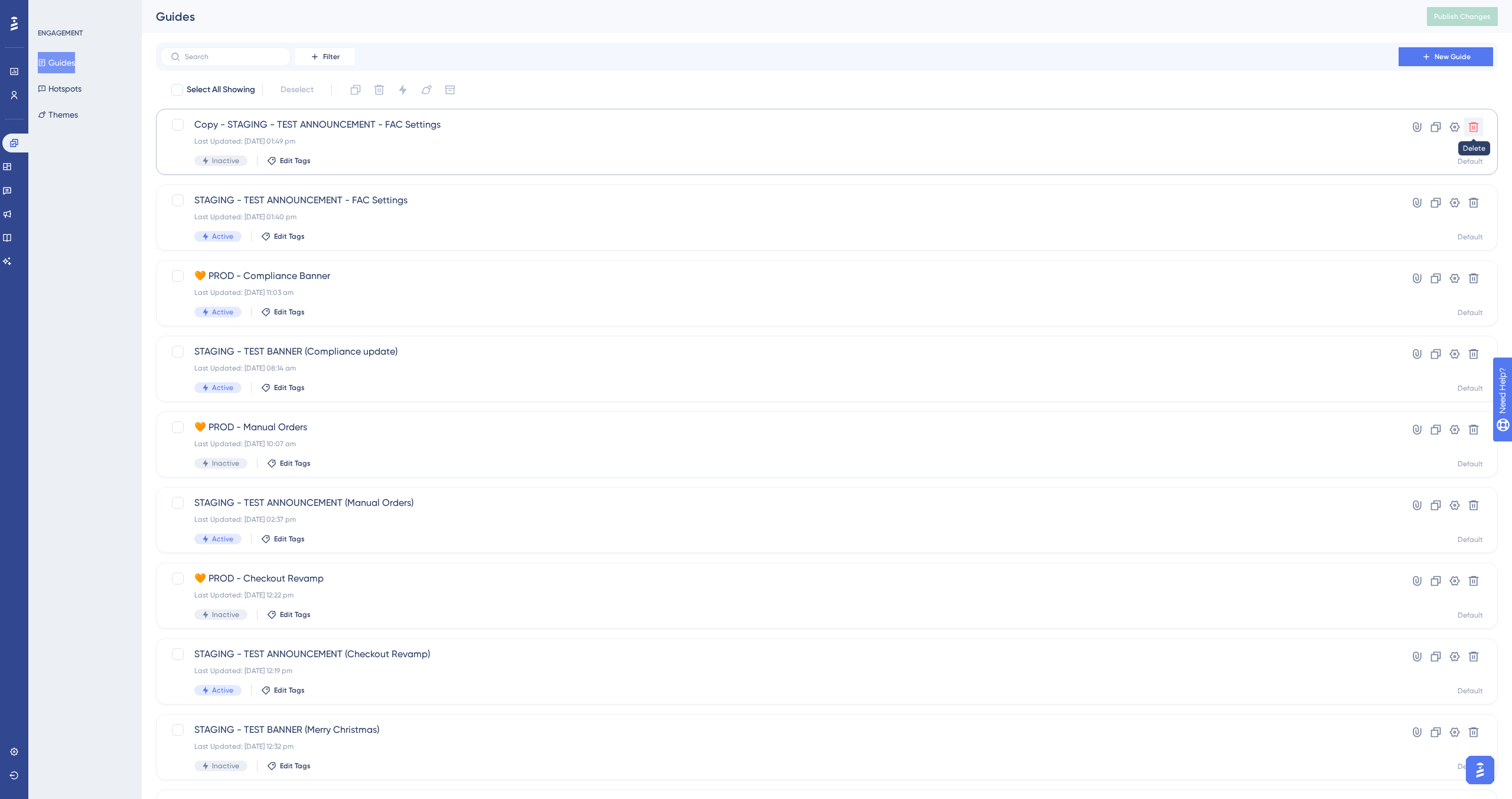
click at [708, 128] on icon at bounding box center [1474, 127] width 10 height 10
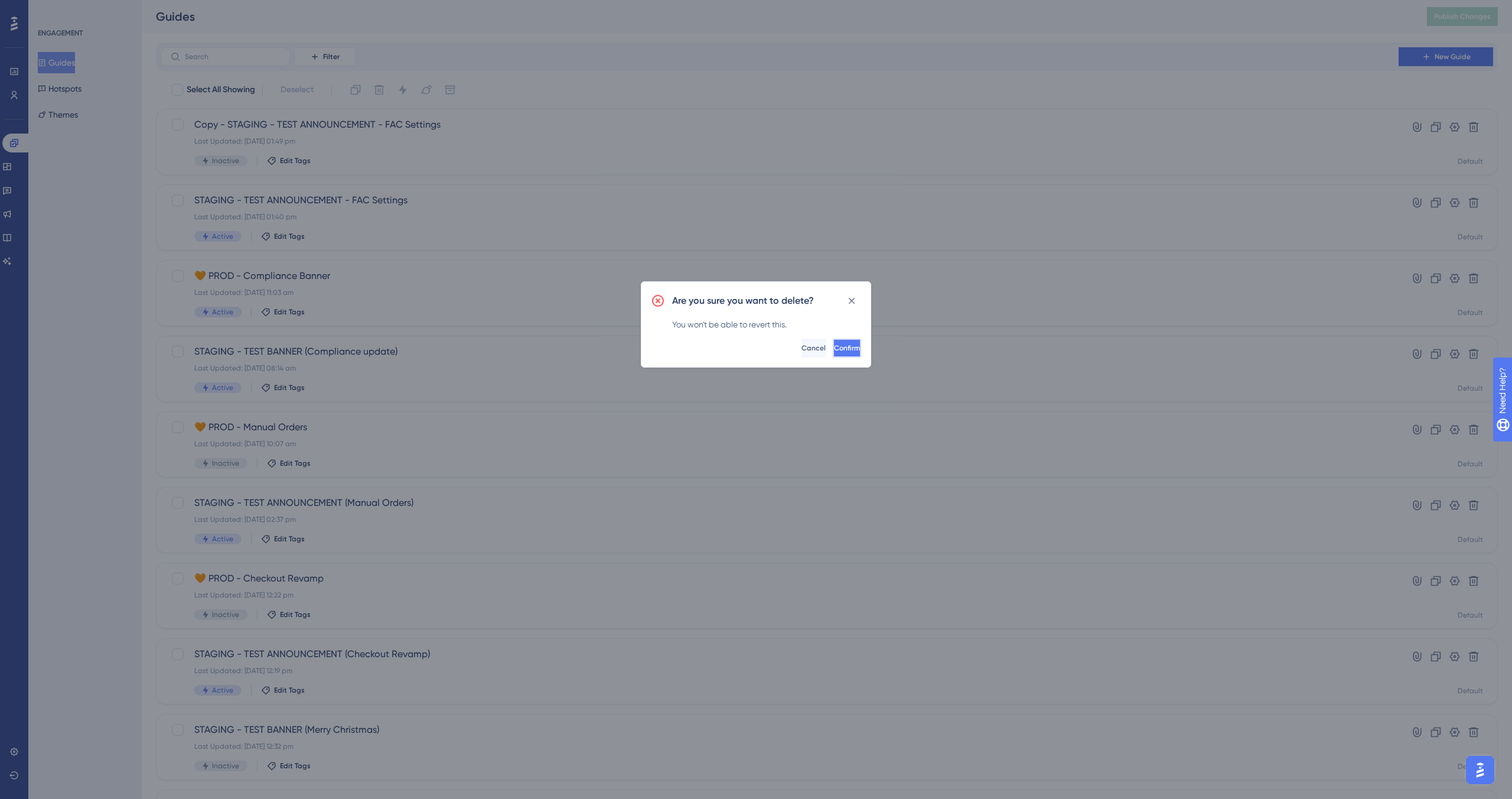
click at [708, 349] on button "Confirm" at bounding box center [847, 347] width 28 height 19
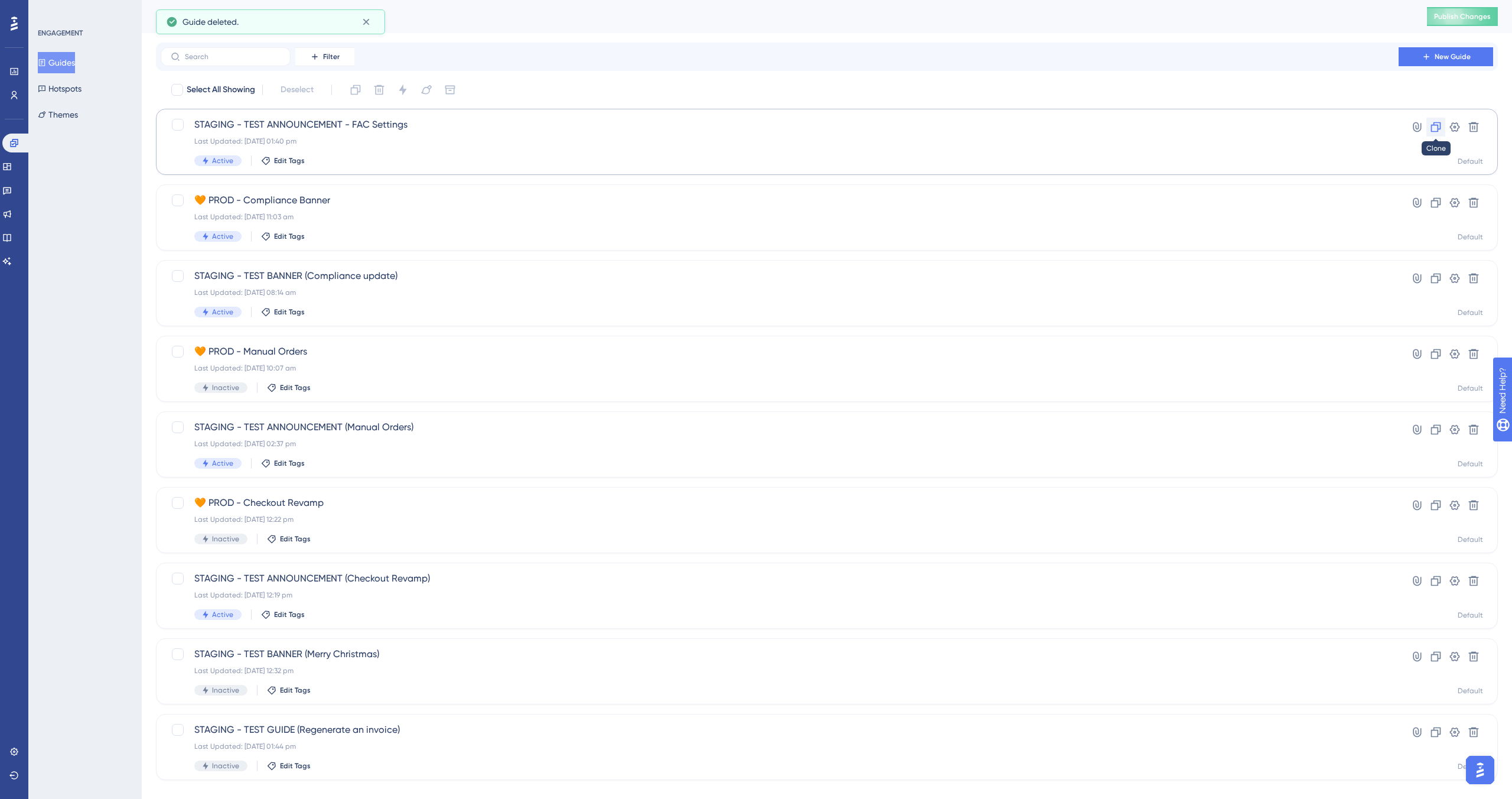
click at [708, 125] on icon at bounding box center [1436, 127] width 12 height 12
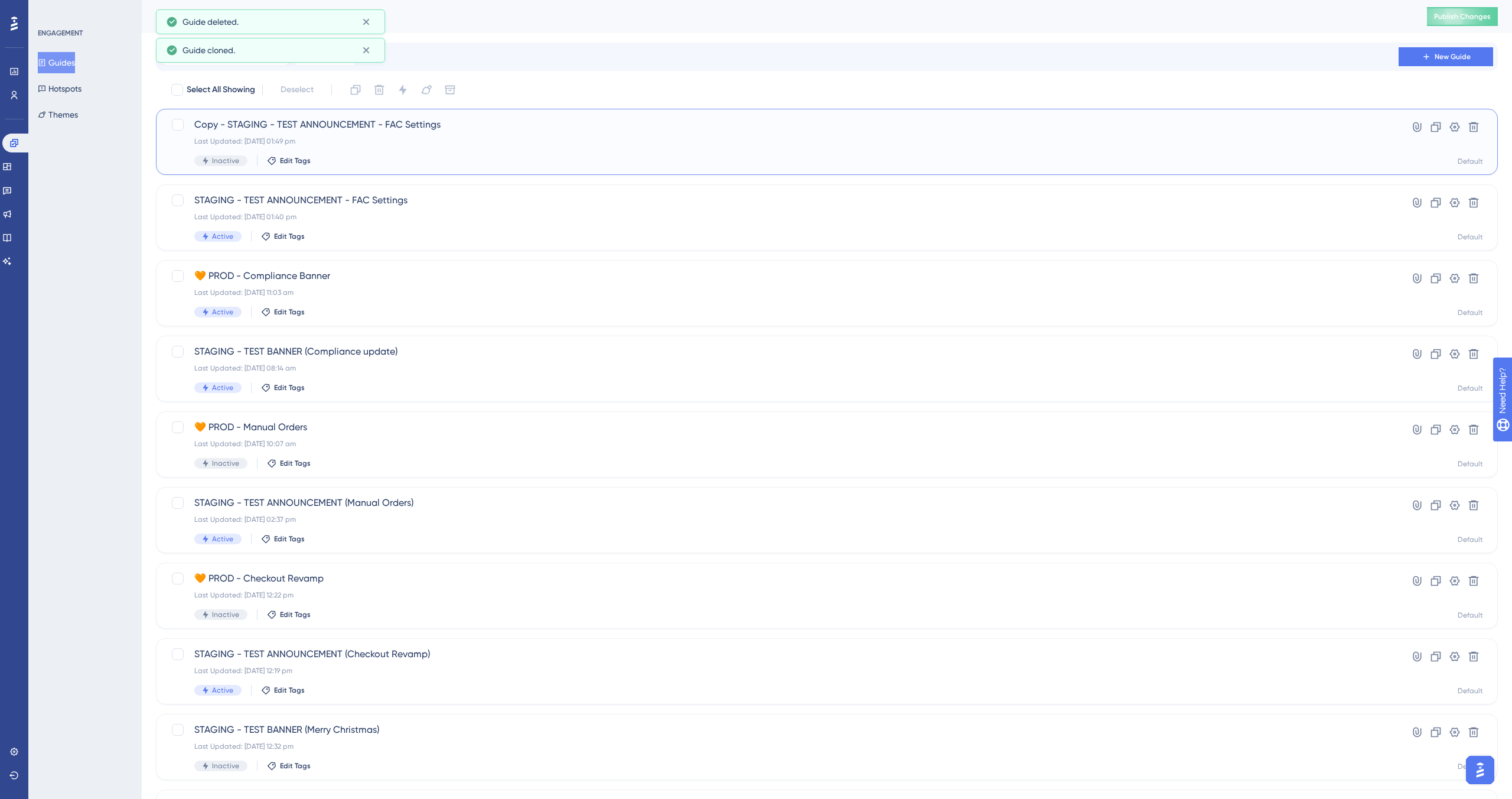
click at [450, 140] on div "Last Updated: 16 Sept 2025 01:49 pm" at bounding box center [780, 141] width 1171 height 9
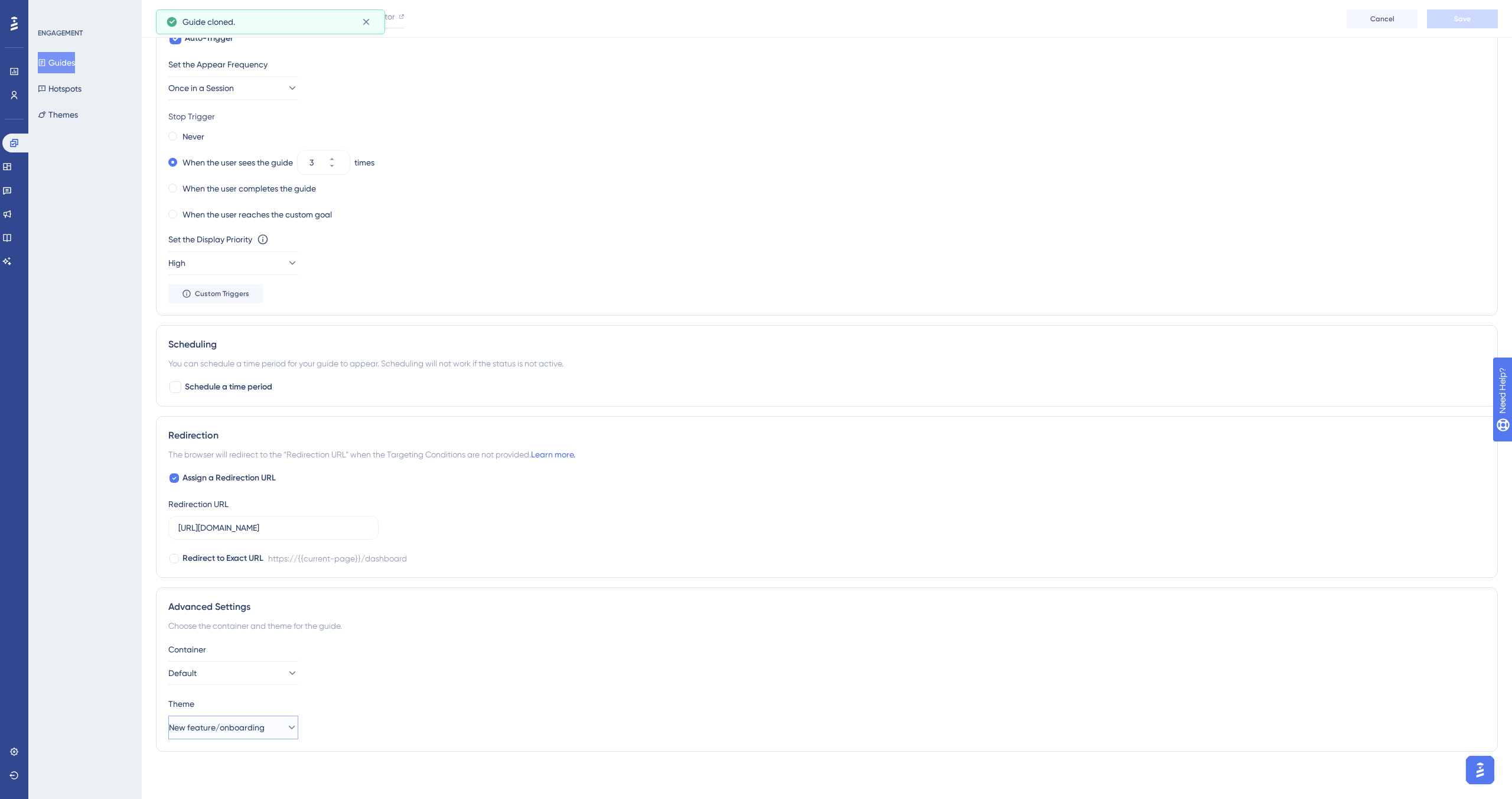
click at [242, 442] on button "New feature/onboarding" at bounding box center [233, 728] width 130 height 24
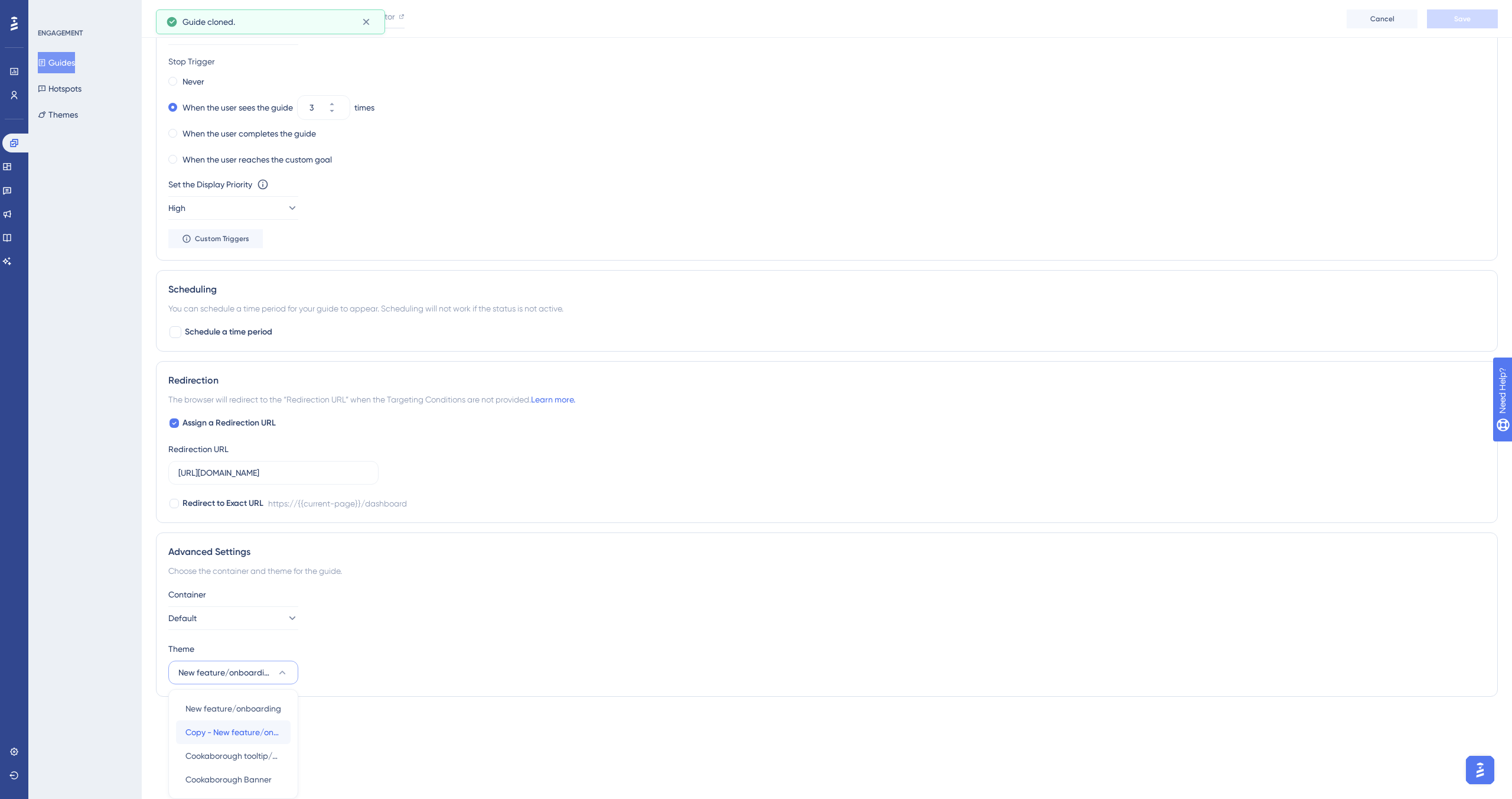
click at [221, 442] on div "Copy - New feature/onboarding Copy - New feature/onboarding" at bounding box center [233, 732] width 96 height 24
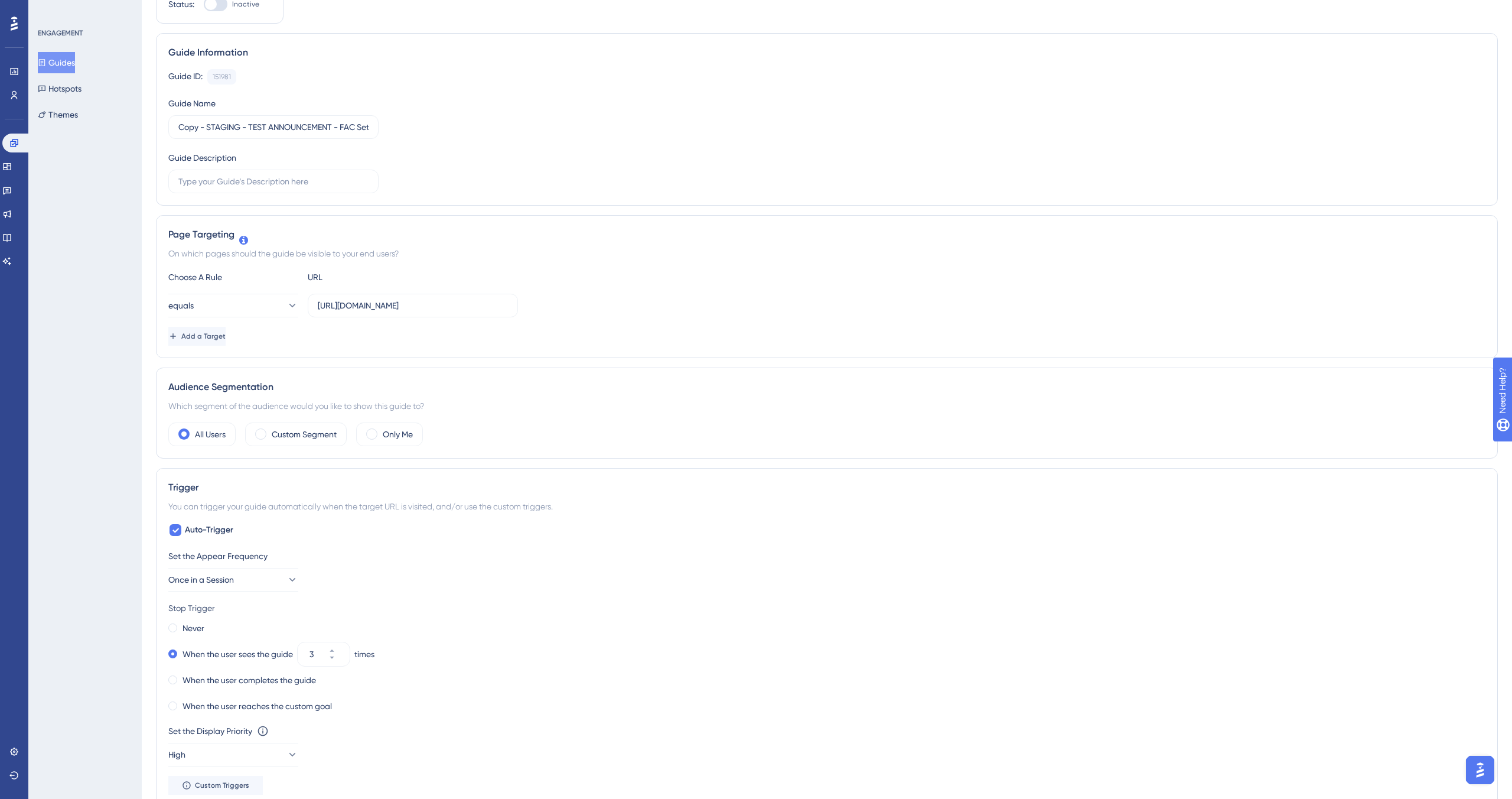
scroll to position [0, 0]
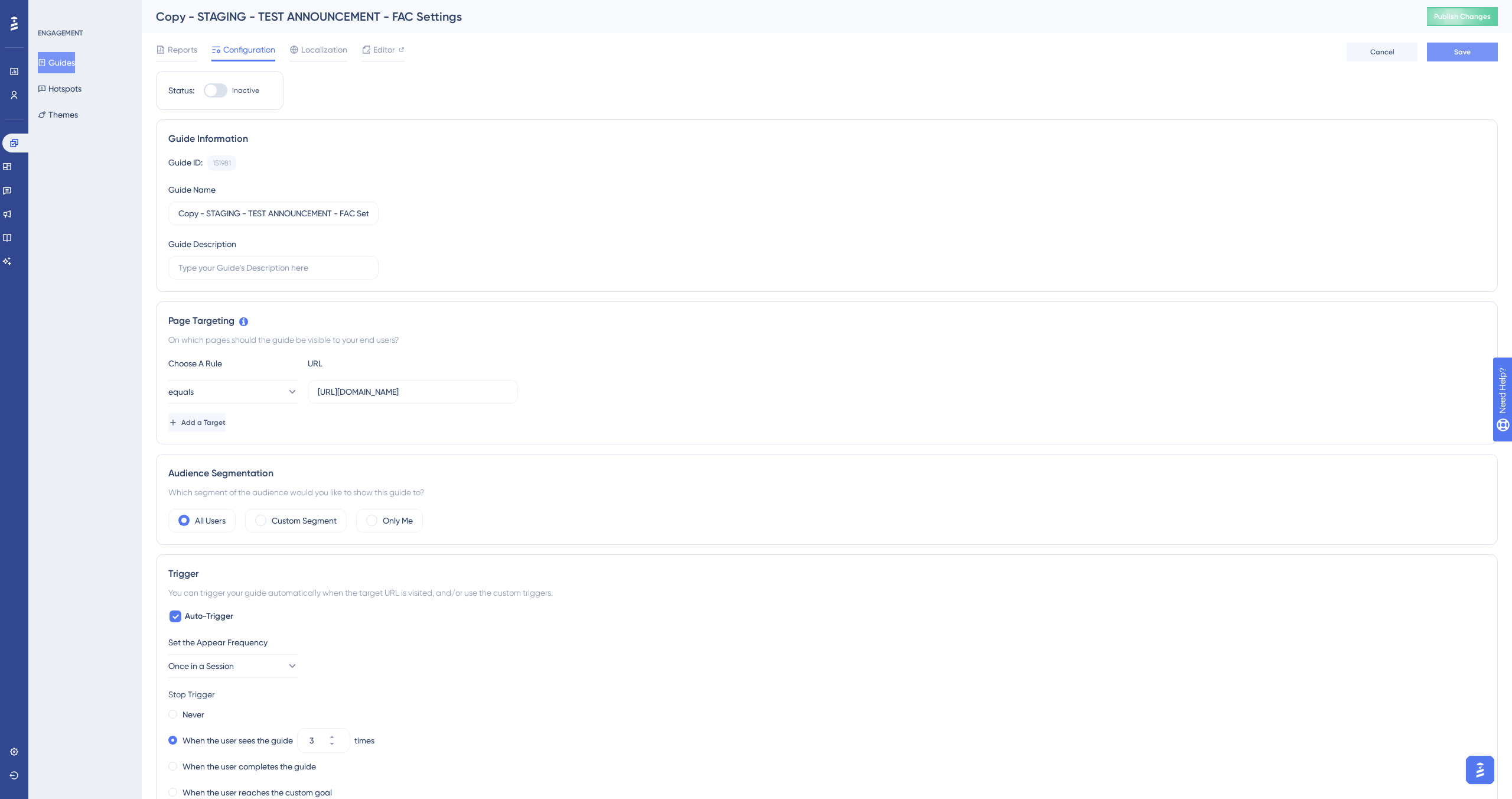
click at [708, 53] on span "Save" at bounding box center [1463, 52] width 16 height 9
click at [380, 51] on span "Editor" at bounding box center [385, 50] width 22 height 14
click at [174, 53] on span "Reports" at bounding box center [182, 50] width 30 height 14
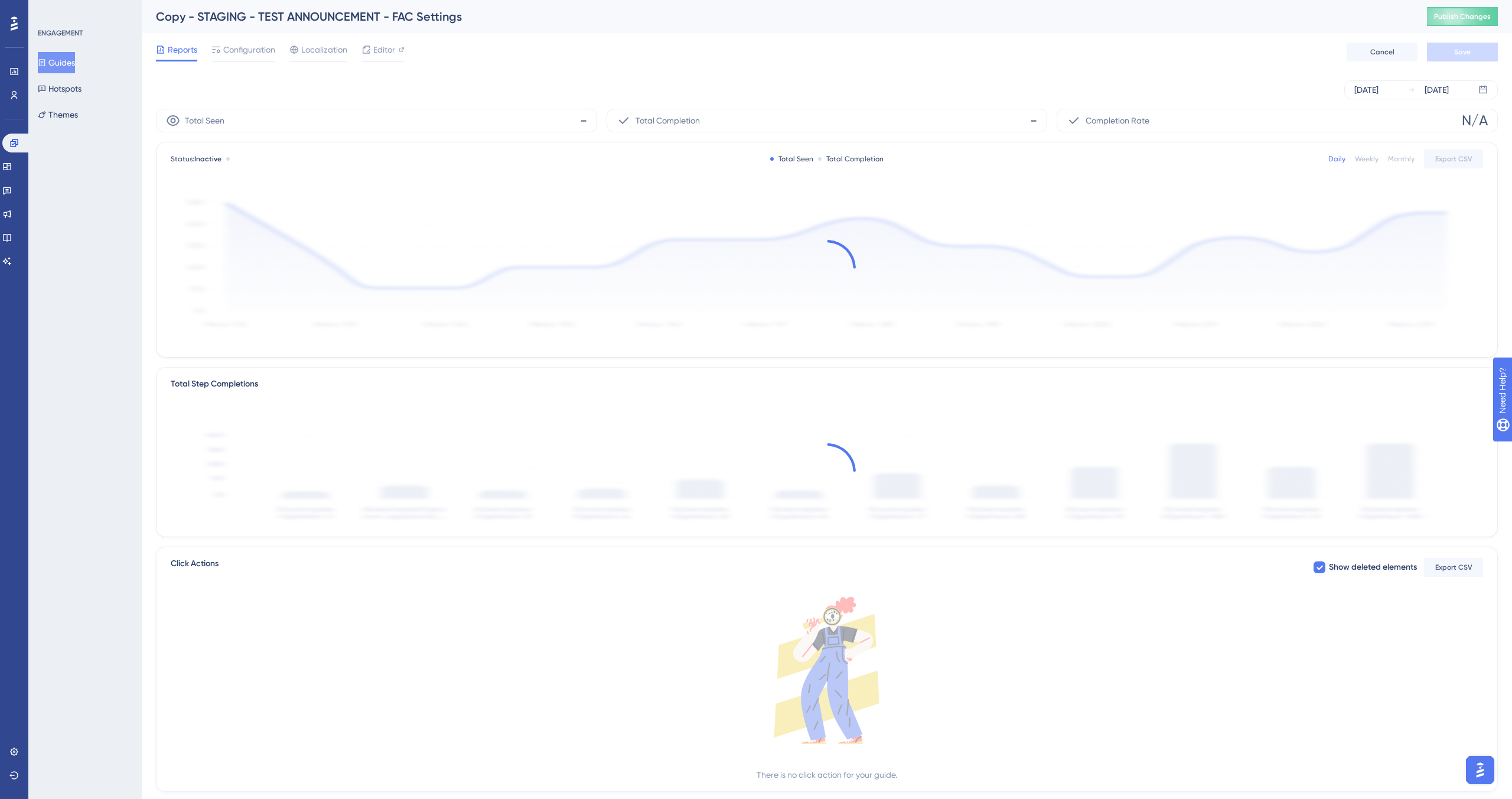
click at [71, 69] on button "Guides" at bounding box center [56, 62] width 37 height 22
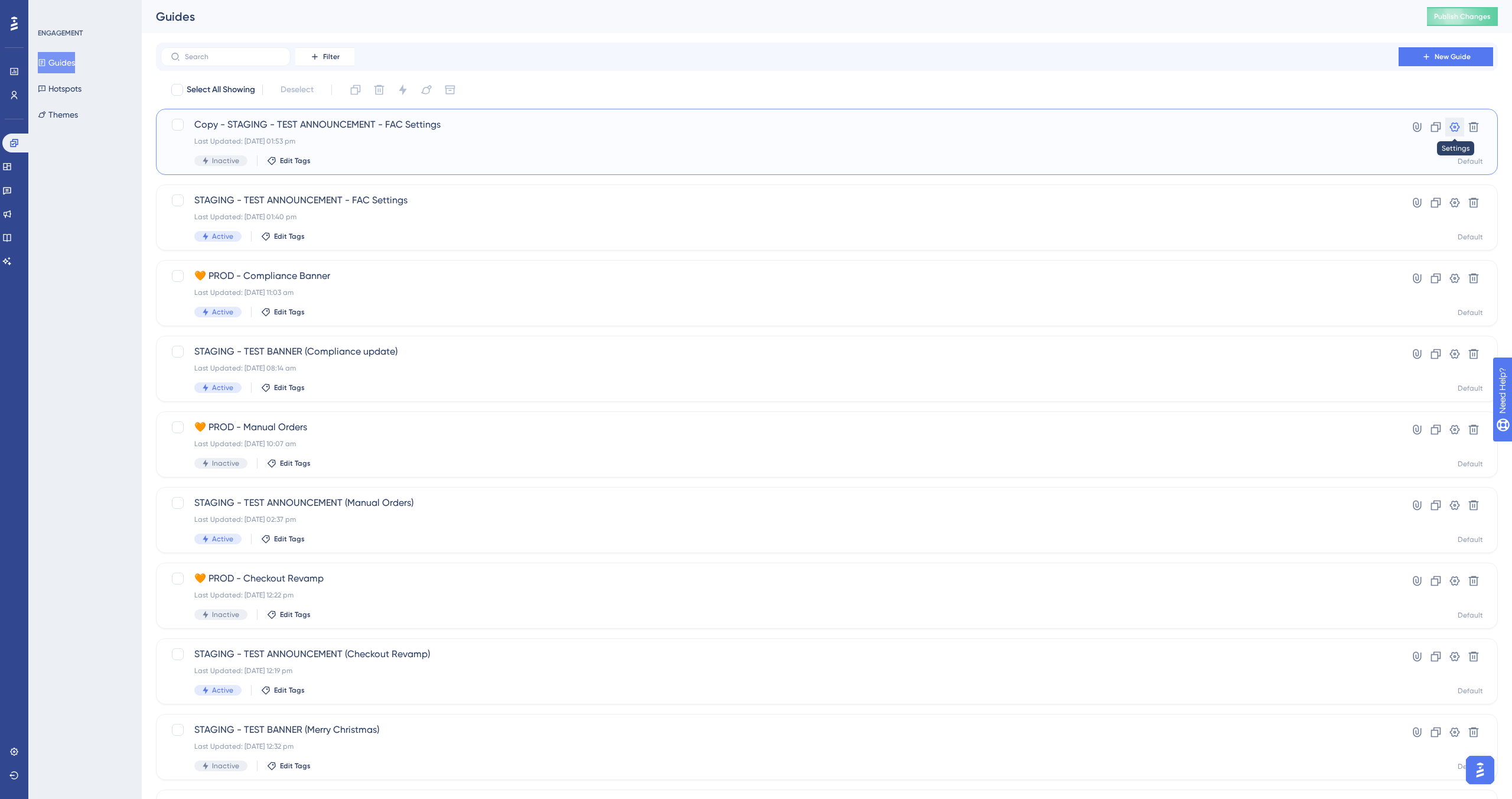
click at [708, 128] on icon at bounding box center [1455, 127] width 12 height 12
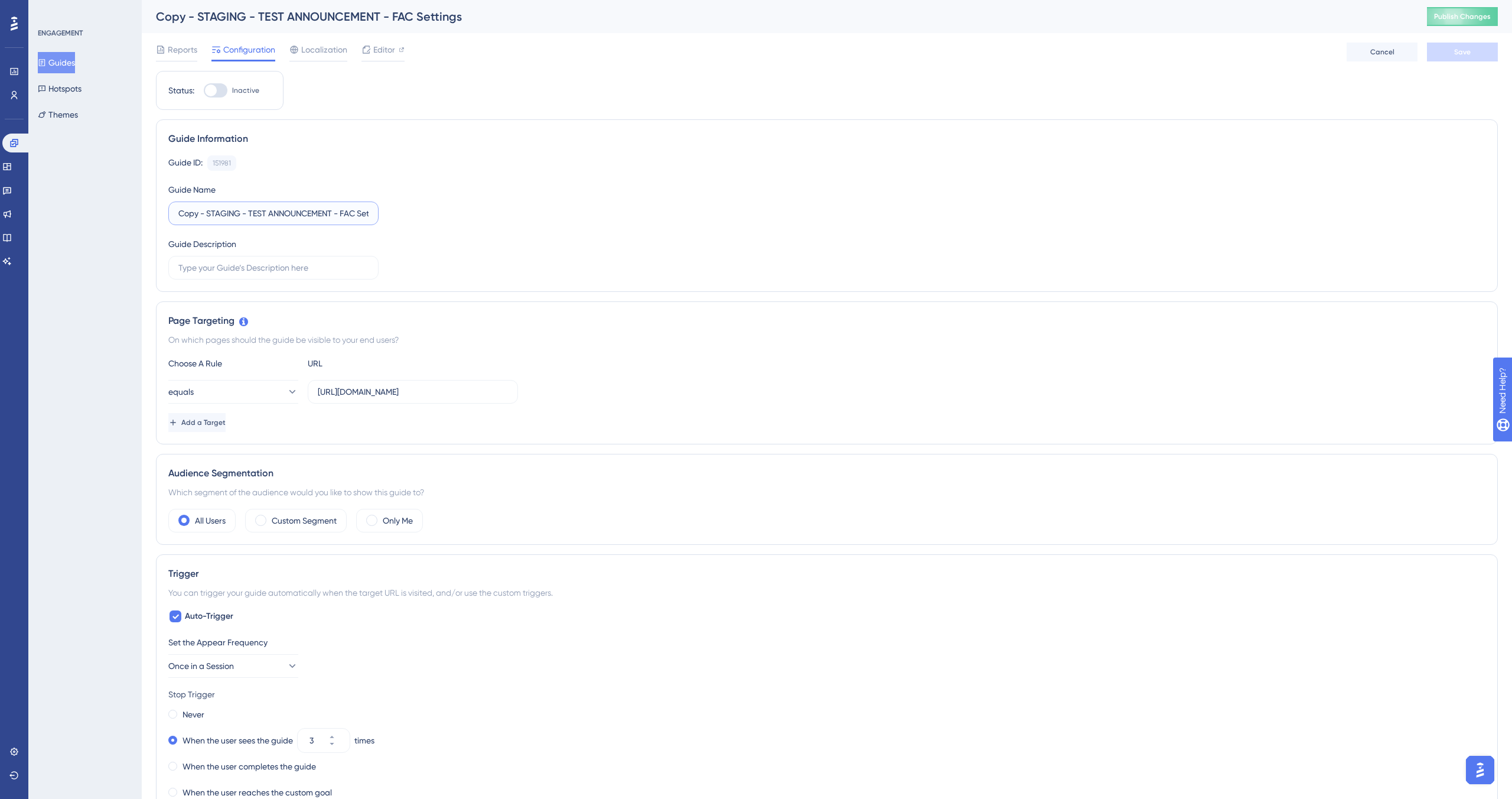
drag, startPoint x: 241, startPoint y: 214, endPoint x: 170, endPoint y: 213, distance: 71.0
click at [169, 213] on label "Copy - STAGING - TEST ANNOUNCEMENT - FAC Settings" at bounding box center [273, 214] width 210 height 24
type input "Cecilia copy - TEST ANNOUNCEMENT - FAC Settings"
click at [527, 146] on div "Guide Information Guide ID: 151981 Copy Guide Name Cecilia copy - TEST ANNOUNCE…" at bounding box center [826, 205] width 1342 height 173
click at [708, 58] on button "Save" at bounding box center [1462, 52] width 71 height 19
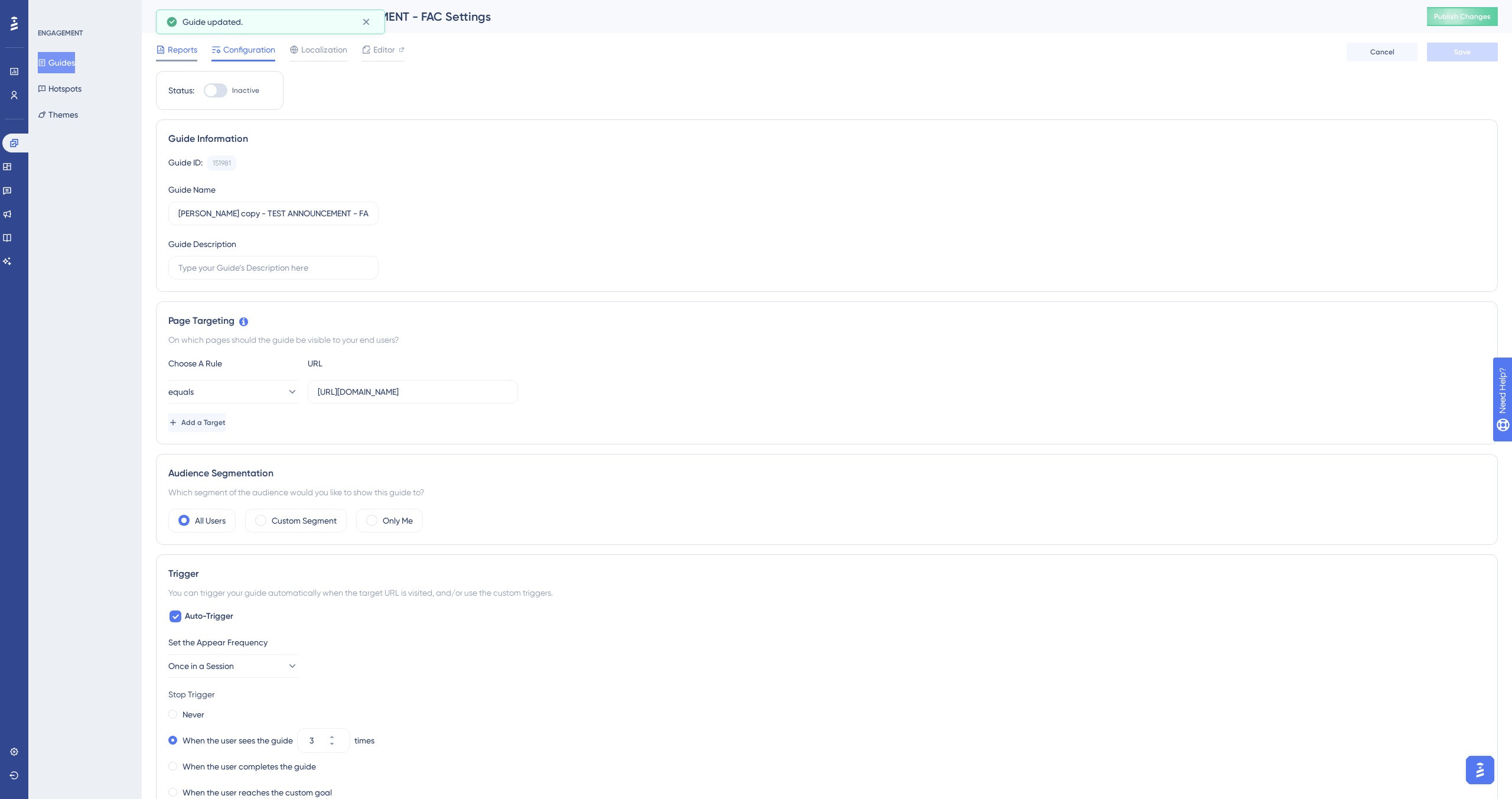
click at [180, 53] on span "Reports" at bounding box center [182, 50] width 30 height 14
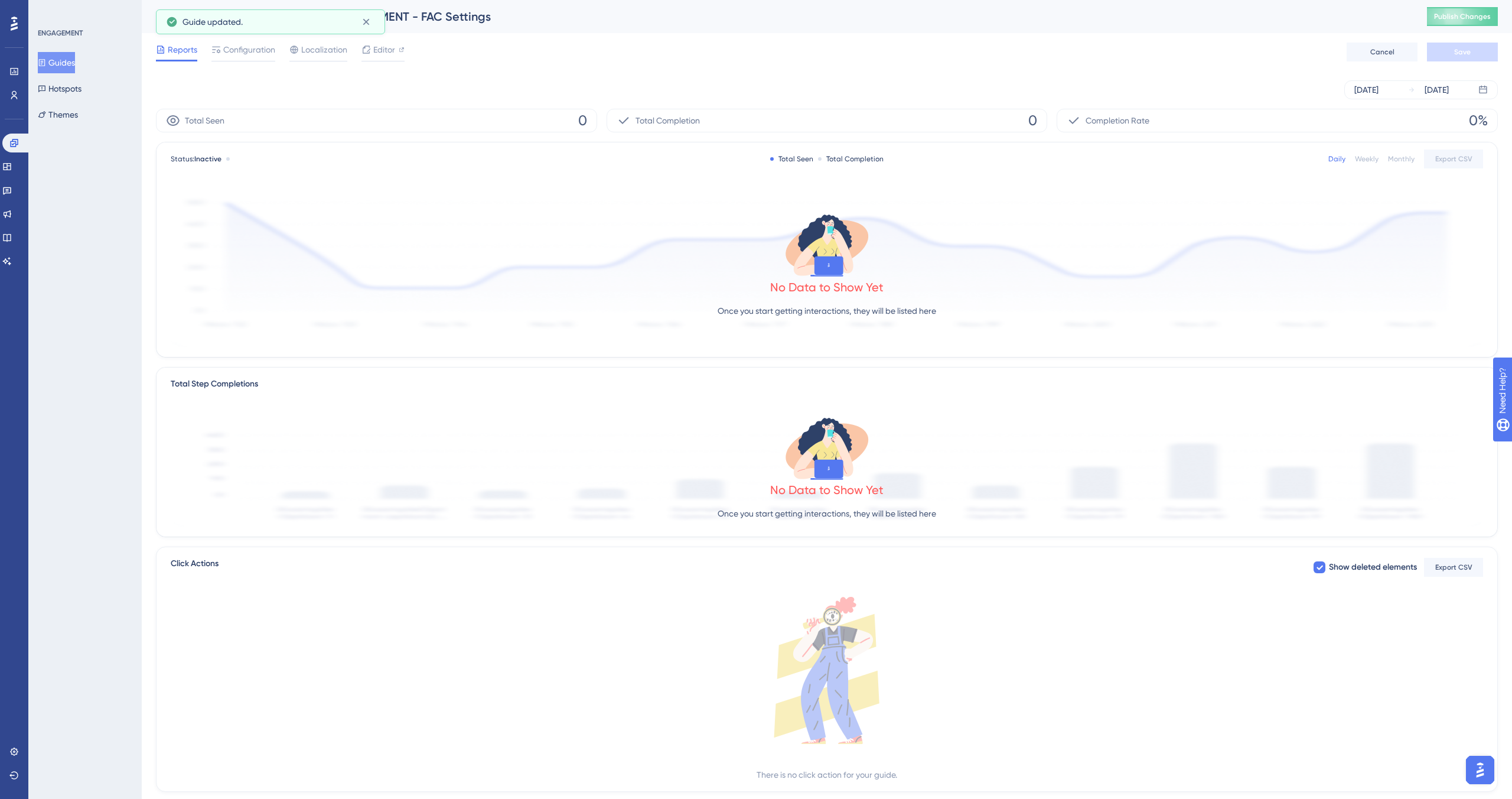
click at [65, 67] on button "Guides" at bounding box center [56, 62] width 37 height 22
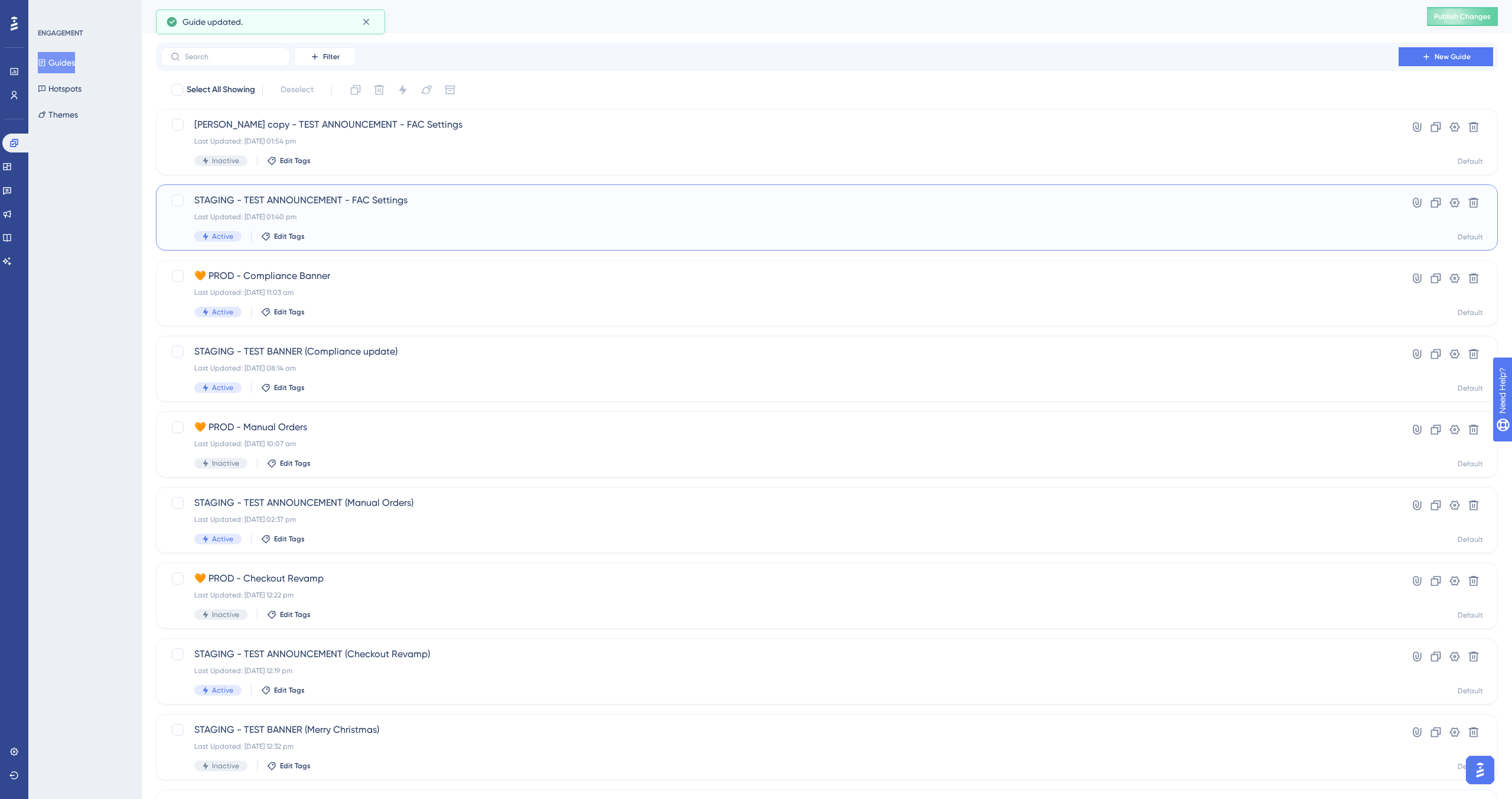
click at [574, 207] on div "STAGING - TEST ANNOUNCEMENT - FAC Settings Last Updated: 16 Sept 2025 01:40 pm …" at bounding box center [780, 218] width 1171 height 49
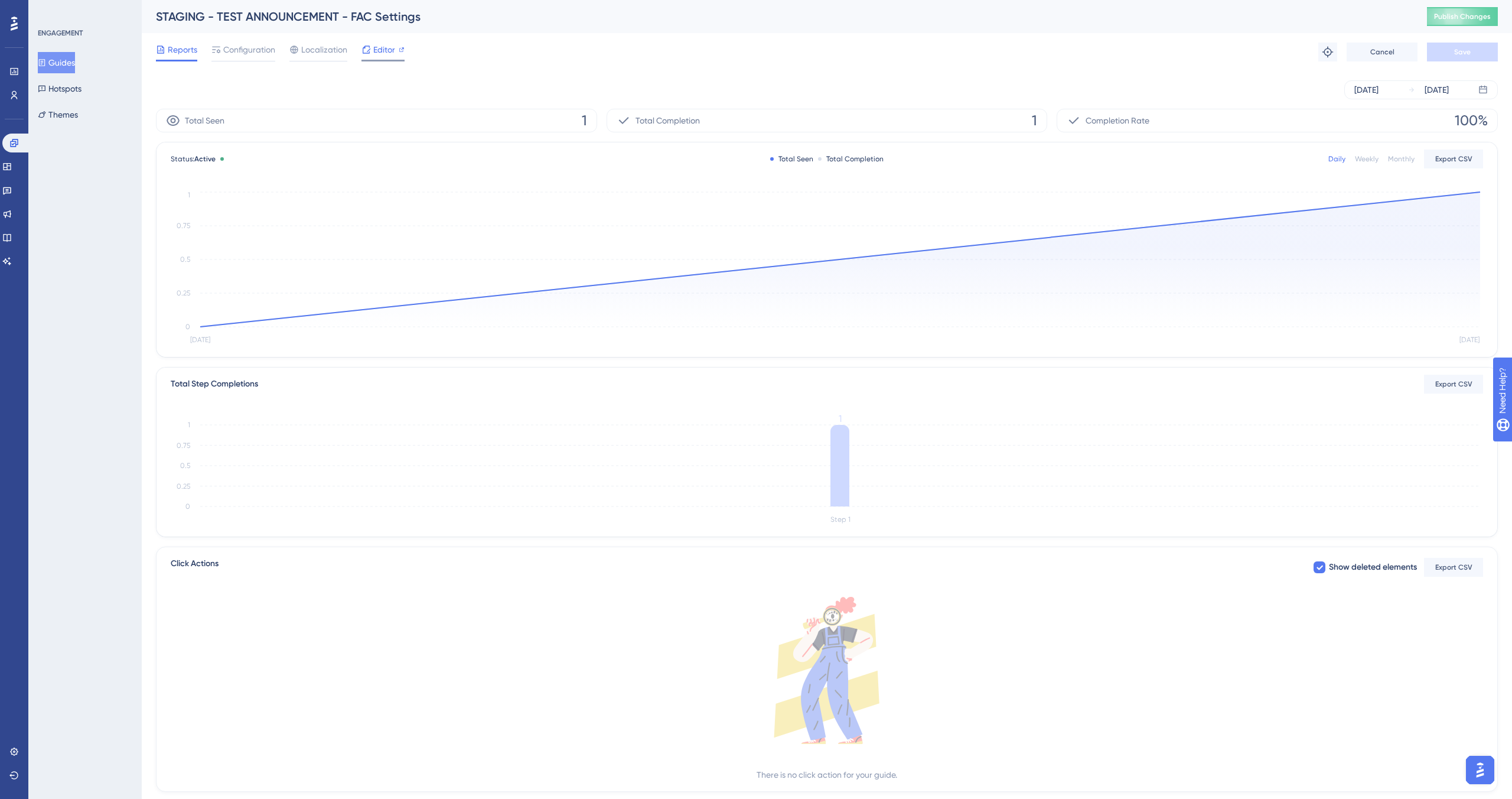
click at [375, 51] on span "Editor" at bounding box center [385, 50] width 22 height 14
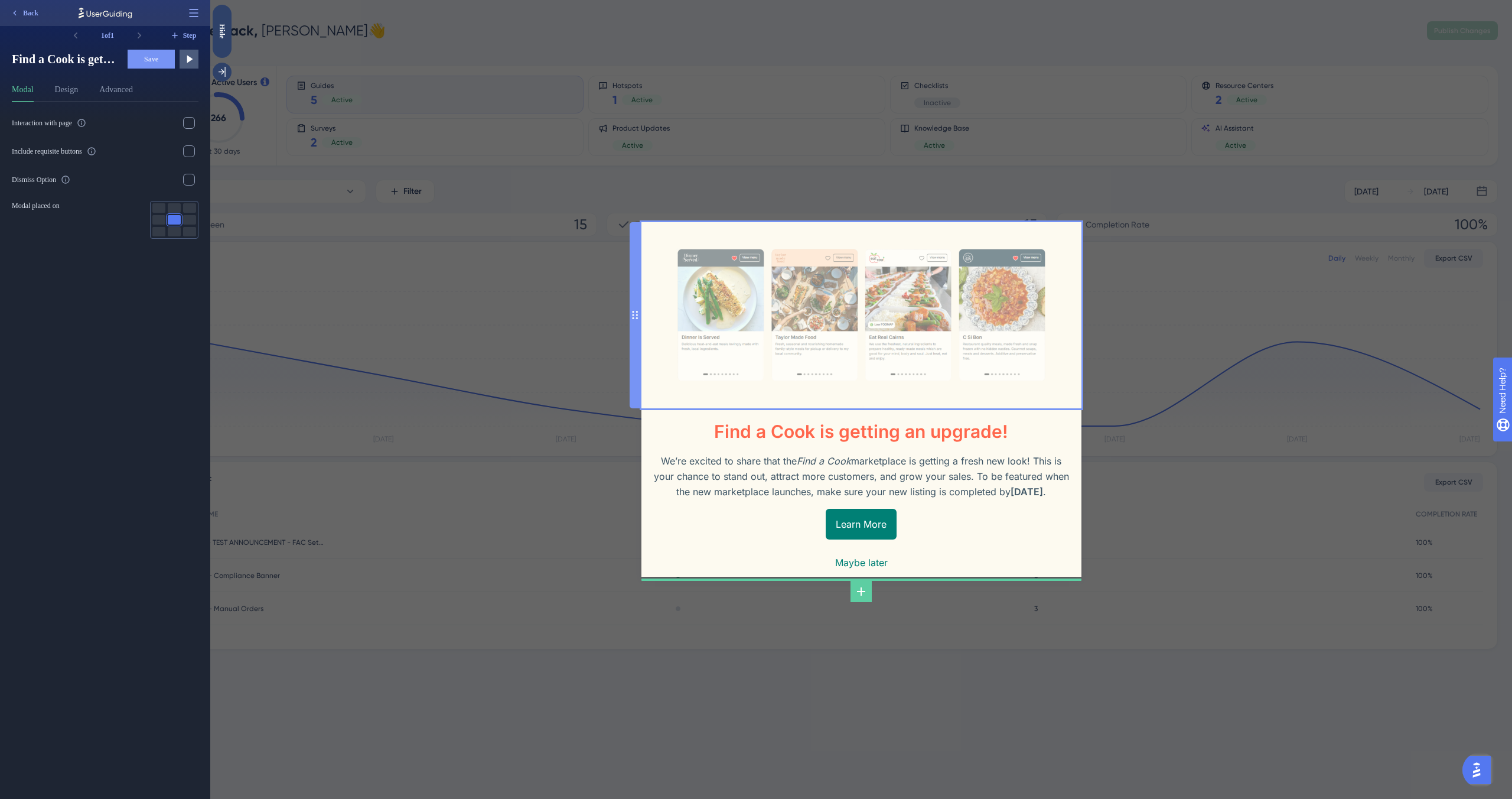
click at [906, 275] on img at bounding box center [861, 316] width 372 height 186
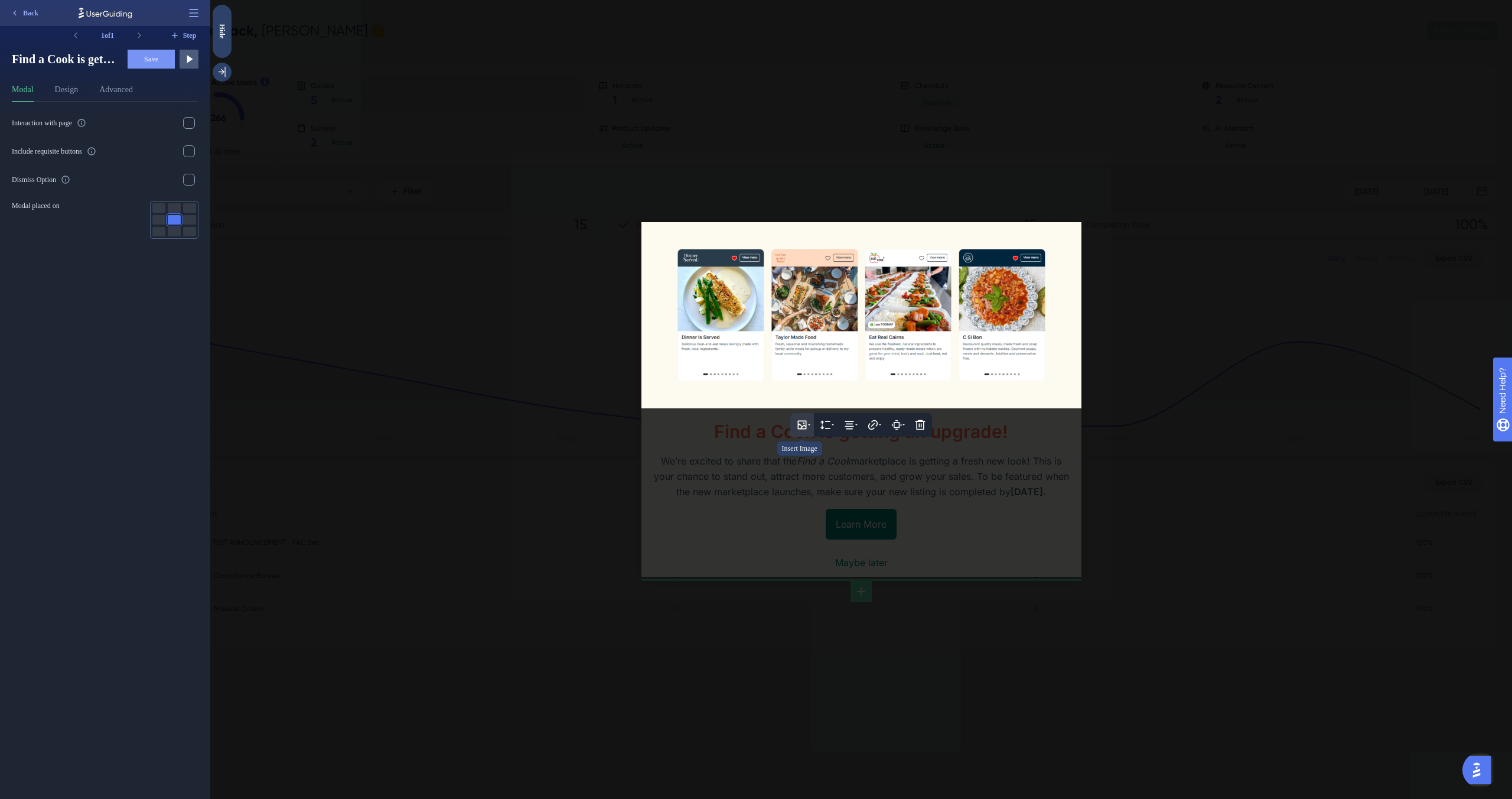
click at [811, 415] on button at bounding box center [803, 424] width 24 height 24
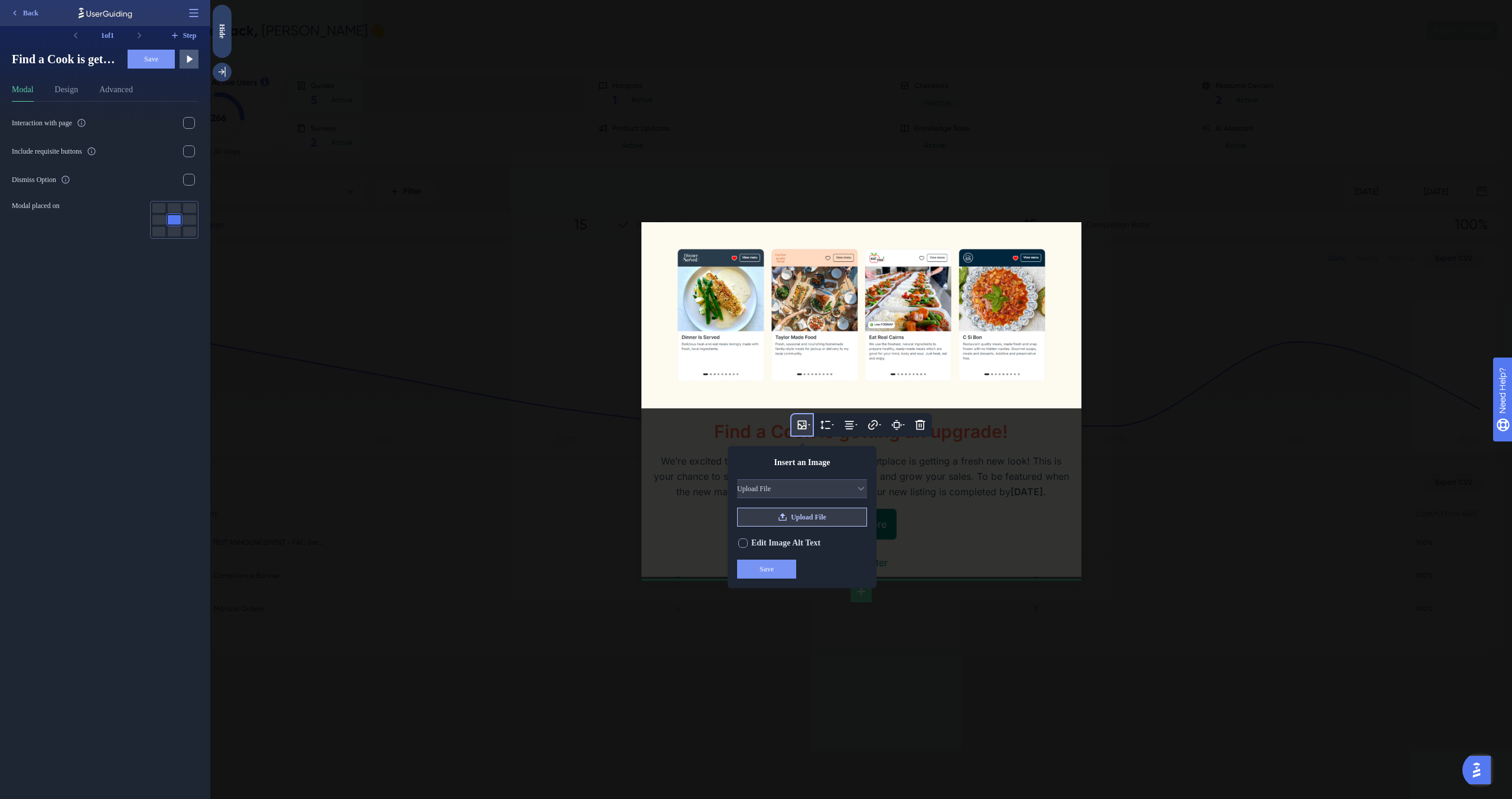
click at [781, 512] on icon at bounding box center [783, 517] width 9 height 9
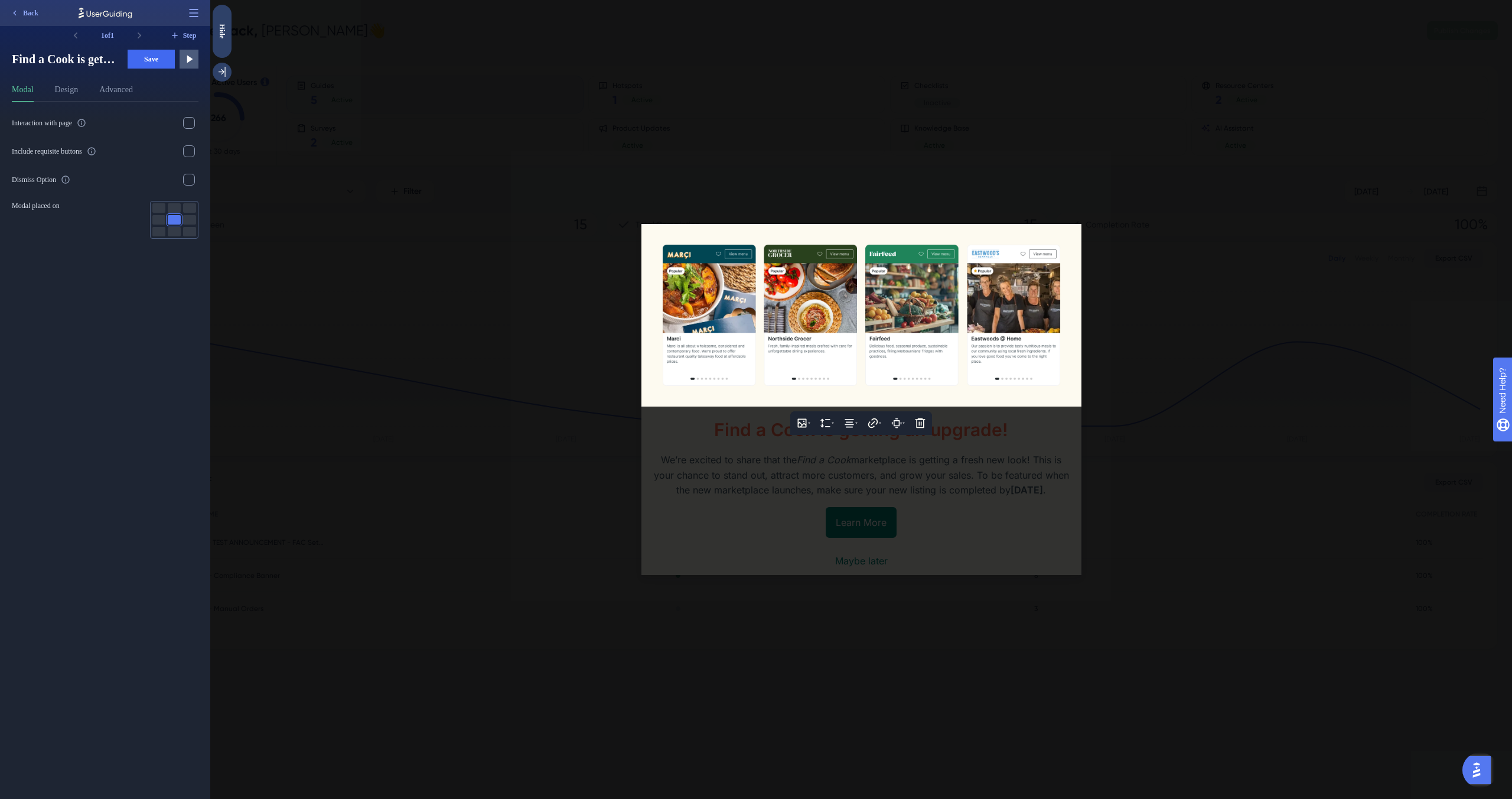
click at [988, 498] on div at bounding box center [861, 399] width 1302 height 799
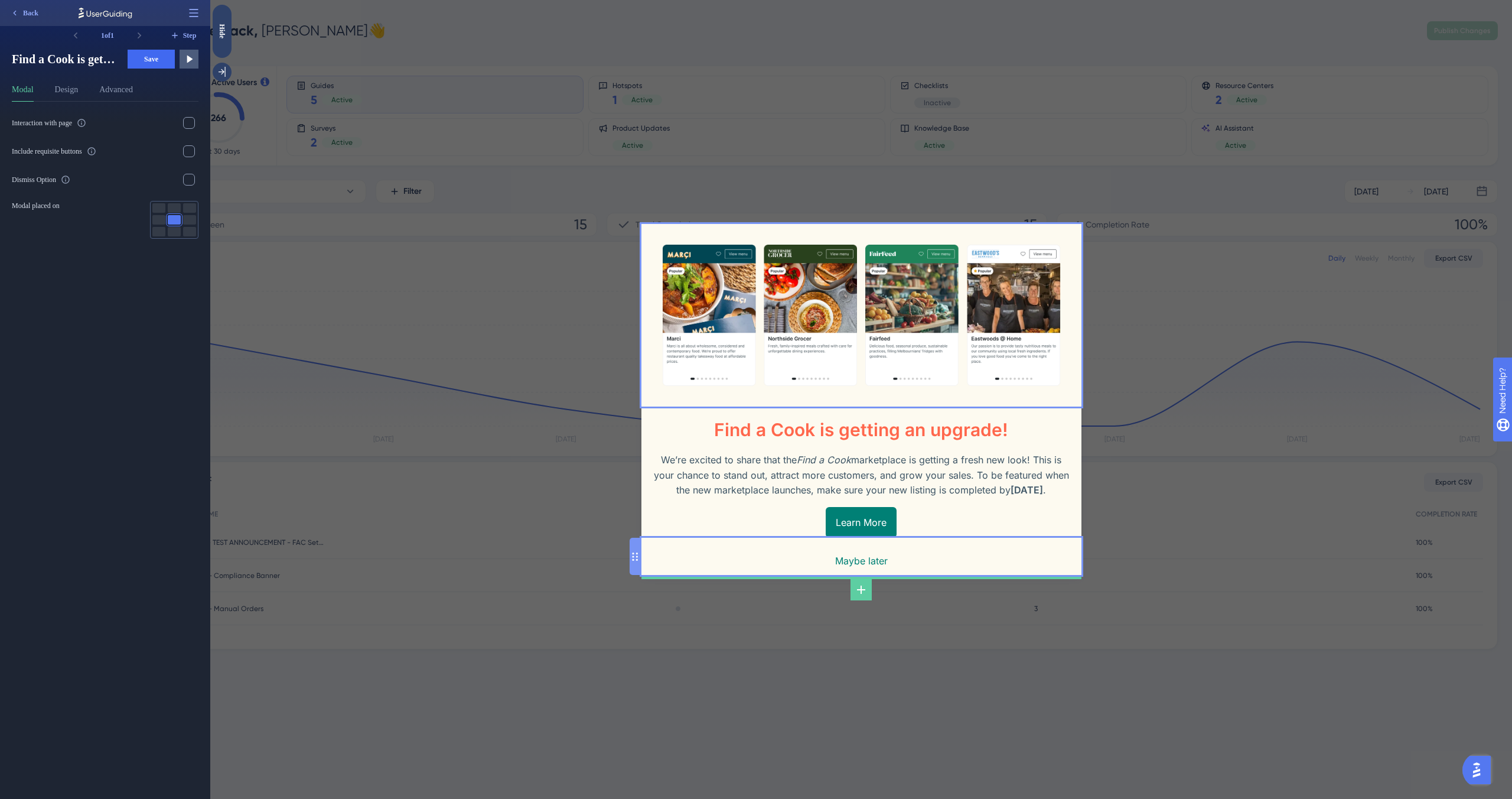
click at [975, 560] on div "Maybe later" at bounding box center [861, 556] width 440 height 37
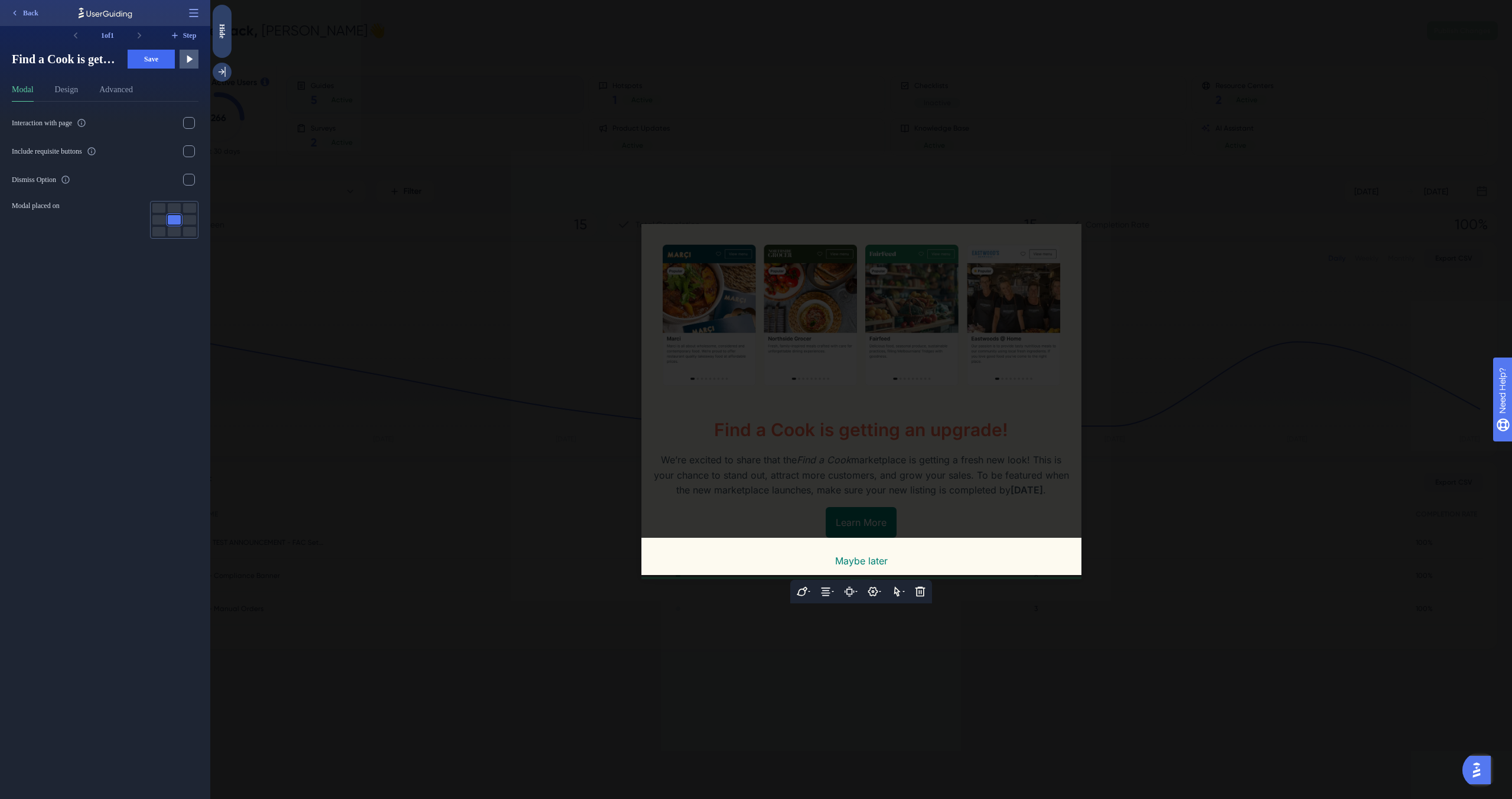
click at [842, 163] on div at bounding box center [861, 399] width 1302 height 799
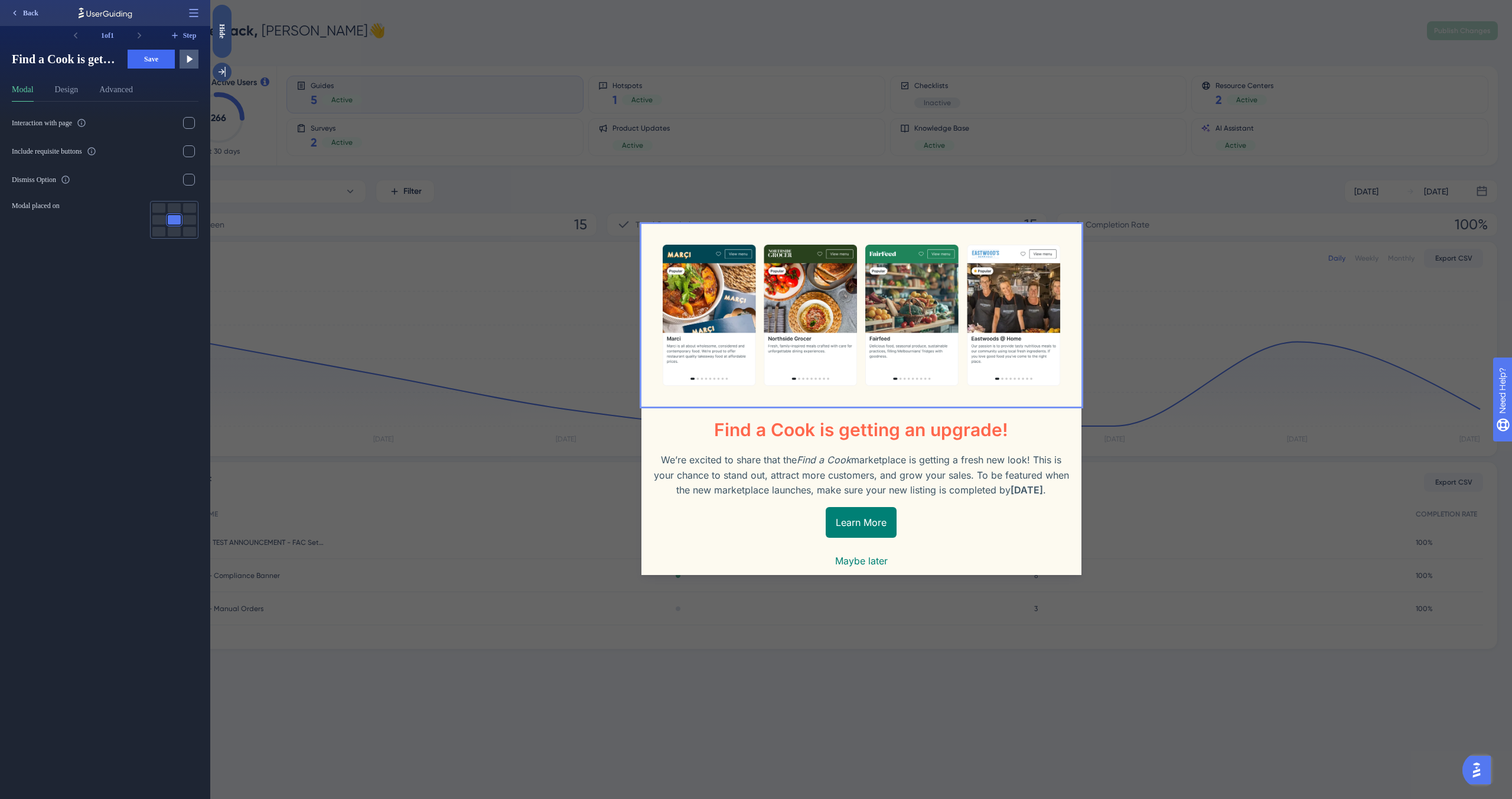
click at [32, 15] on span "Back" at bounding box center [30, 13] width 15 height 9
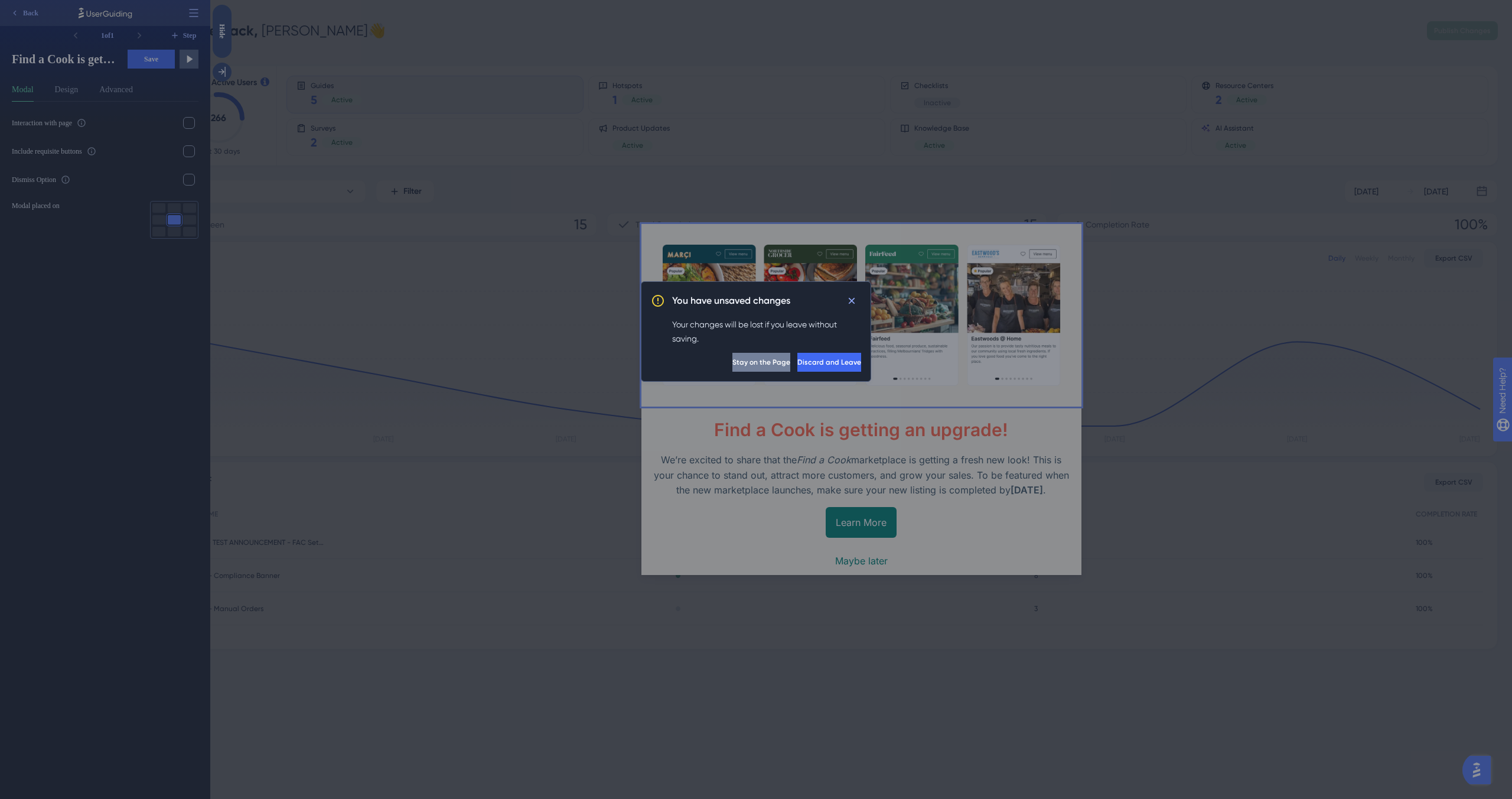
click at [737, 364] on button "Stay on the Page" at bounding box center [762, 362] width 58 height 19
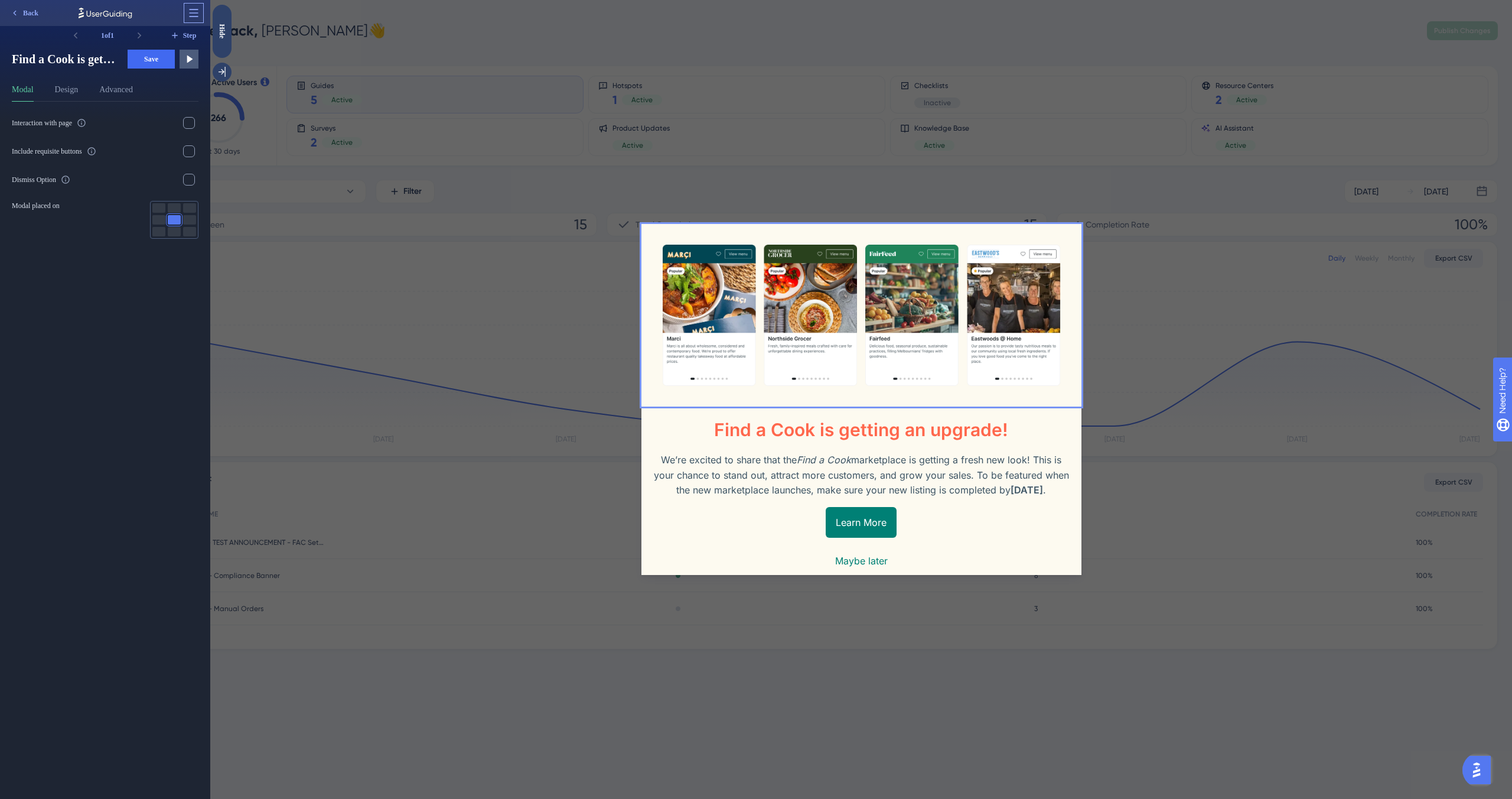
click at [192, 14] on icon at bounding box center [194, 13] width 12 height 12
click at [72, 367] on div "Interaction with page Include requisite buttons Dismiss Option Modal placed on" at bounding box center [109, 450] width 196 height 697
click at [82, 372] on div "Interaction with page Include requisite buttons Dismiss Option Modal placed on" at bounding box center [109, 450] width 196 height 697
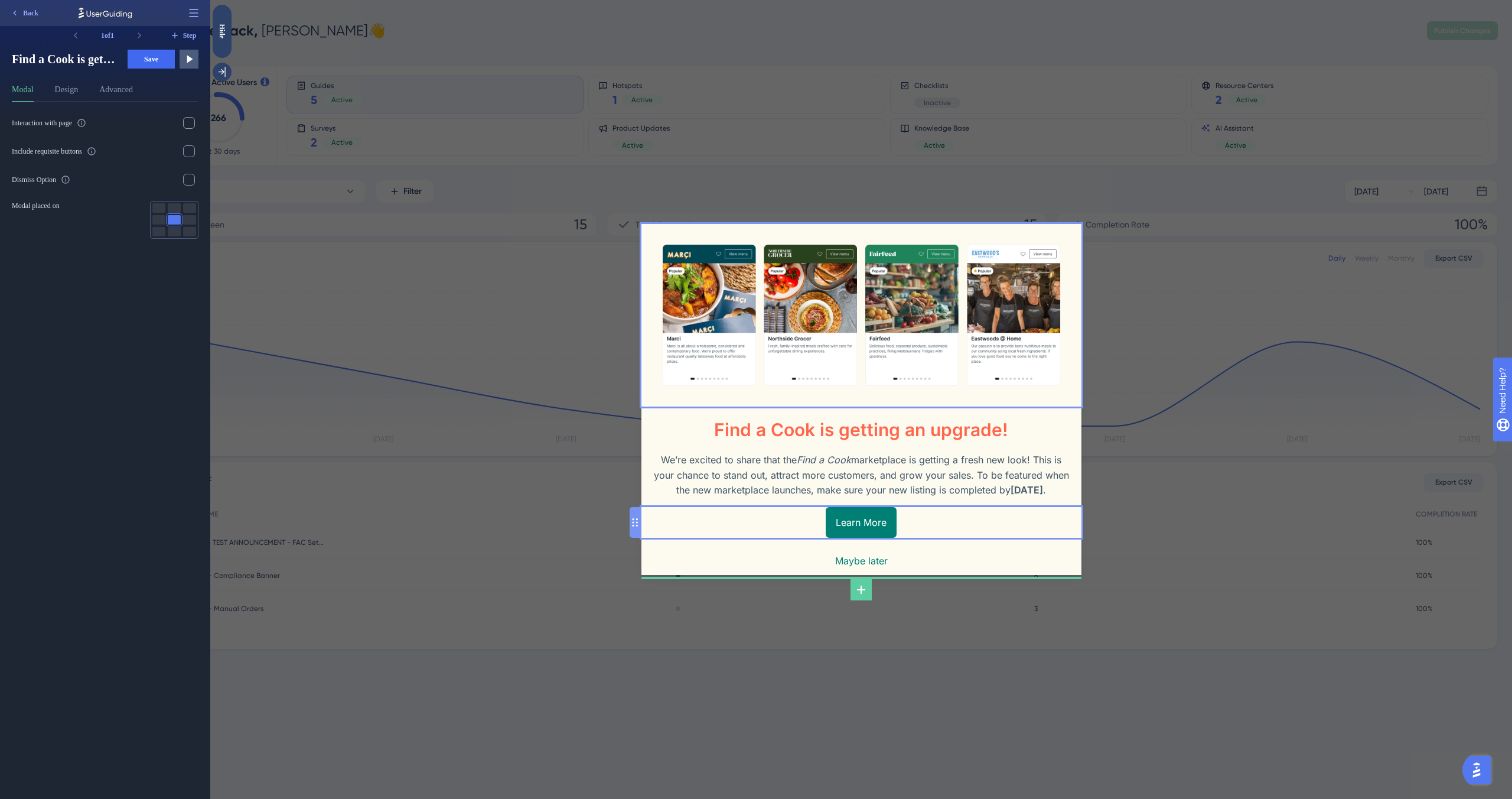
click at [697, 516] on div "Learn More" at bounding box center [861, 522] width 440 height 31
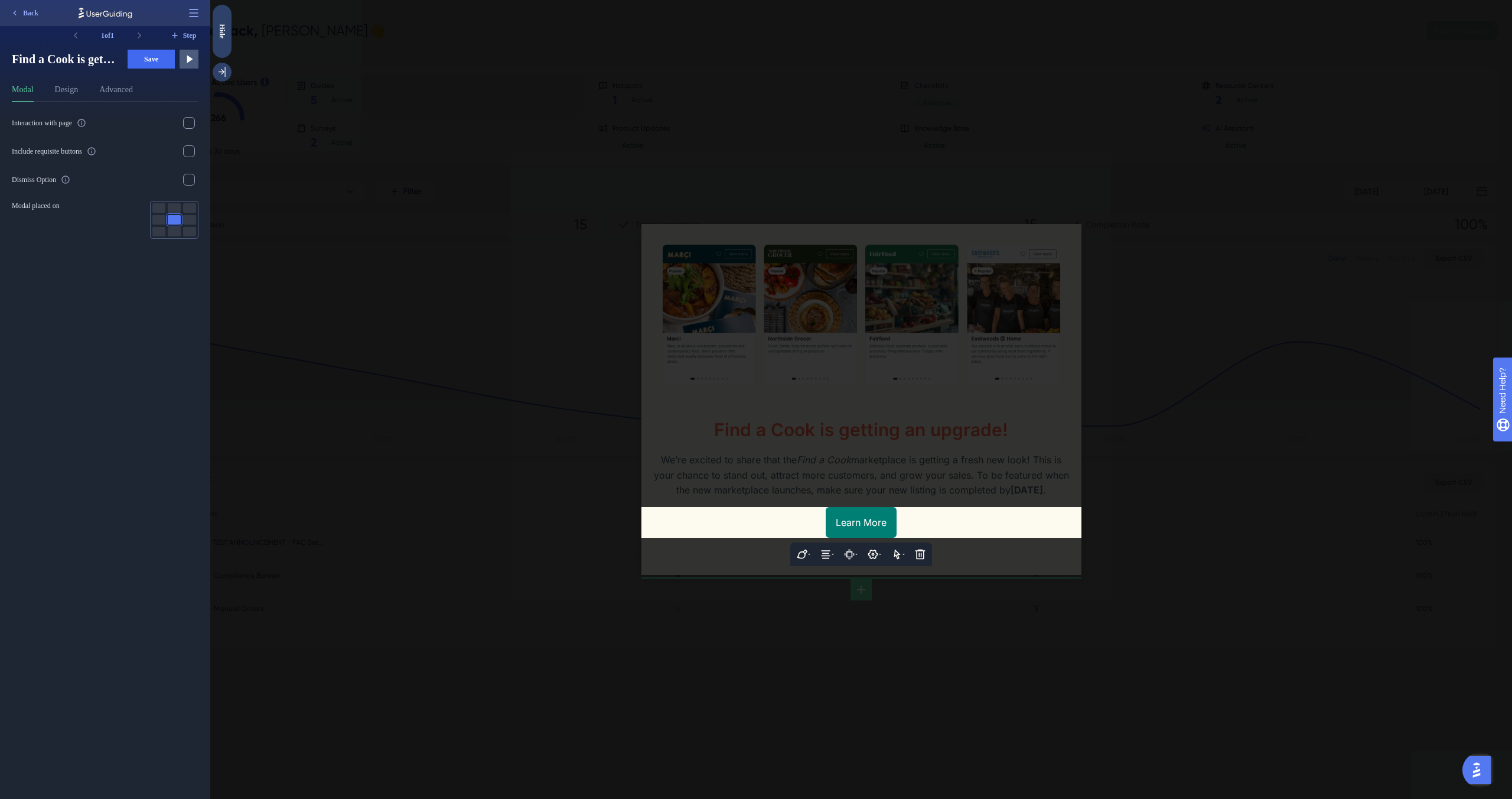
click at [699, 564] on div at bounding box center [861, 399] width 1302 height 799
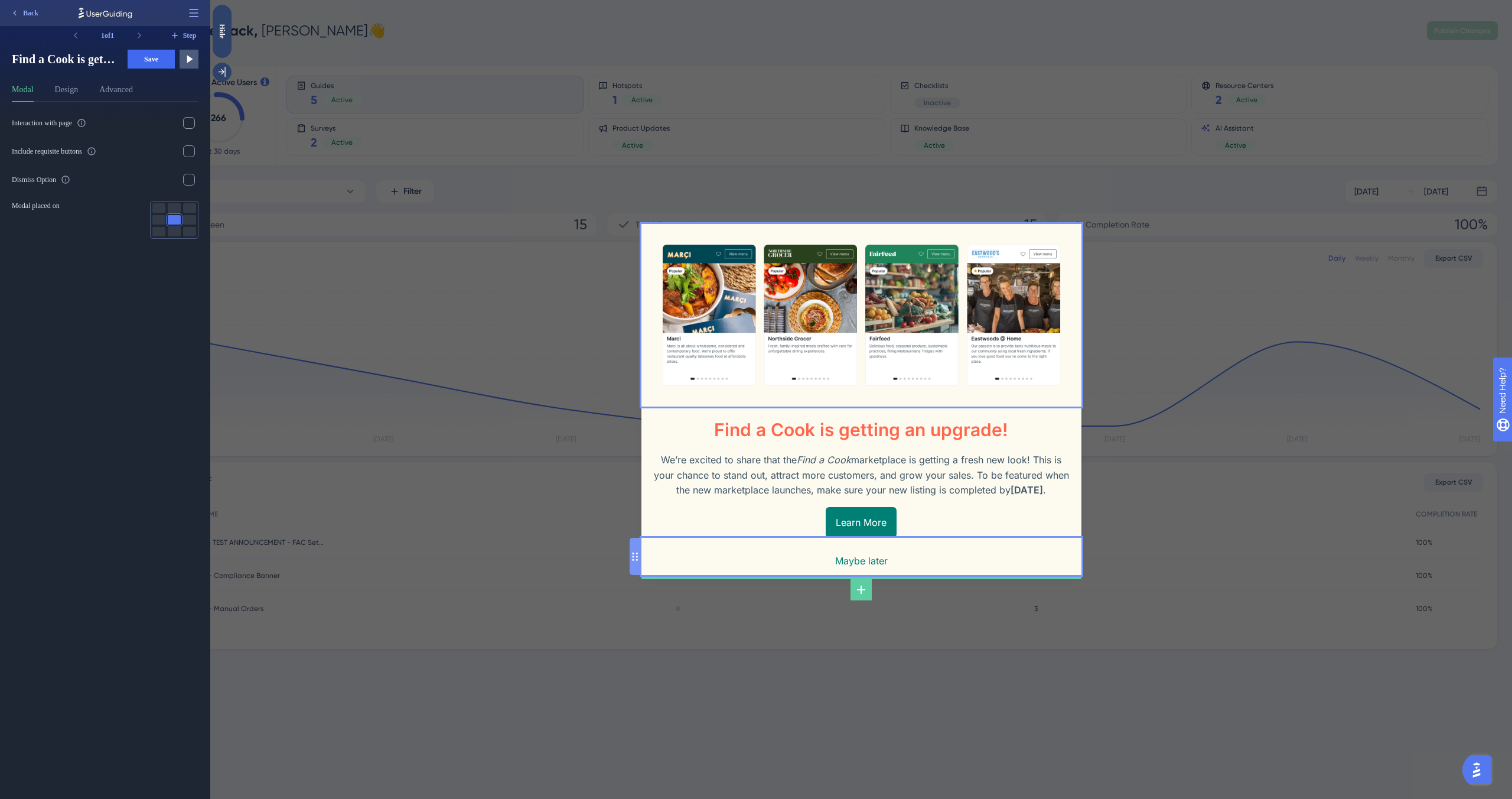
click at [710, 566] on div "Maybe later" at bounding box center [861, 556] width 440 height 37
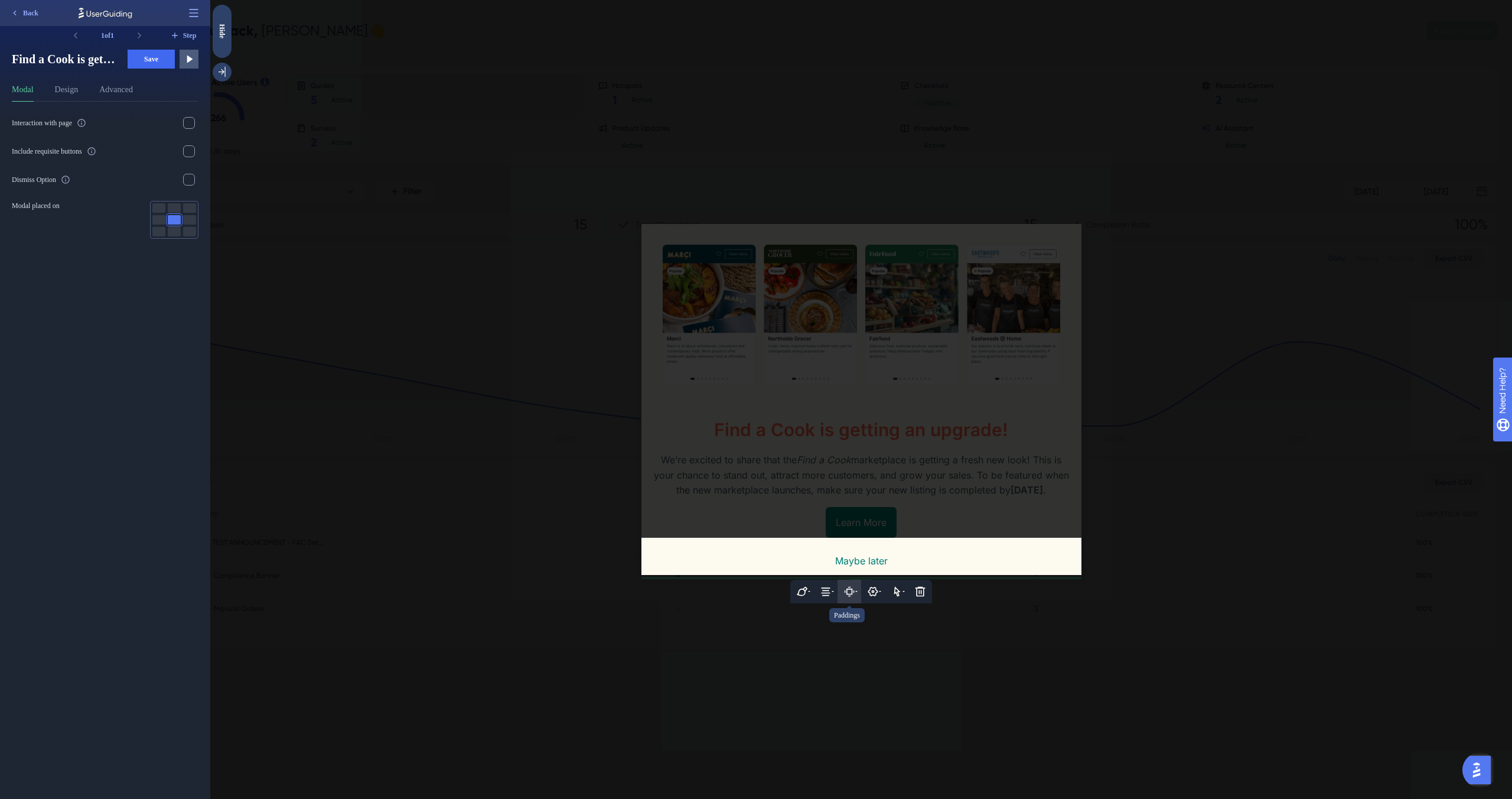
click at [851, 597] on icon at bounding box center [849, 591] width 12 height 12
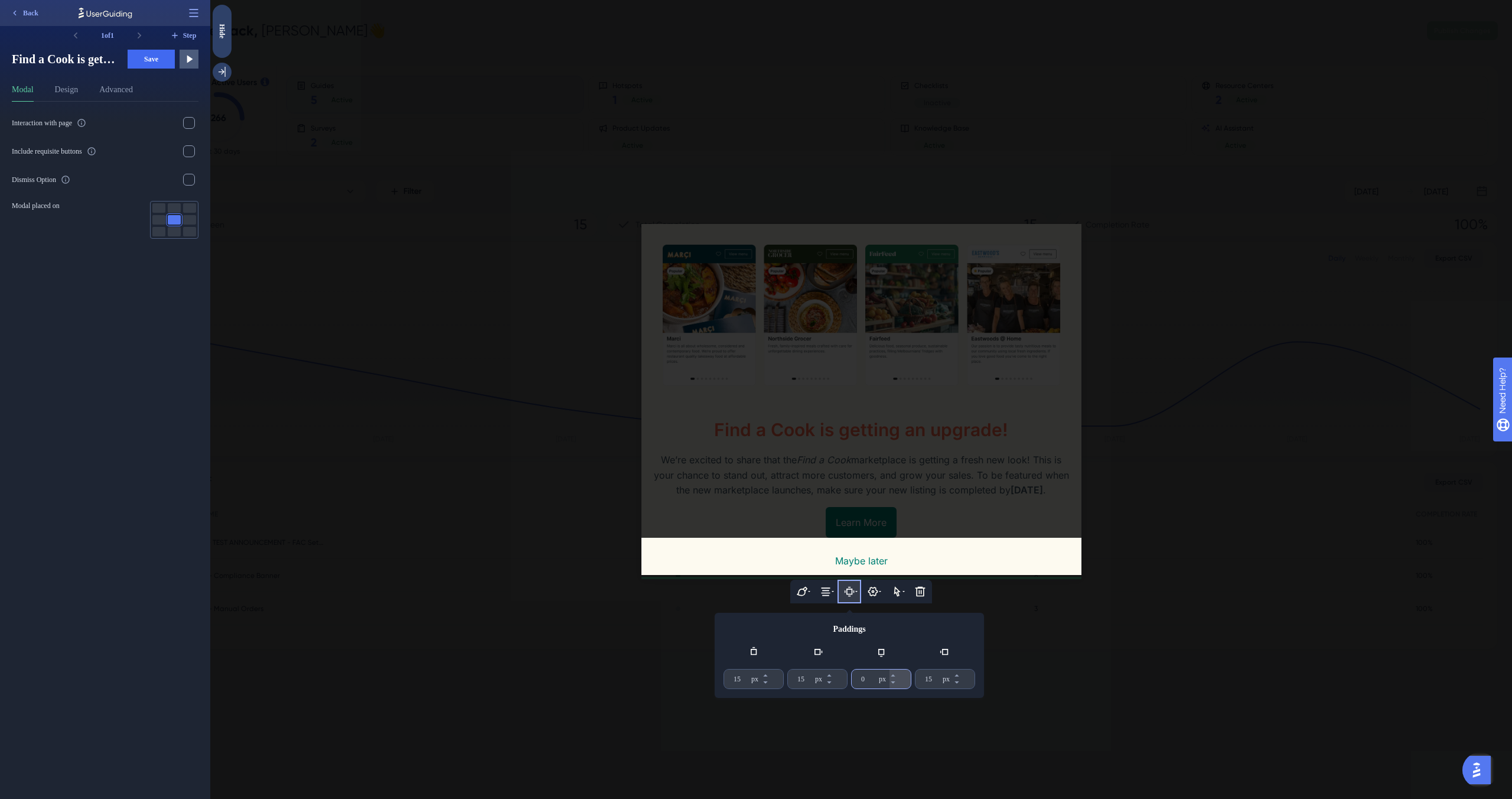
click at [869, 683] on input "0" at bounding box center [869, 679] width 15 height 9
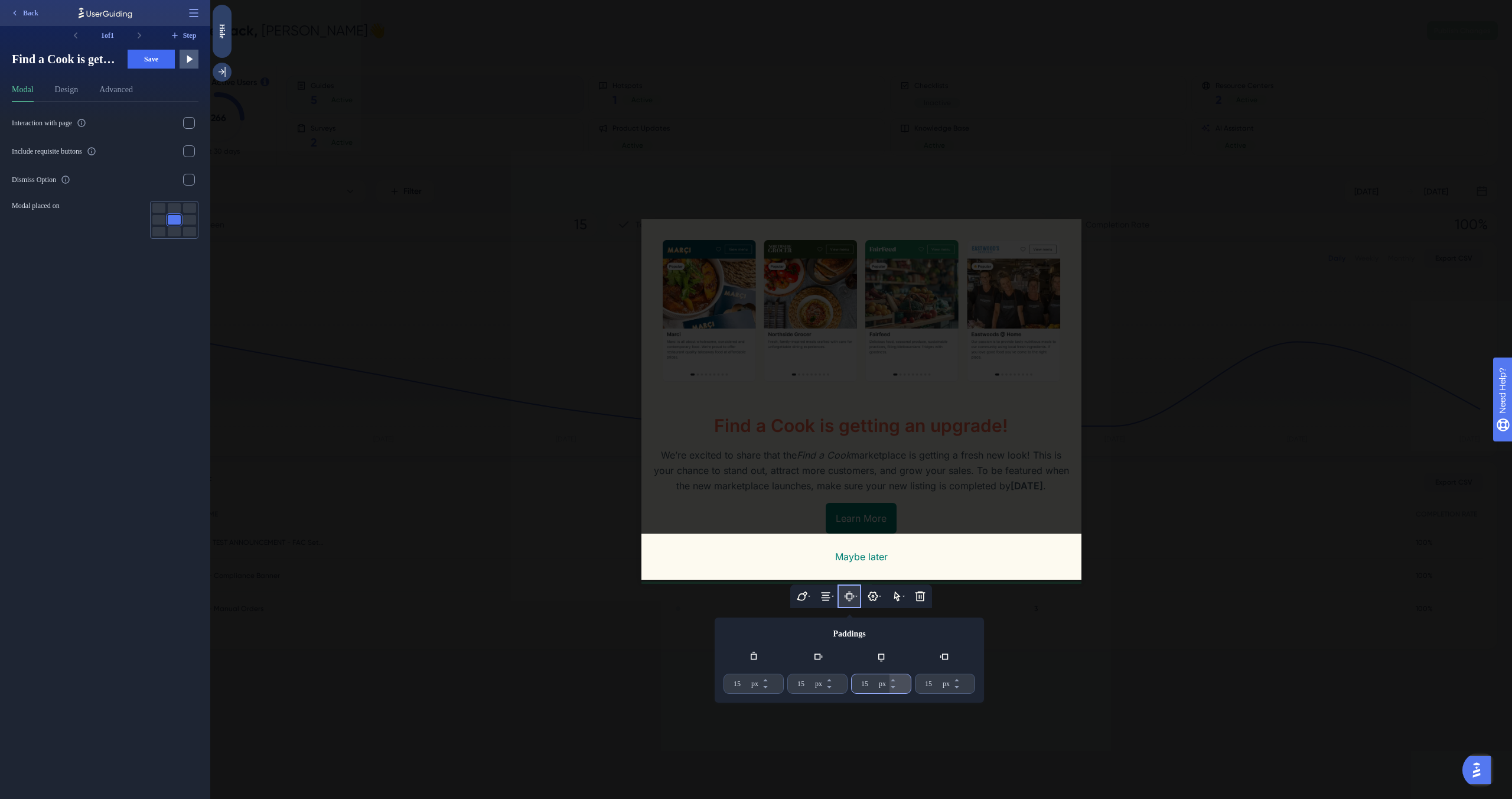
type input "15"
click at [1179, 566] on div at bounding box center [861, 399] width 1302 height 799
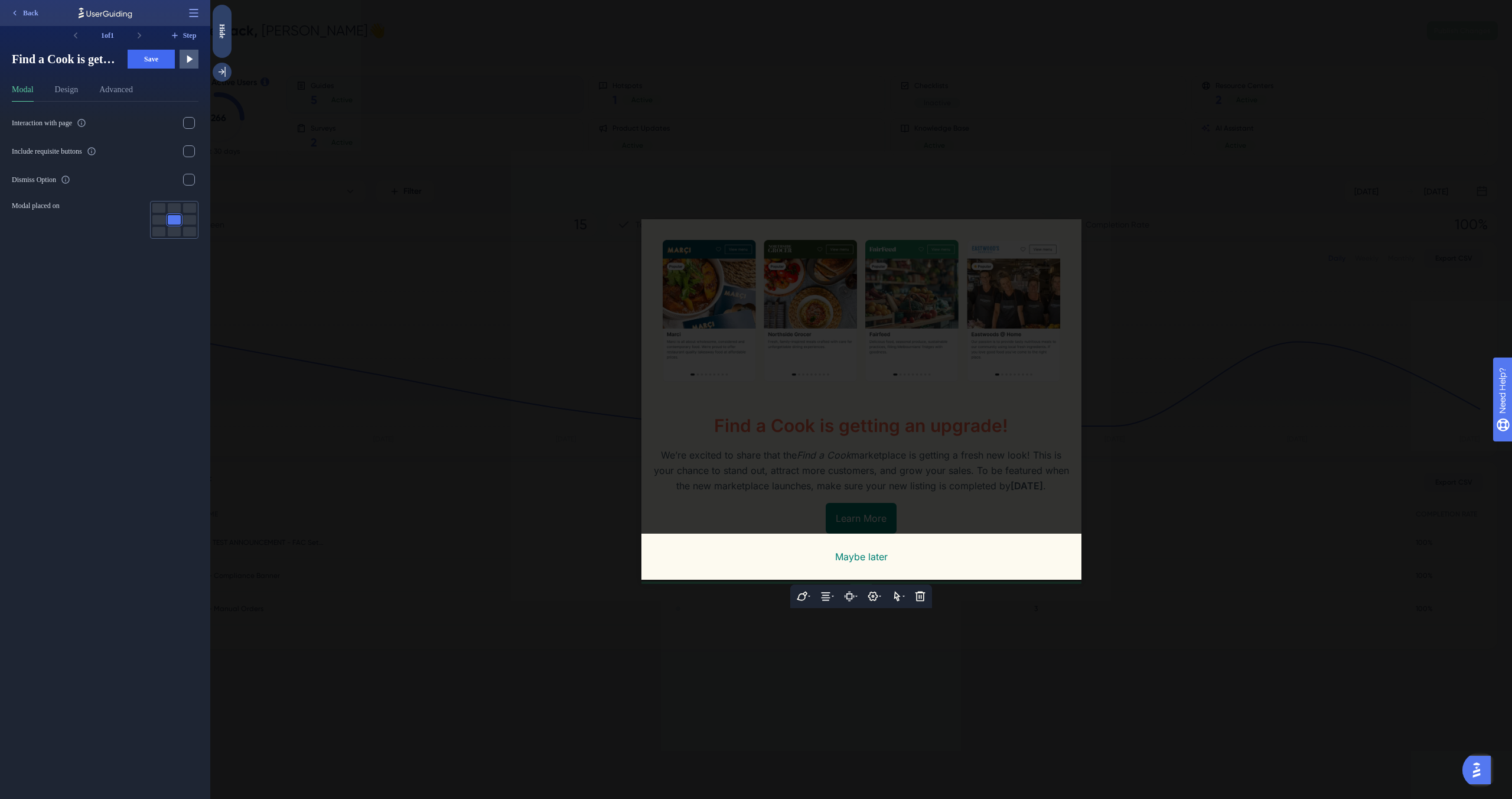
click at [1179, 566] on div at bounding box center [861, 399] width 1302 height 799
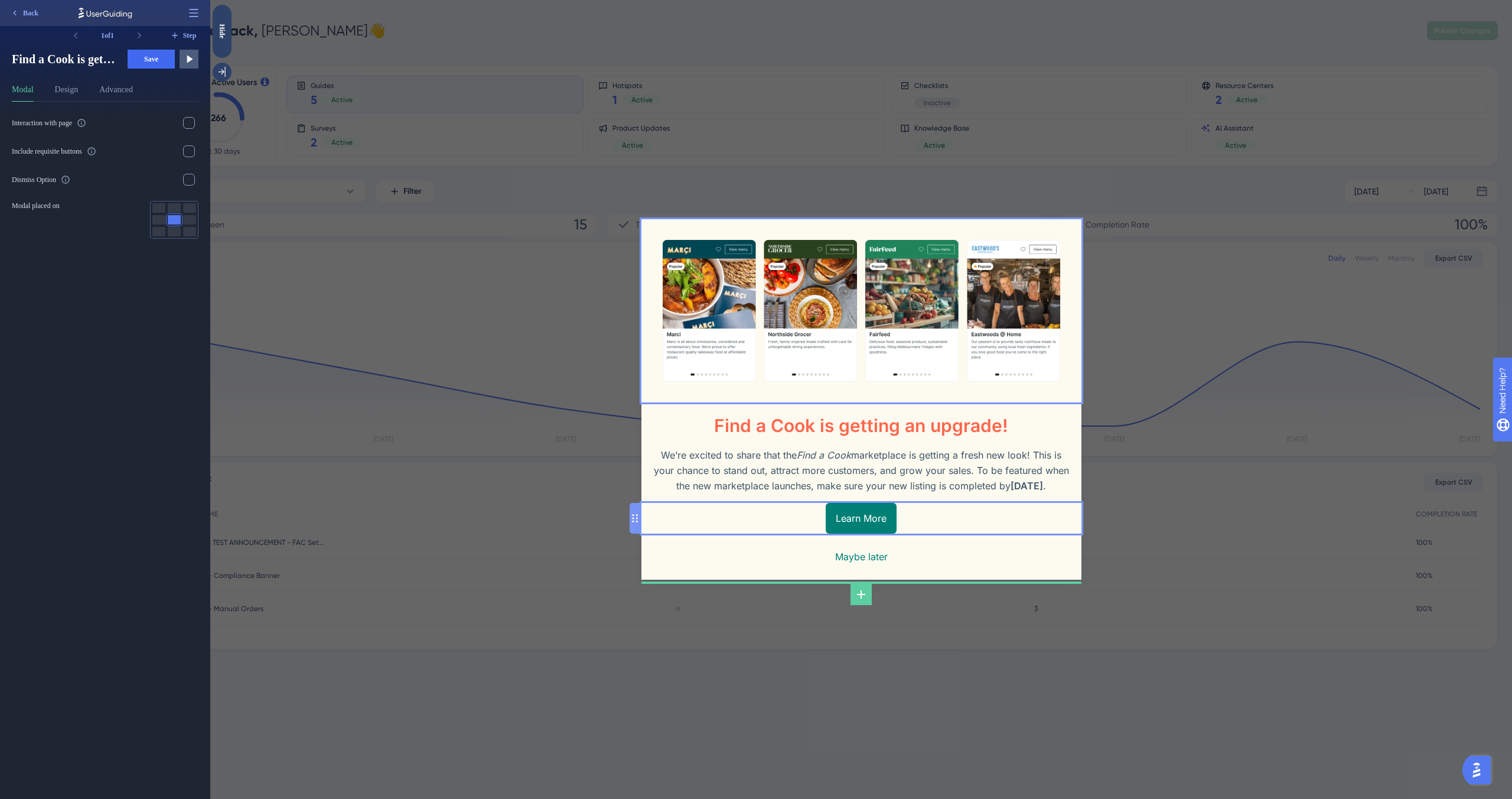
click at [992, 533] on div "Learn More" at bounding box center [861, 518] width 440 height 31
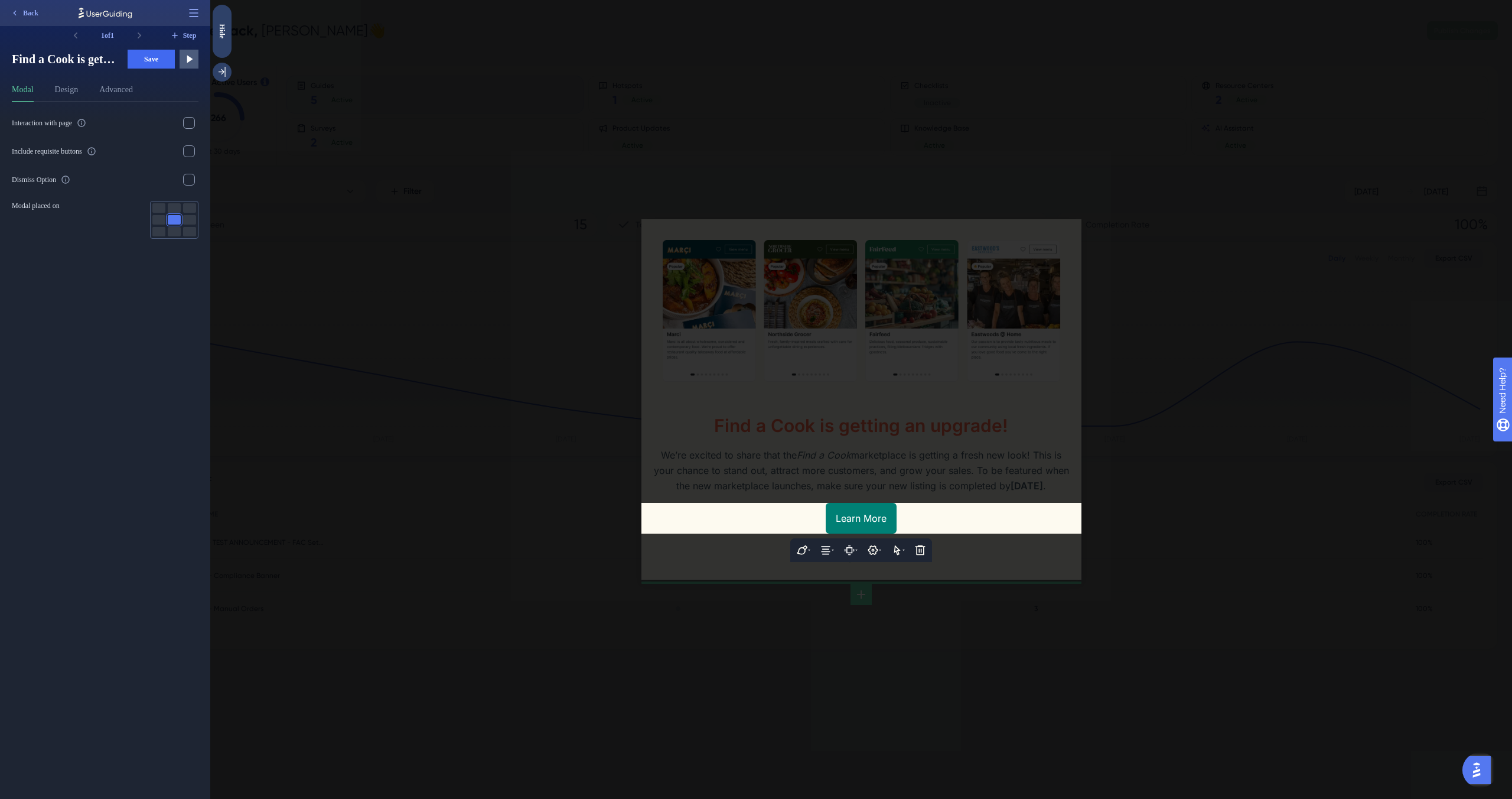
click at [1030, 574] on div at bounding box center [861, 399] width 1302 height 799
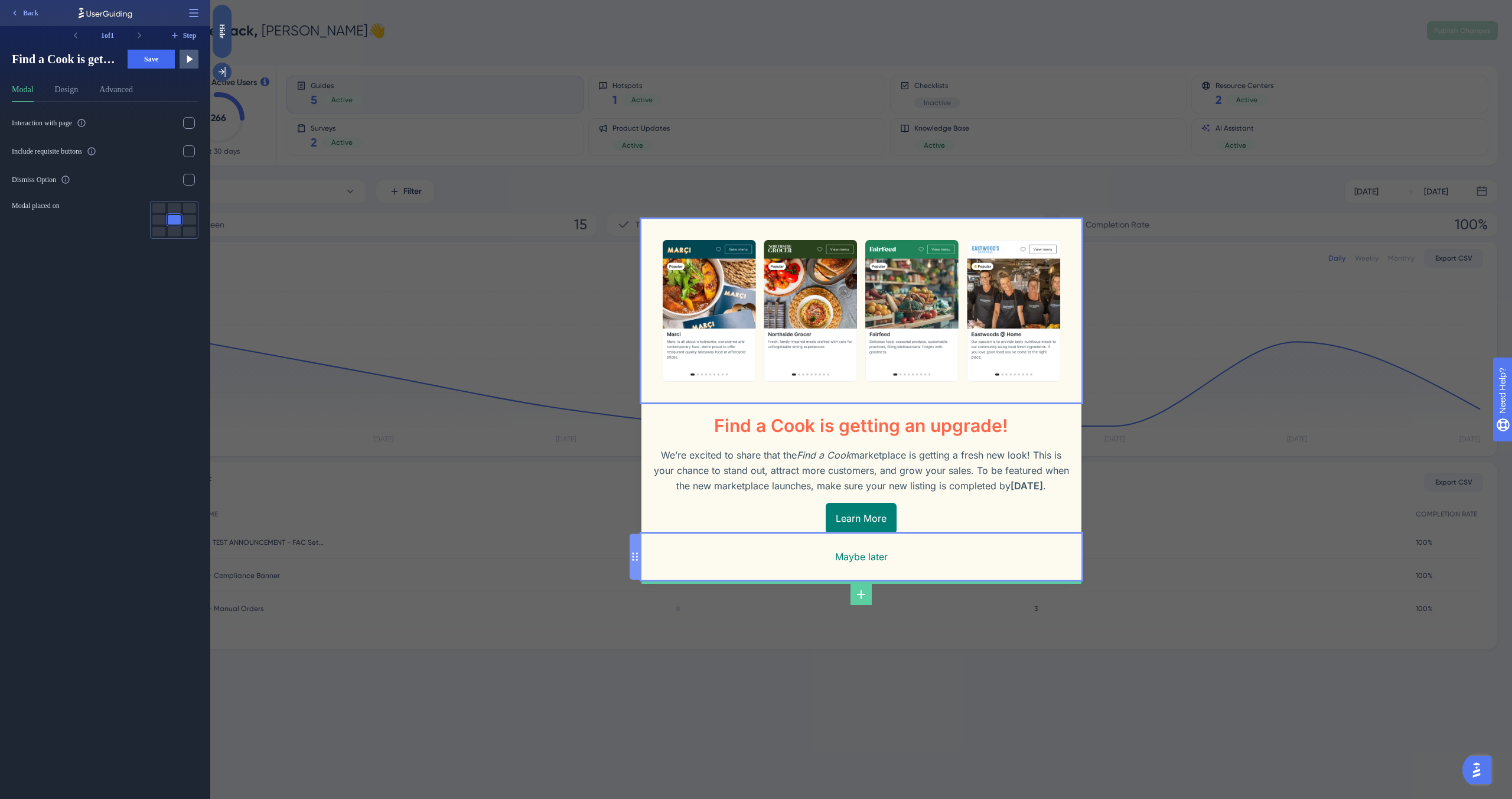
click at [1015, 567] on div "Maybe later" at bounding box center [861, 556] width 440 height 46
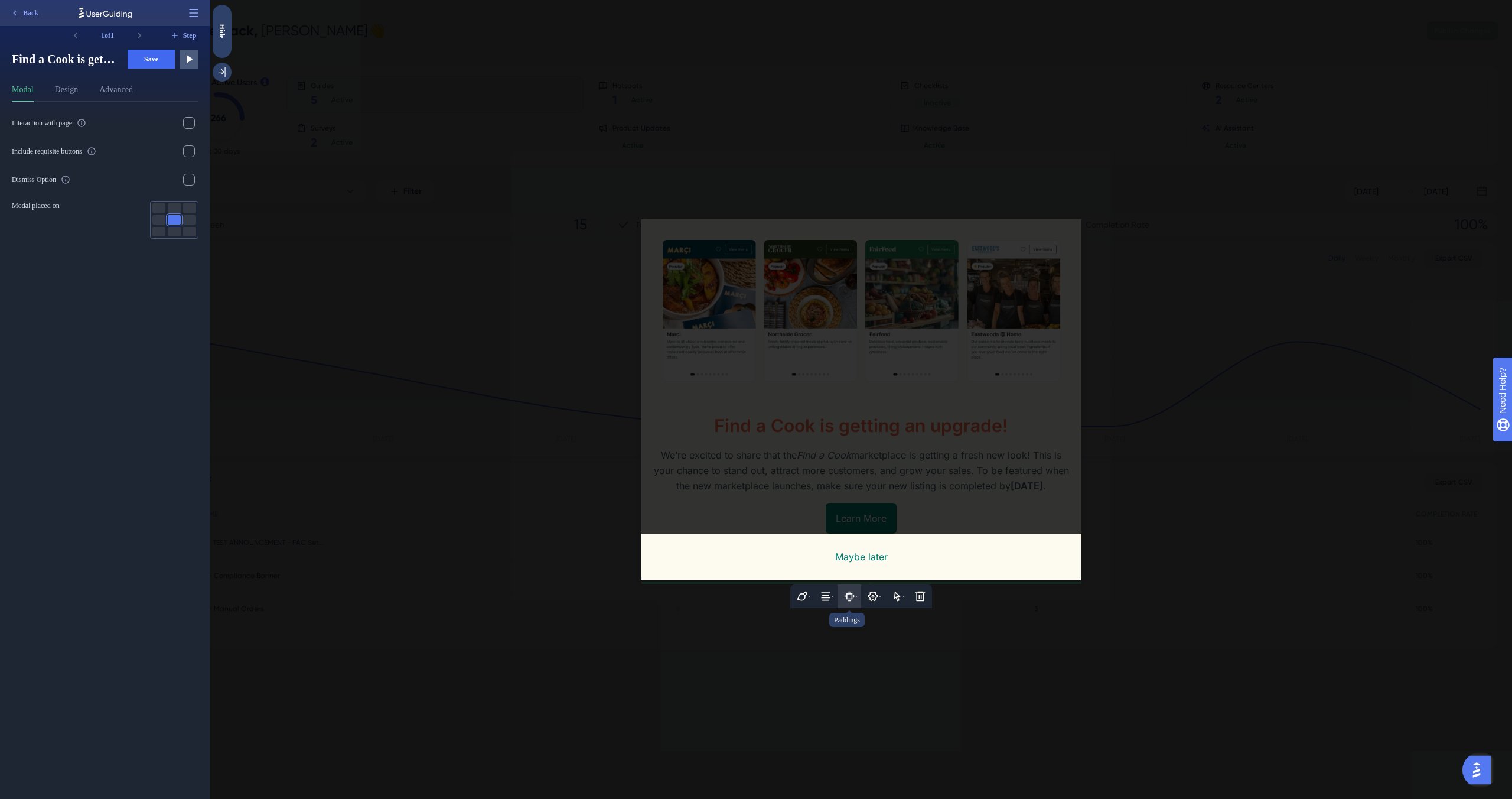
click at [852, 599] on icon at bounding box center [850, 596] width 6 height 6
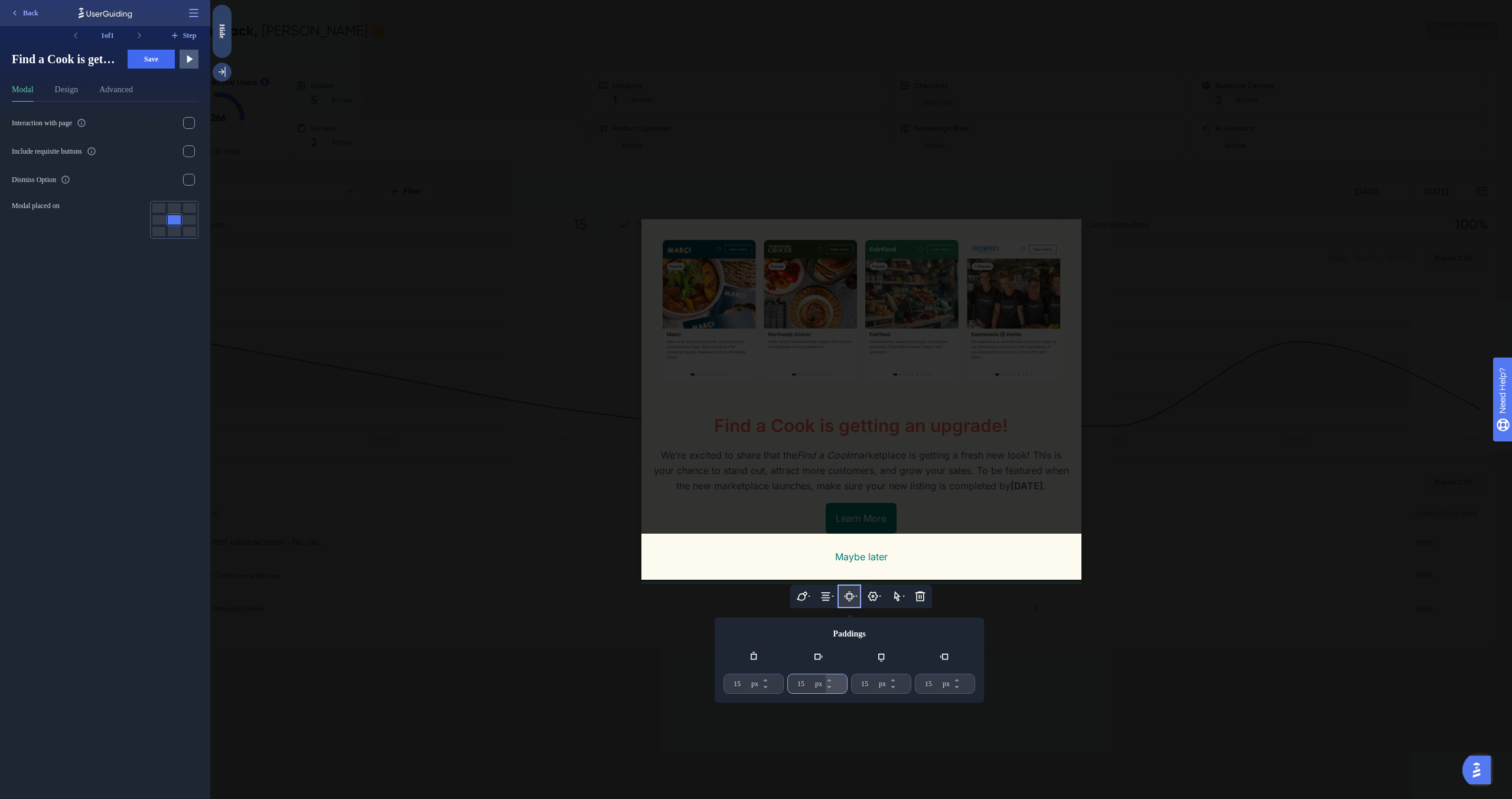
click at [801, 689] on input "15" at bounding box center [804, 683] width 15 height 9
click at [744, 689] on input "15" at bounding box center [741, 683] width 15 height 9
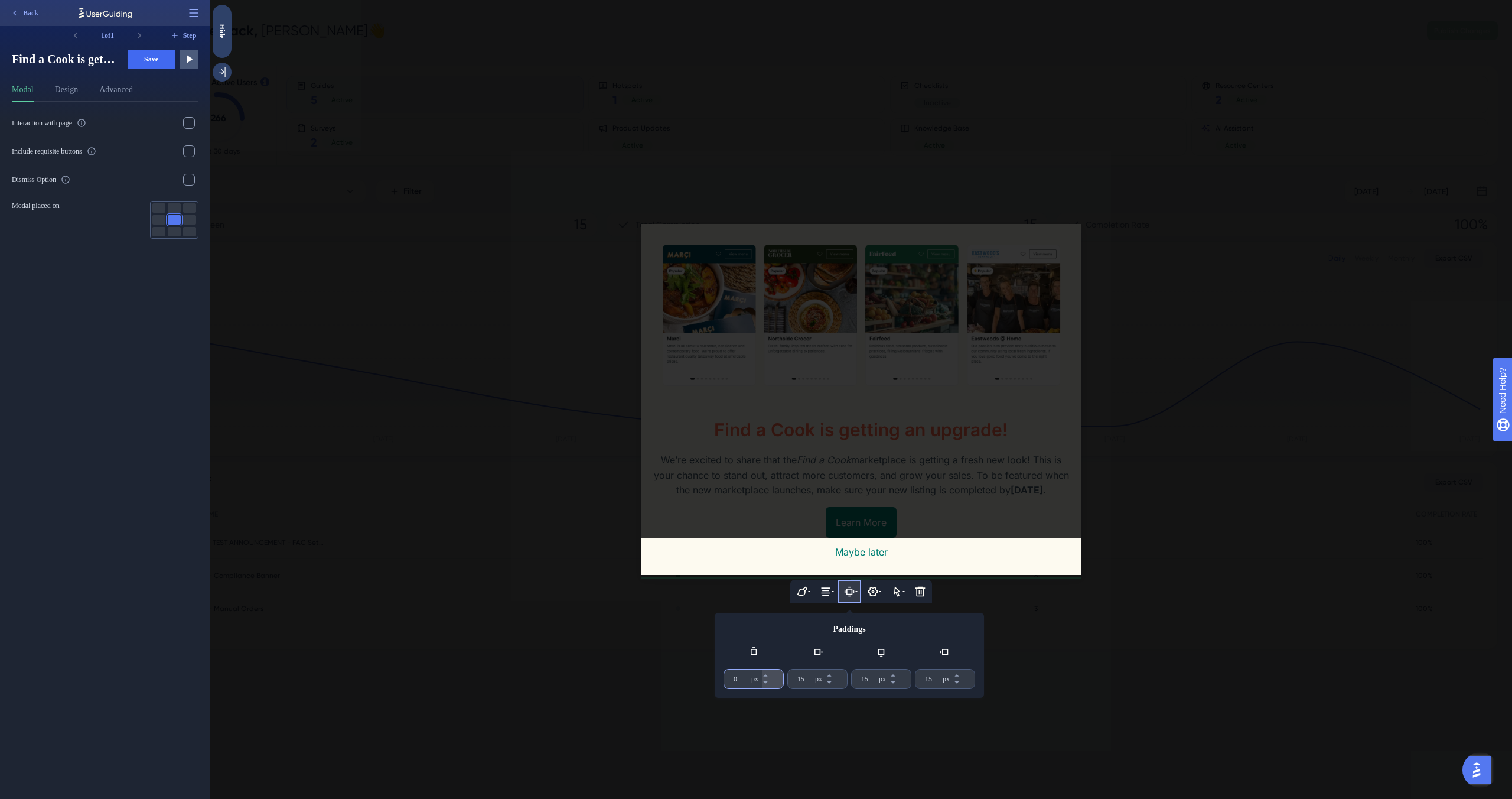
type input "0"
click at [1056, 769] on div at bounding box center [861, 399] width 1302 height 799
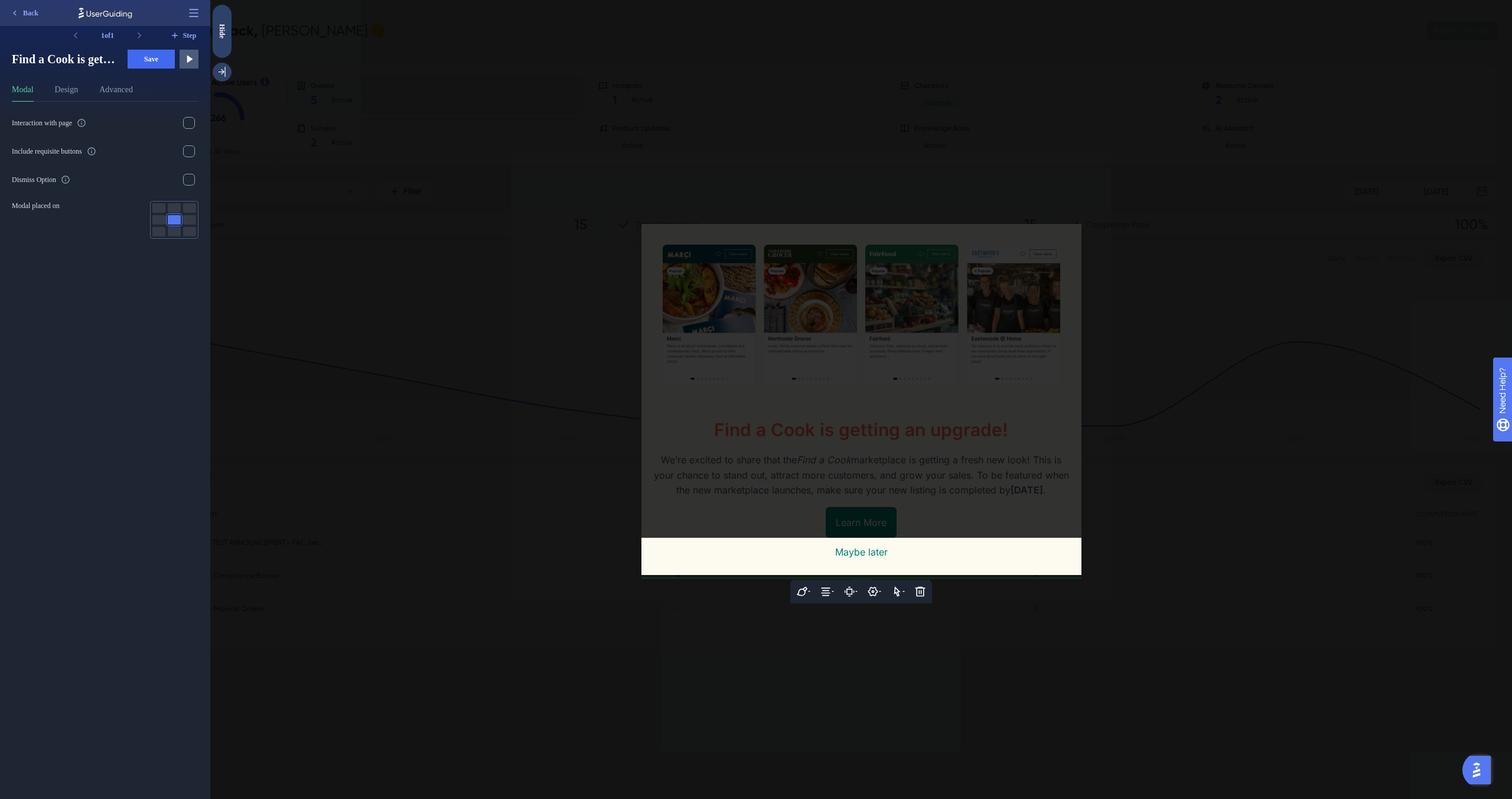
click at [1056, 769] on div at bounding box center [861, 399] width 1302 height 799
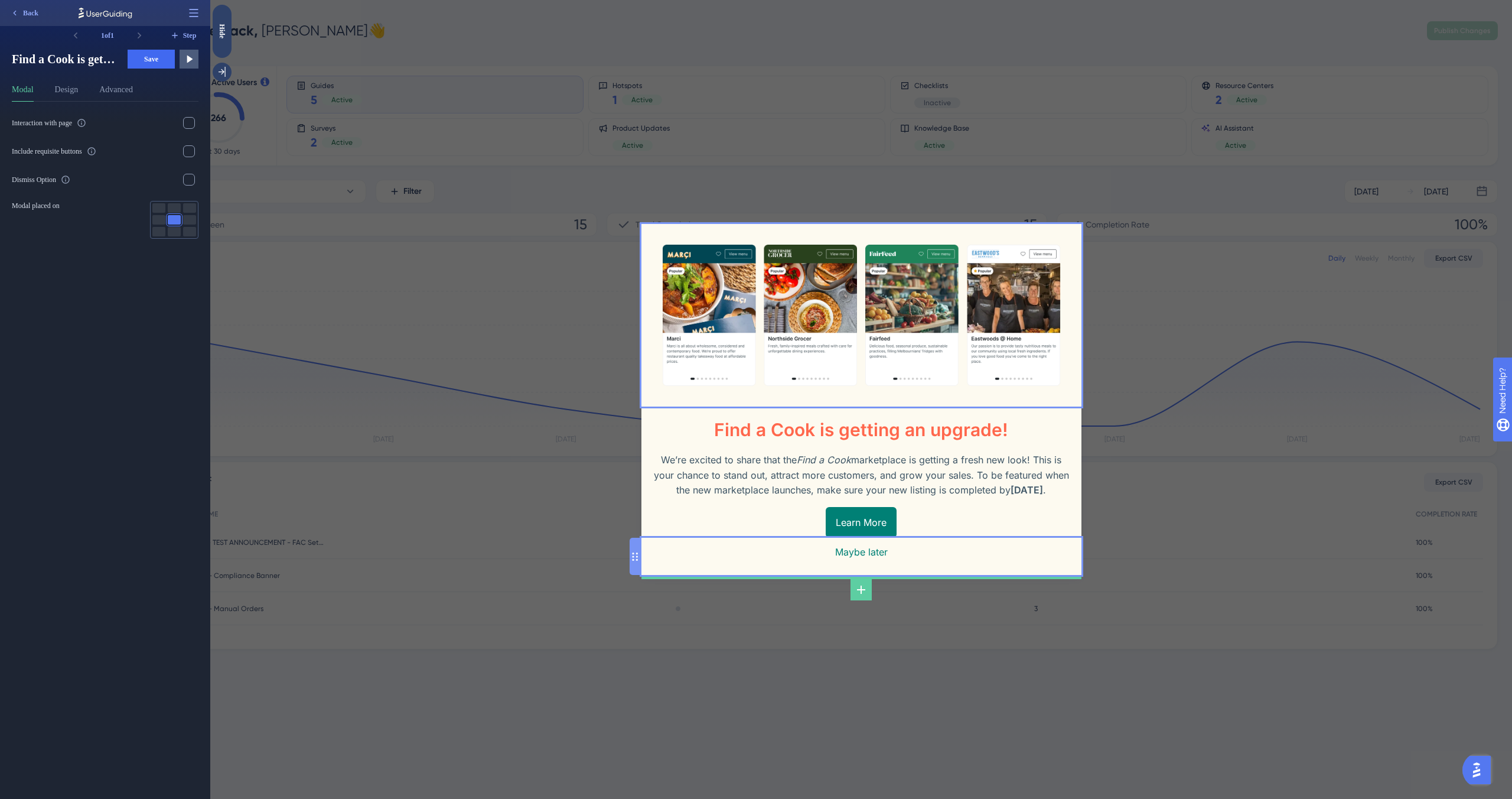
click at [970, 563] on div "Maybe later" at bounding box center [861, 556] width 440 height 37
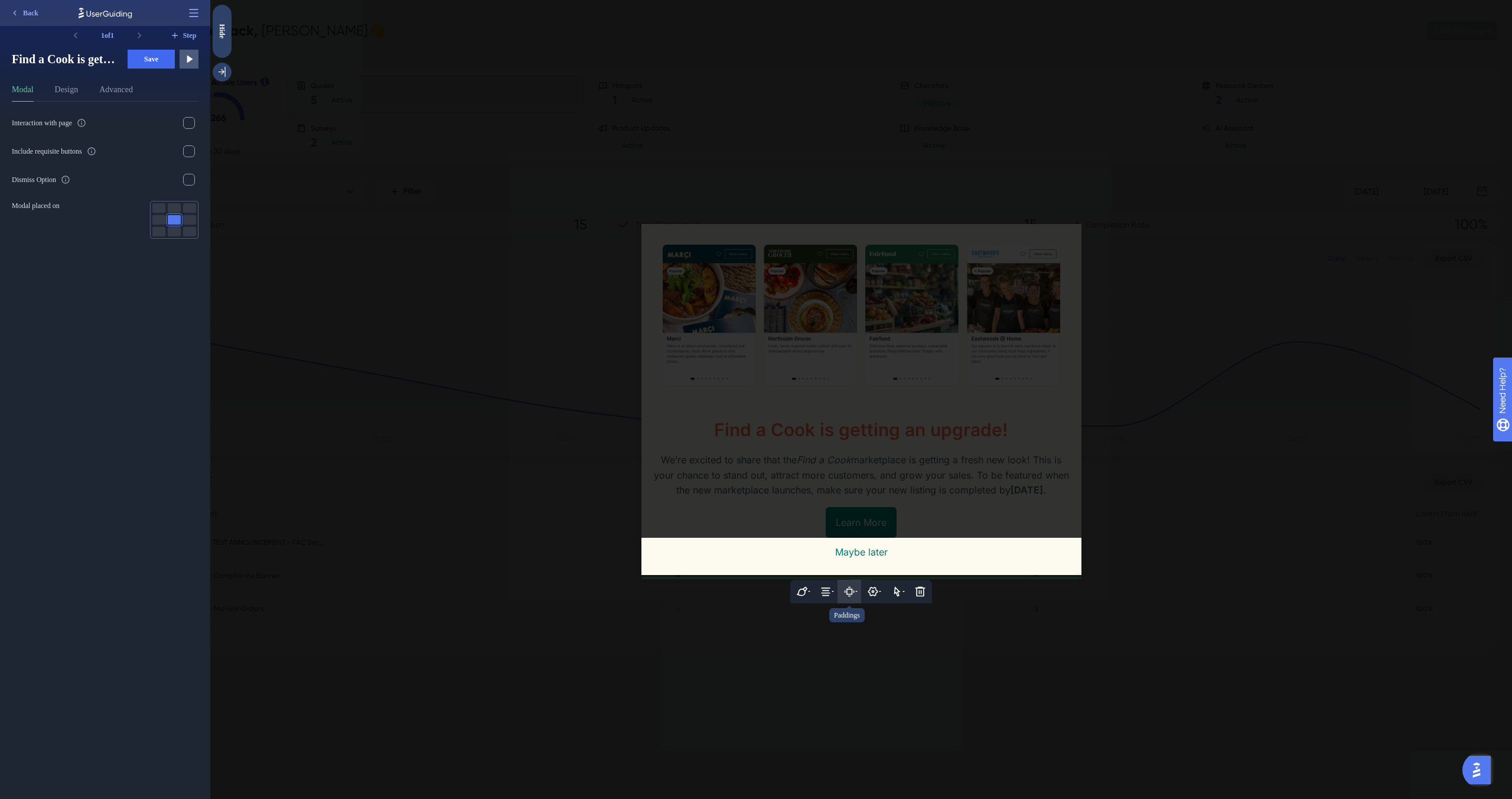
click at [855, 597] on button at bounding box center [850, 592] width 24 height 24
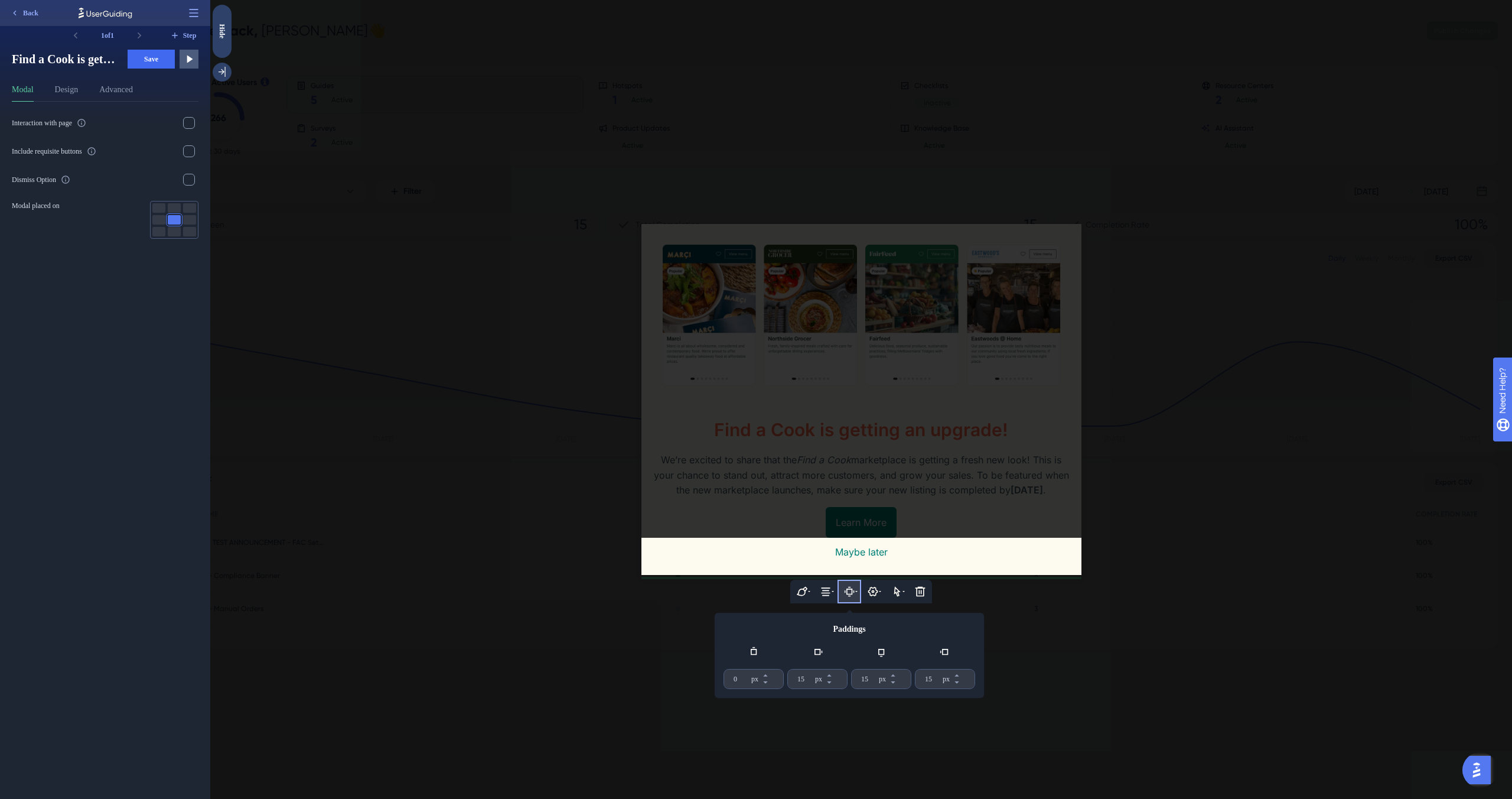
click at [855, 597] on button at bounding box center [850, 592] width 24 height 24
click at [737, 683] on input "0" at bounding box center [741, 679] width 15 height 9
type input "8"
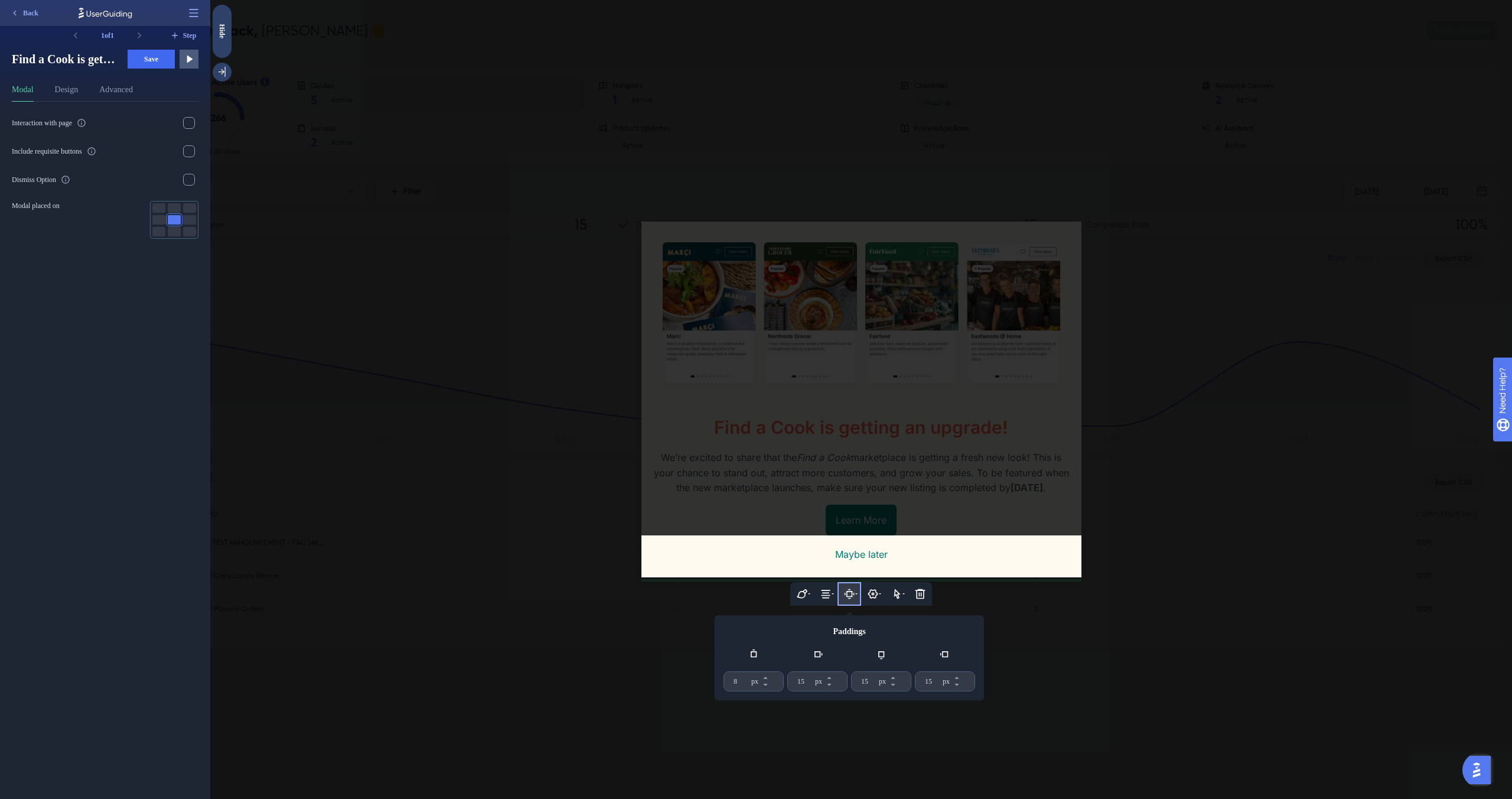
click at [507, 661] on div at bounding box center [861, 399] width 1302 height 799
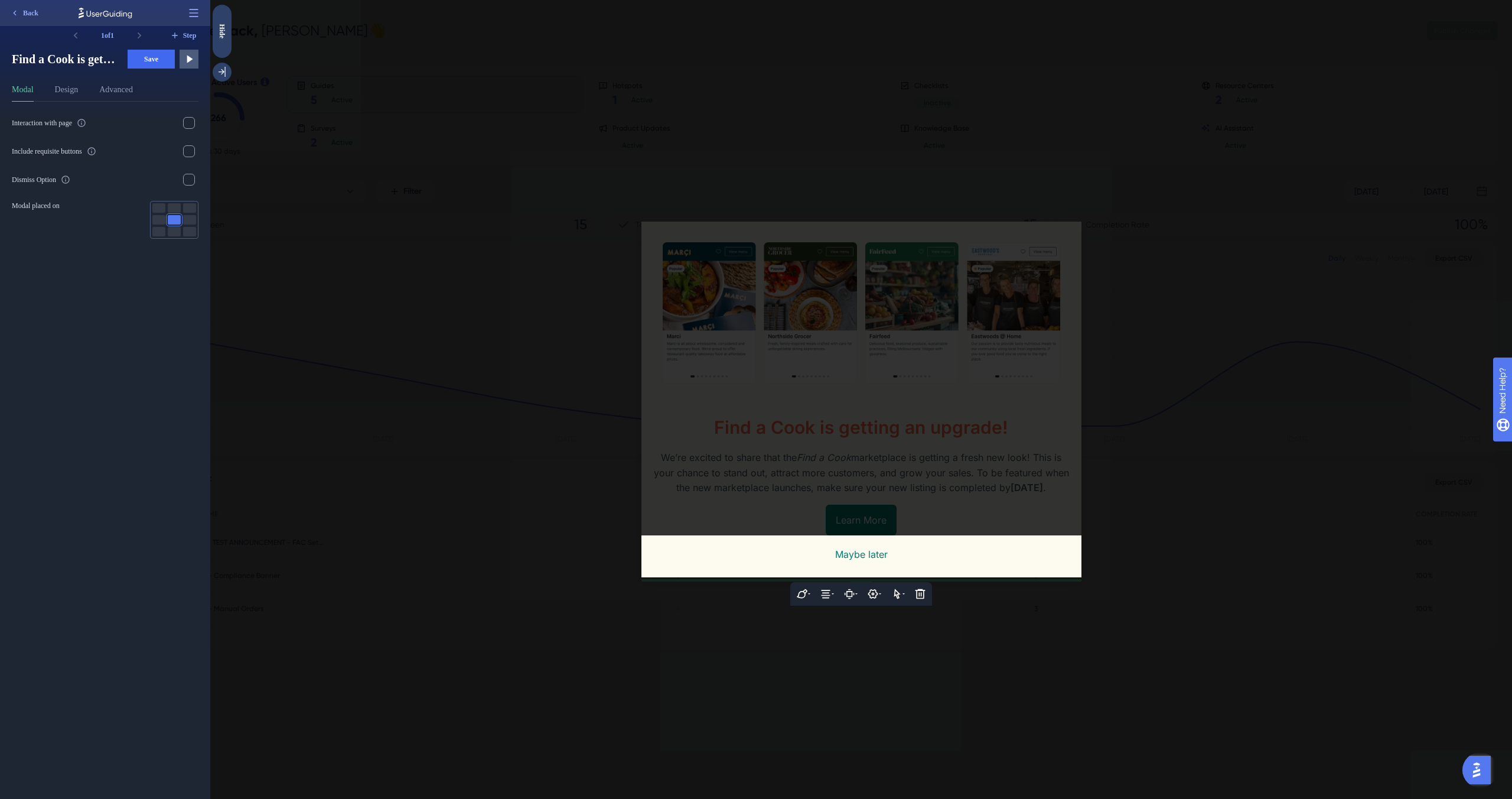
click at [507, 661] on div at bounding box center [861, 399] width 1302 height 799
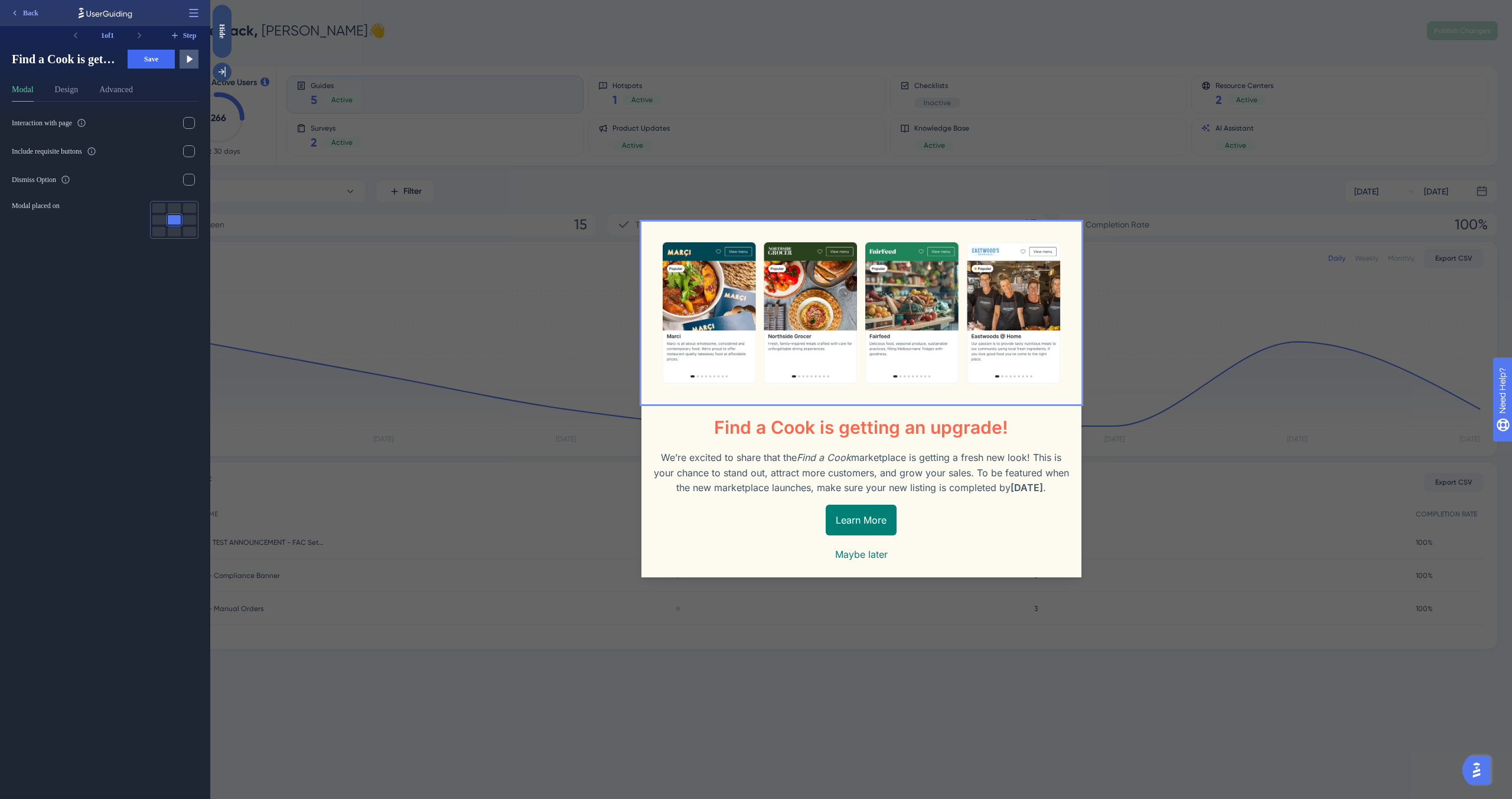
click at [338, 130] on div "Find a Cook is getting an upgrade! We’re excited to share that the Find a Cook …" at bounding box center [861, 399] width 1302 height 799
click at [161, 57] on button "Save" at bounding box center [151, 59] width 47 height 19
click at [192, 64] on icon at bounding box center [188, 59] width 12 height 12
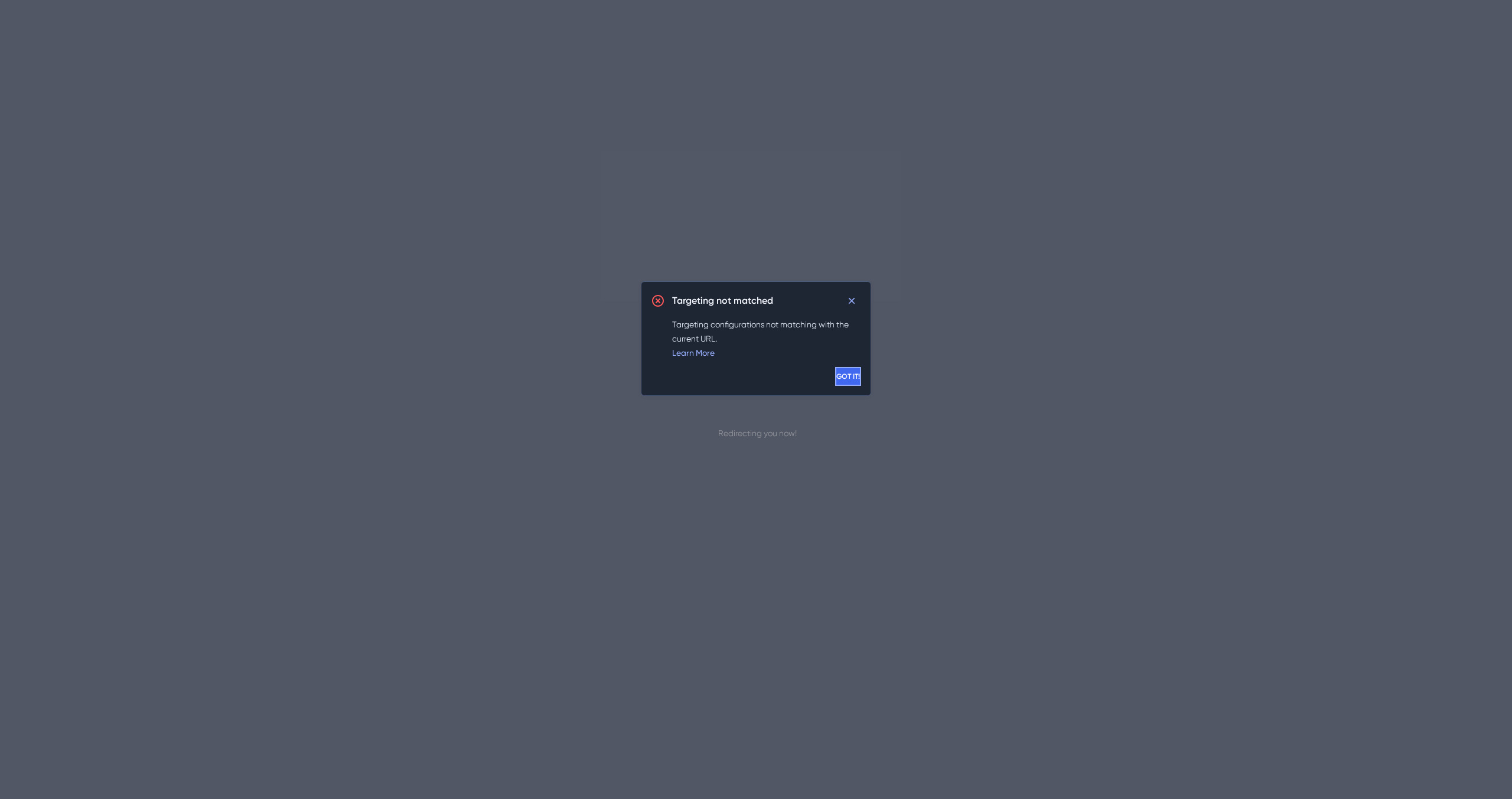
click at [838, 379] on span "GOT IT!" at bounding box center [849, 376] width 24 height 9
